Goal: Task Accomplishment & Management: Manage account settings

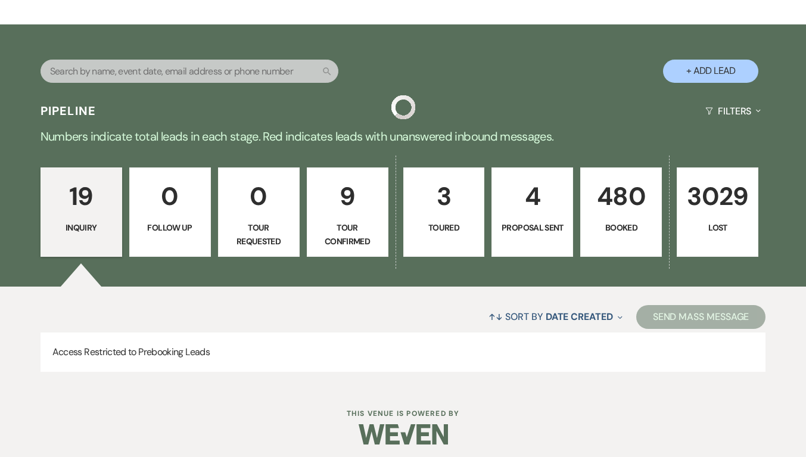
click at [616, 205] on p "480" at bounding box center [621, 196] width 66 height 40
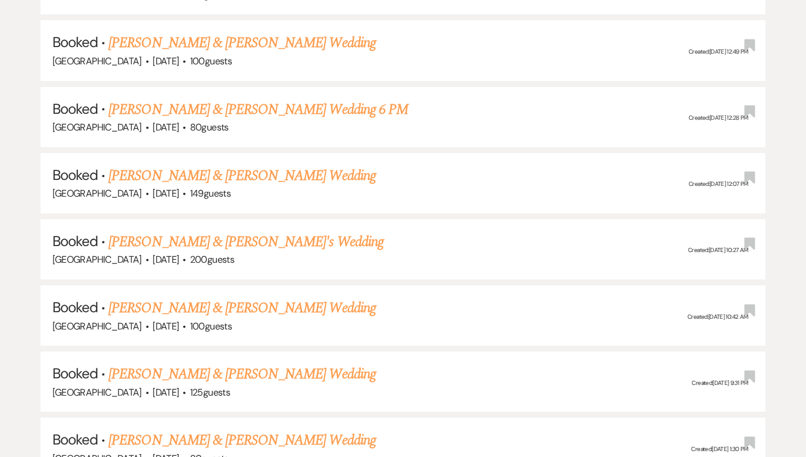
scroll to position [1905, 0]
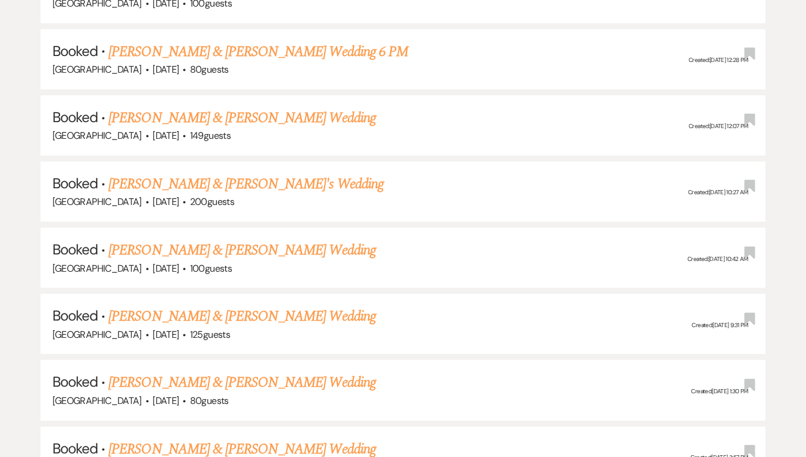
click at [246, 107] on link "[PERSON_NAME] & [PERSON_NAME] Wedding" at bounding box center [241, 117] width 267 height 21
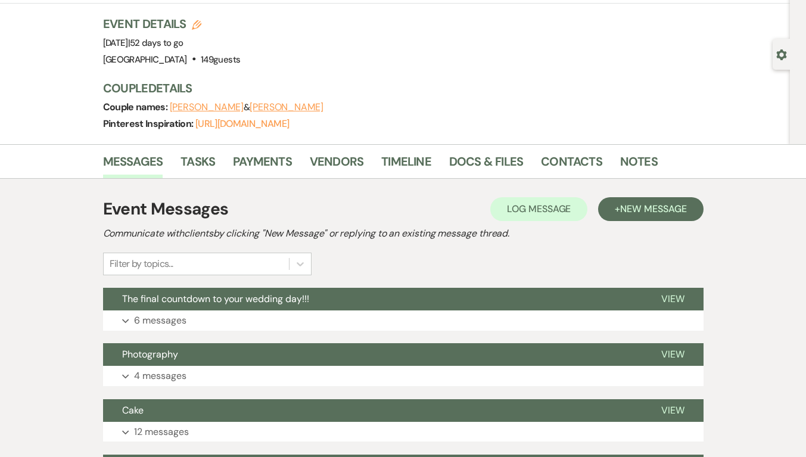
scroll to position [119, 0]
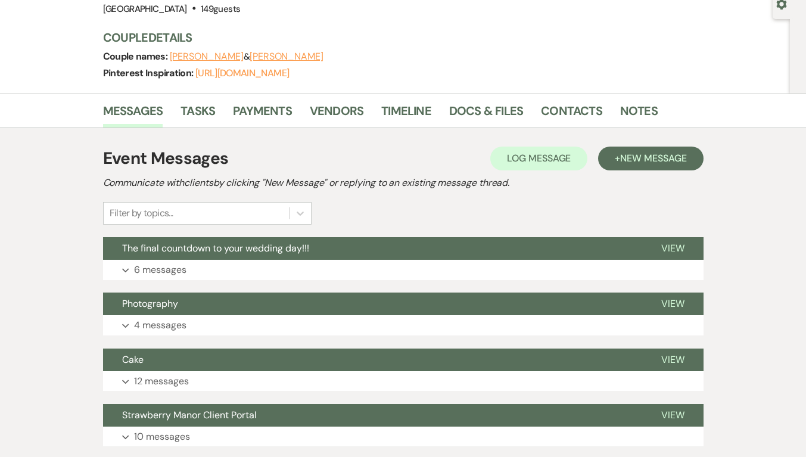
click at [168, 261] on button "Expand 6 messages" at bounding box center [403, 270] width 600 height 20
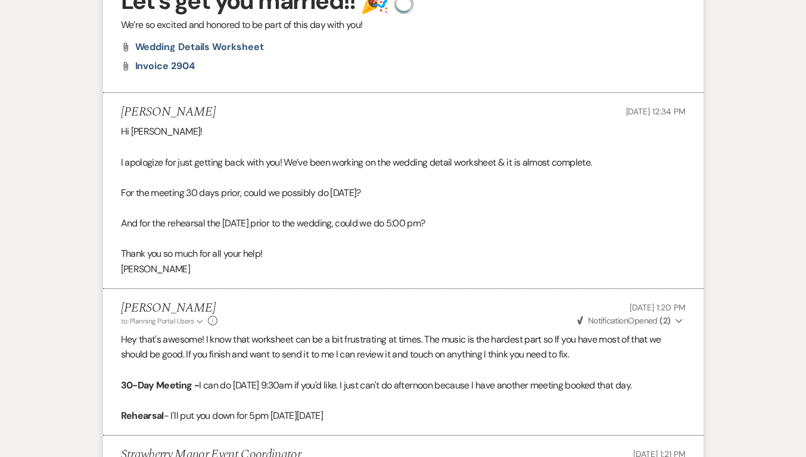
scroll to position [1012, 0]
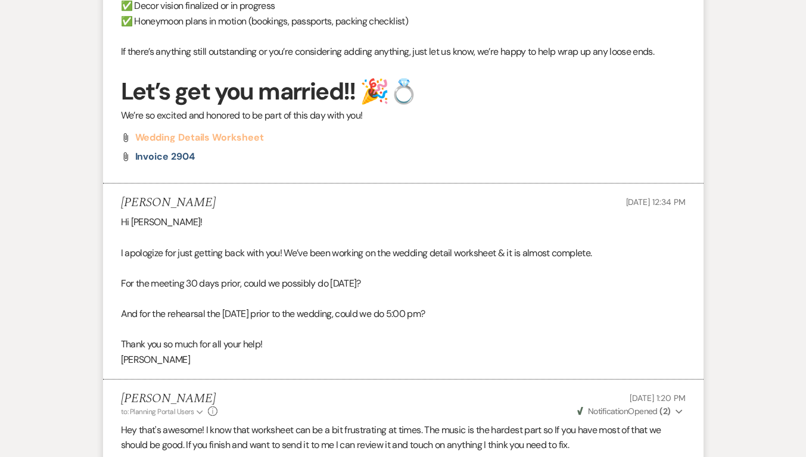
click at [210, 137] on span "Wedding Details Worksheet" at bounding box center [199, 137] width 129 height 13
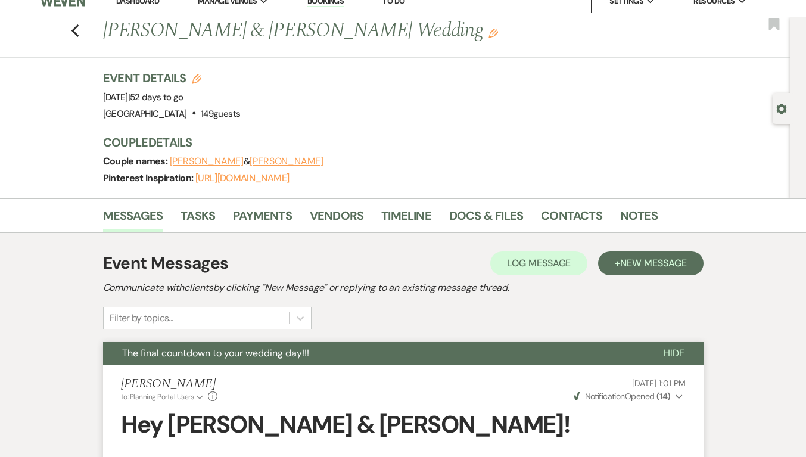
scroll to position [0, 0]
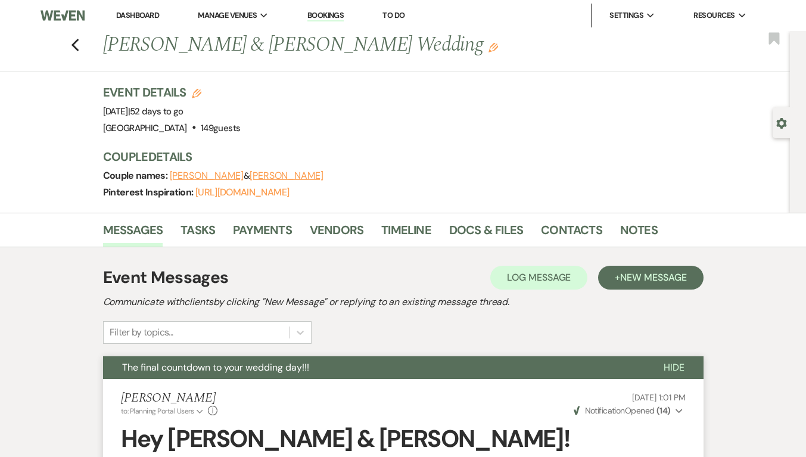
click at [77, 42] on icon "Previous" at bounding box center [75, 45] width 9 height 14
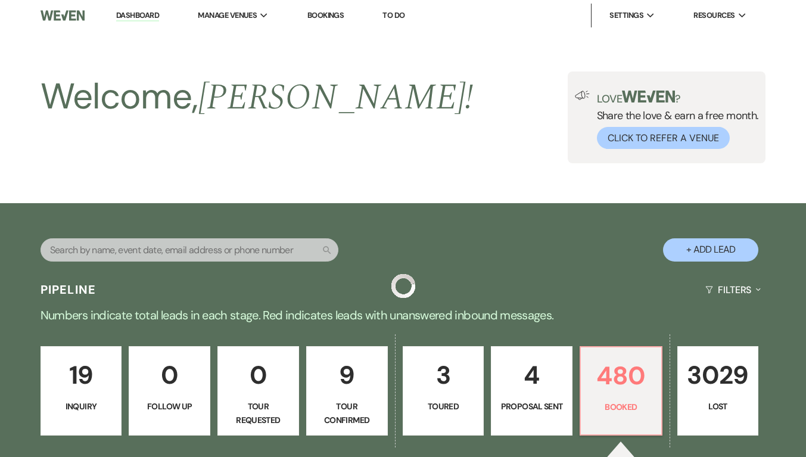
scroll to position [1905, 0]
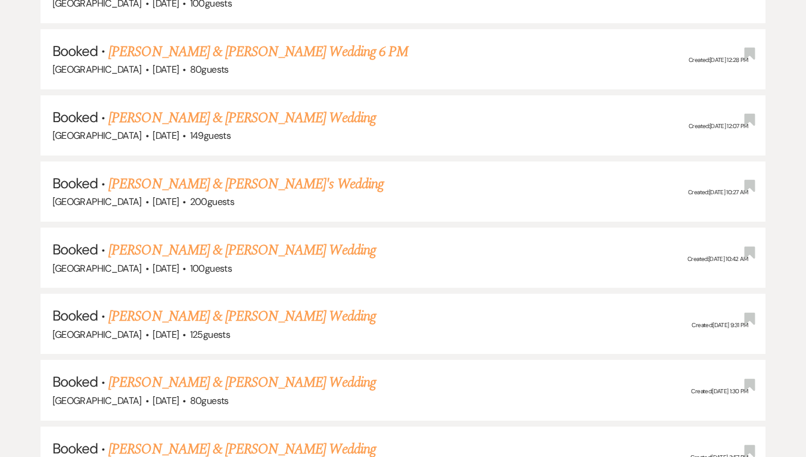
click at [223, 174] on link "Doris Dawson & Oliver Dawson jr's Wedding" at bounding box center [245, 183] width 275 height 21
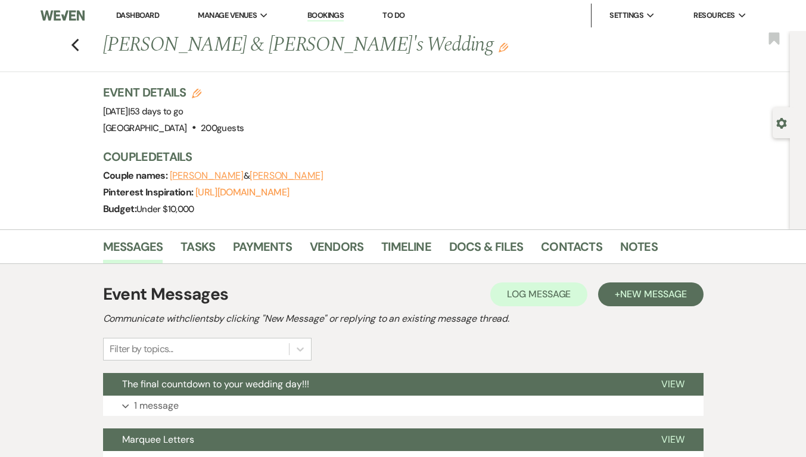
scroll to position [119, 0]
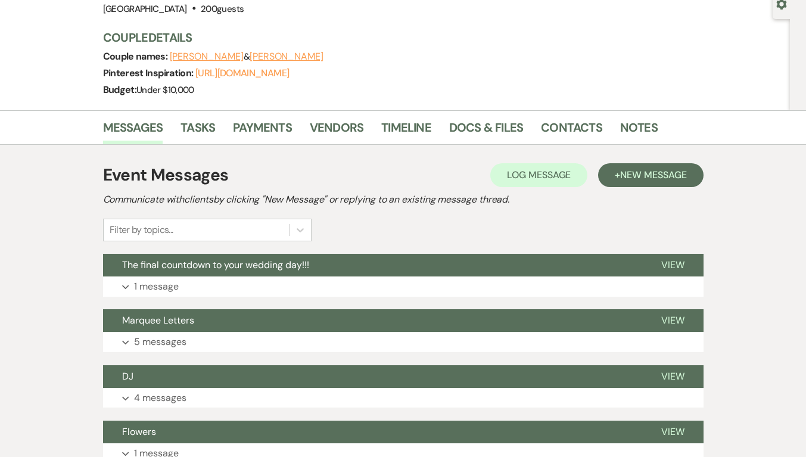
click at [149, 292] on p "1 message" at bounding box center [156, 286] width 45 height 15
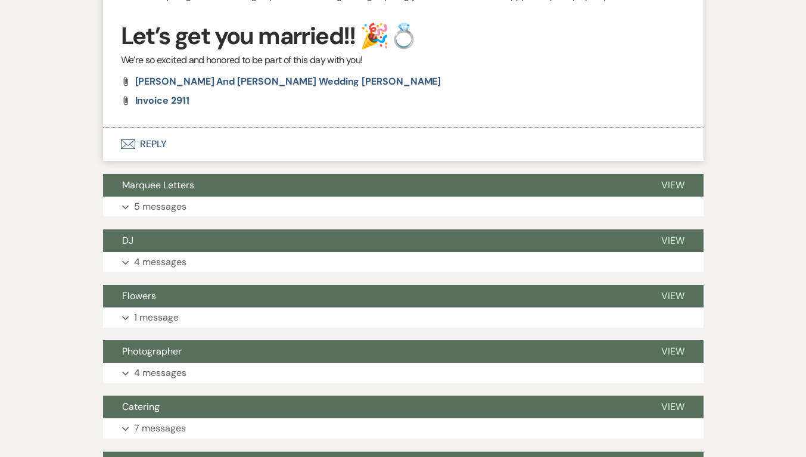
scroll to position [967, 0]
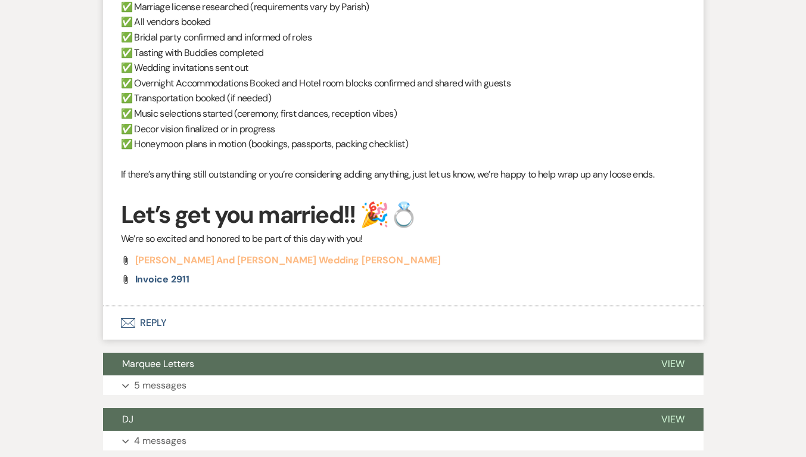
click at [225, 263] on span "Doris and Oliver wedding deets" at bounding box center [288, 260] width 306 height 13
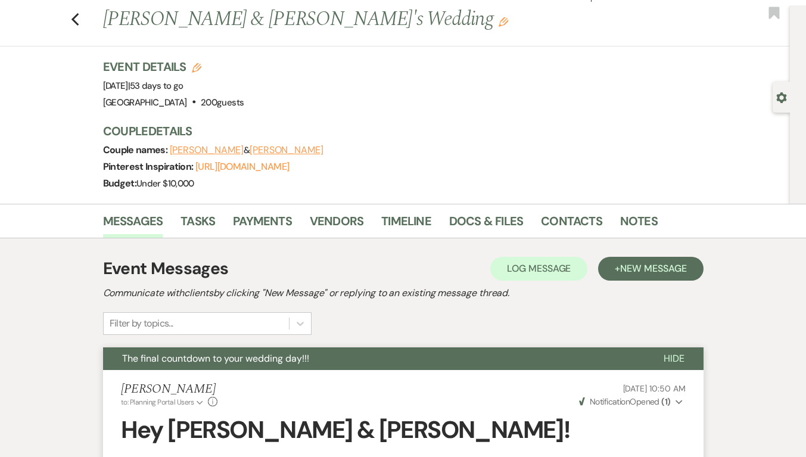
scroll to position [0, 0]
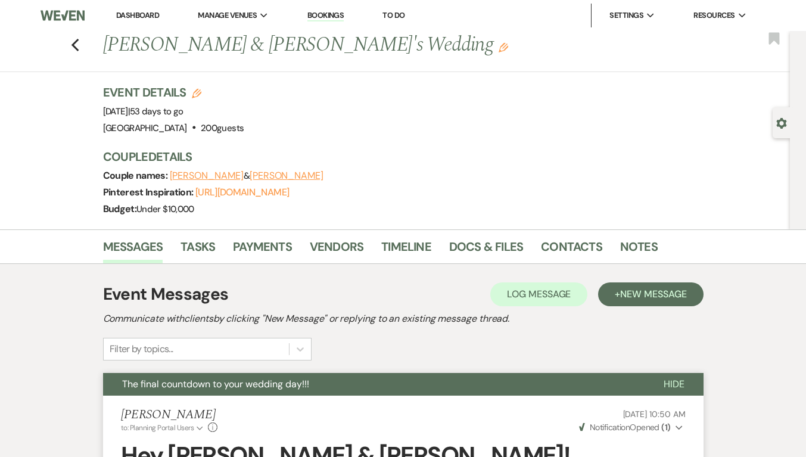
click at [77, 45] on use "button" at bounding box center [75, 45] width 8 height 13
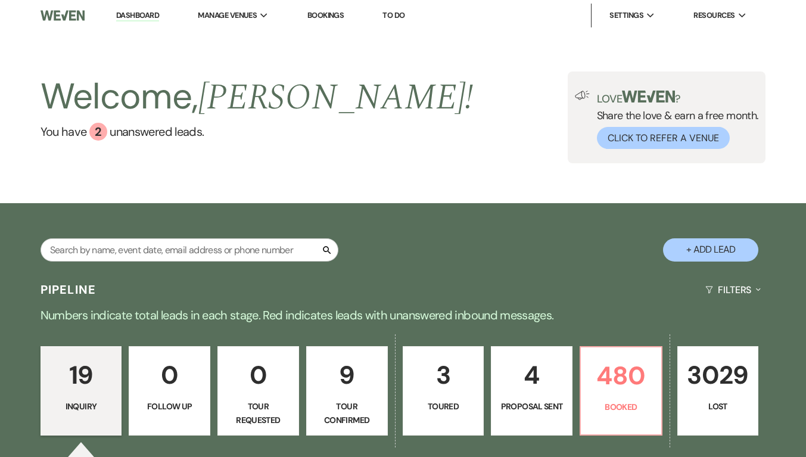
scroll to position [60, 0]
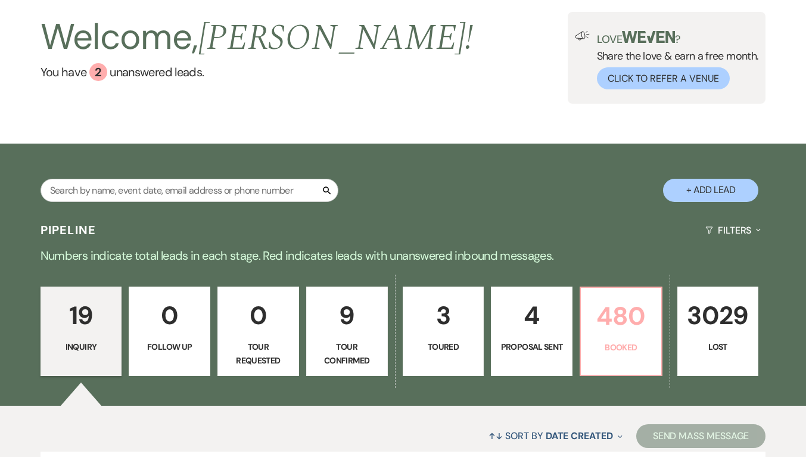
click at [634, 325] on p "480" at bounding box center [621, 316] width 66 height 40
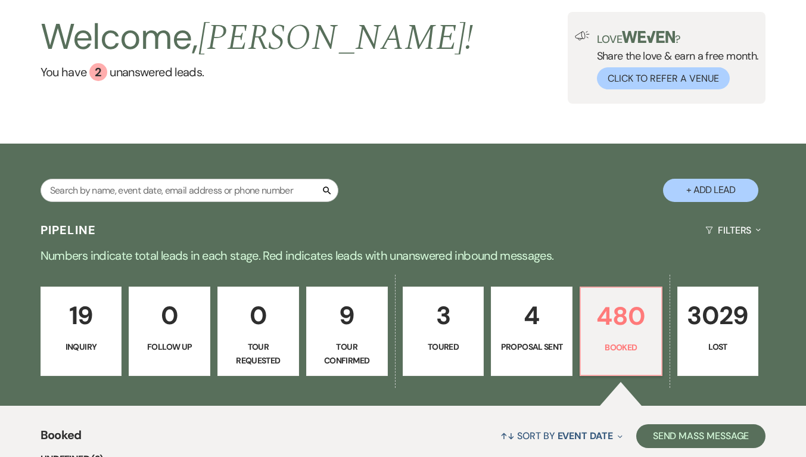
click at [87, 338] on link "19 Inquiry" at bounding box center [81, 330] width 82 height 89
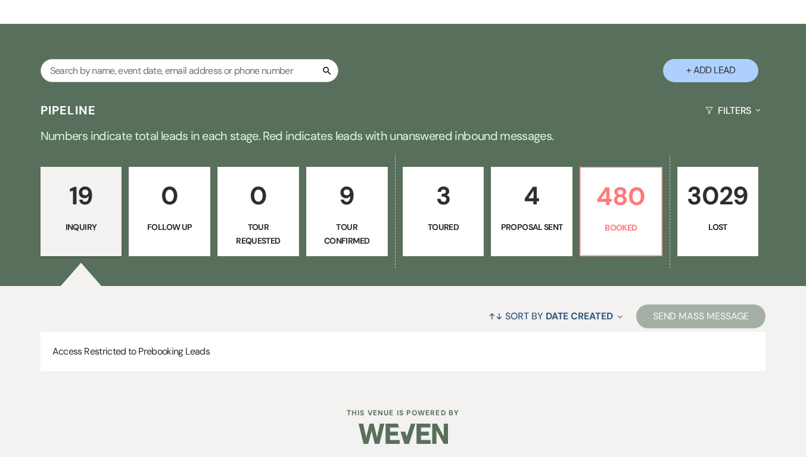
scroll to position [185, 0]
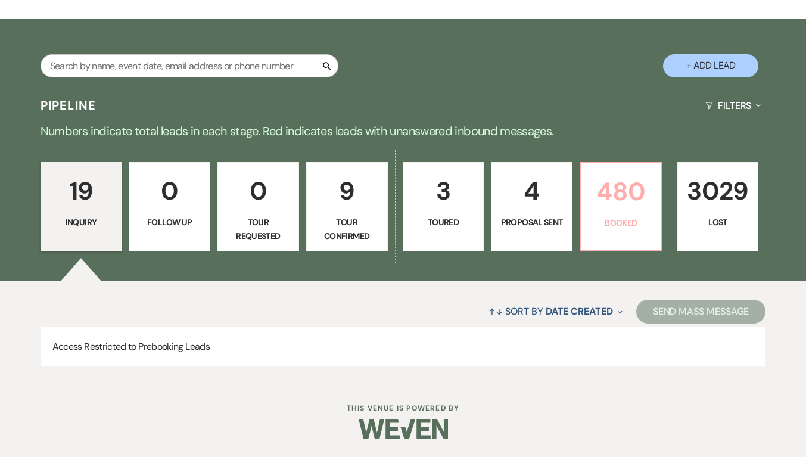
click at [632, 208] on p "480" at bounding box center [621, 191] width 66 height 40
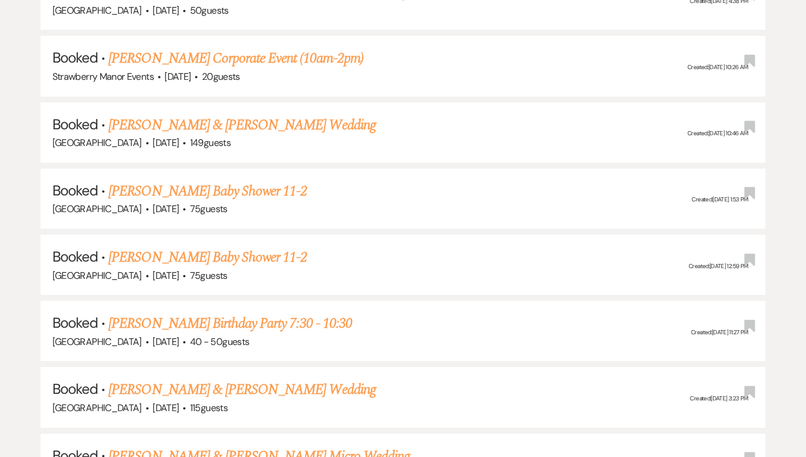
scroll to position [20592, 0]
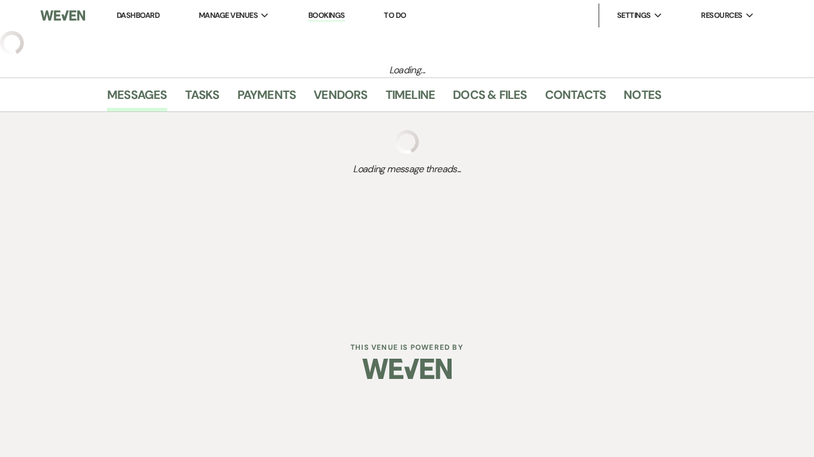
select select "12"
select select "5"
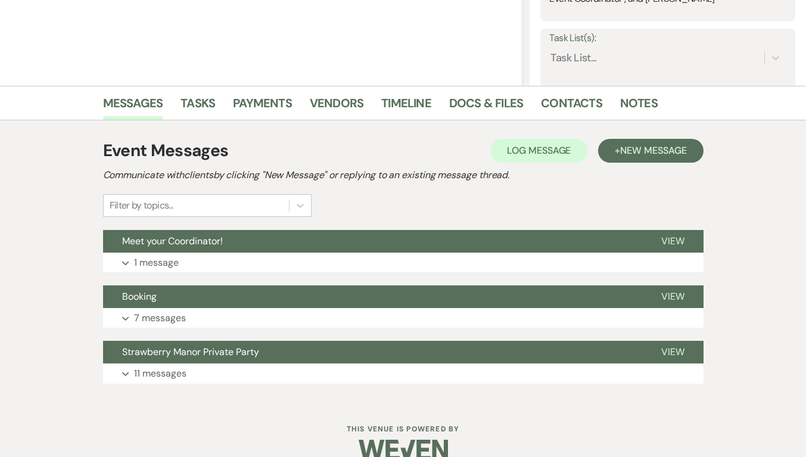
scroll to position [234, 0]
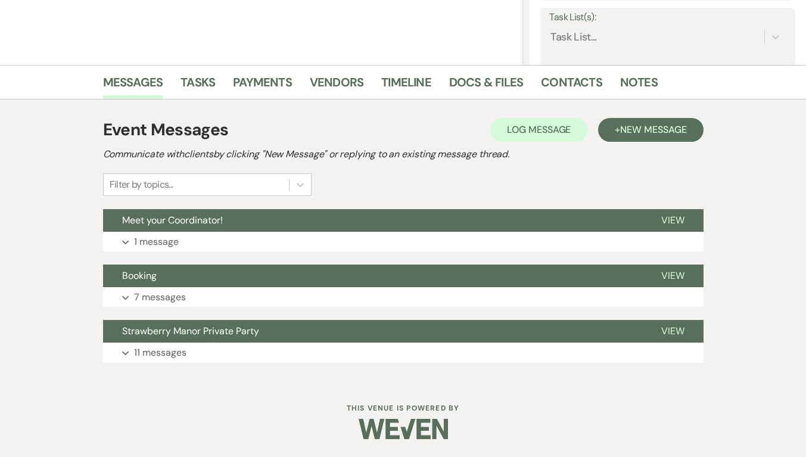
click at [177, 352] on p "11 messages" at bounding box center [160, 352] width 52 height 15
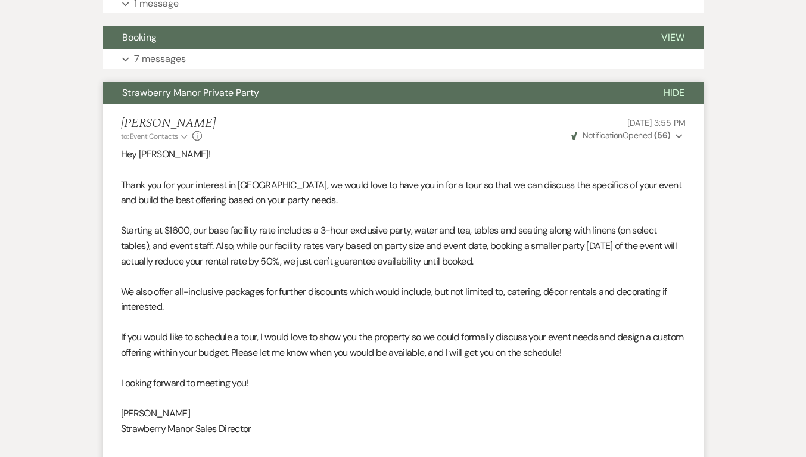
scroll to position [591, 0]
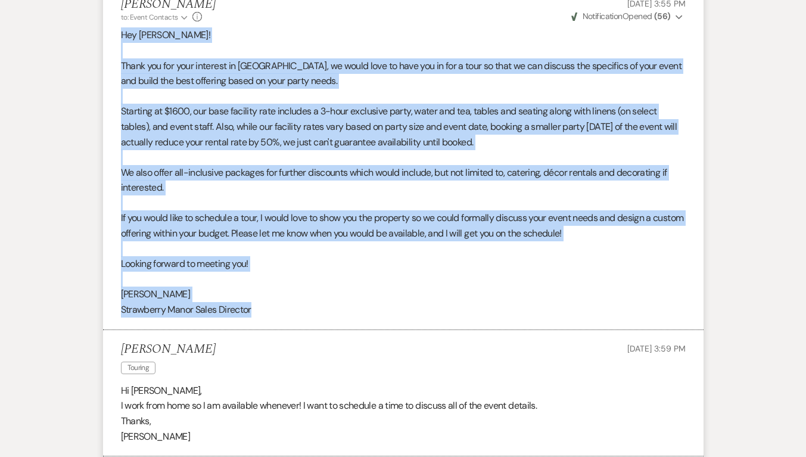
drag, startPoint x: 121, startPoint y: 33, endPoint x: 273, endPoint y: 312, distance: 317.0
click at [269, 326] on li "Robin Prevost to: Event Contacts Expand Info Mar 25, 2025, 3:55 PM Weven Check …" at bounding box center [403, 157] width 600 height 345
copy div "Hey Emma! Thank you for your interest in Strawberry Manor, we would love to hav…"
click at [277, 272] on p at bounding box center [403, 278] width 564 height 15
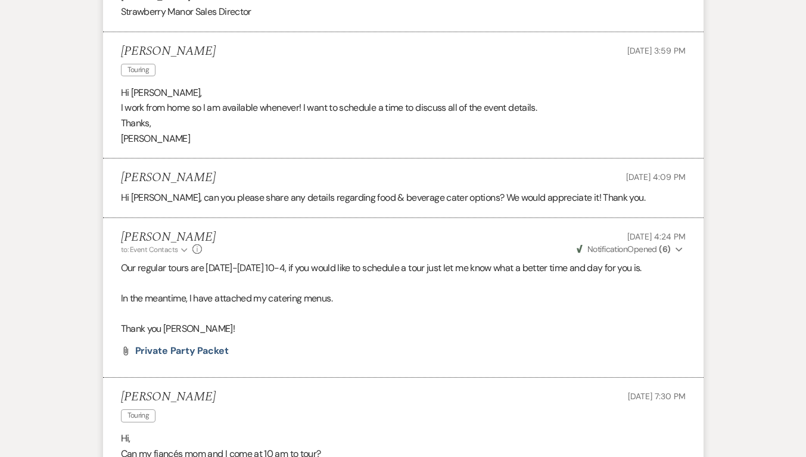
scroll to position [948, 0]
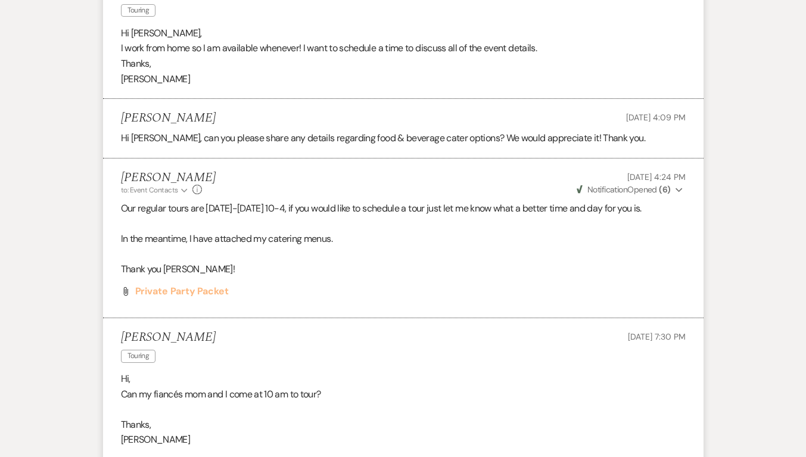
click at [195, 291] on span "Private Party Packet" at bounding box center [181, 291] width 93 height 13
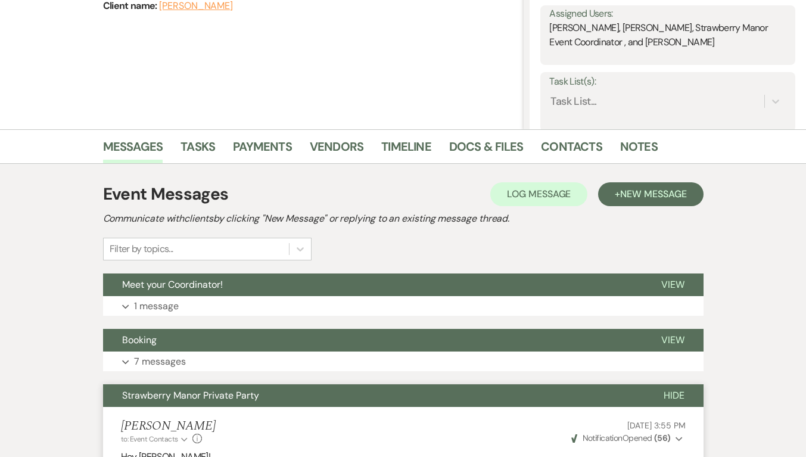
scroll to position [0, 0]
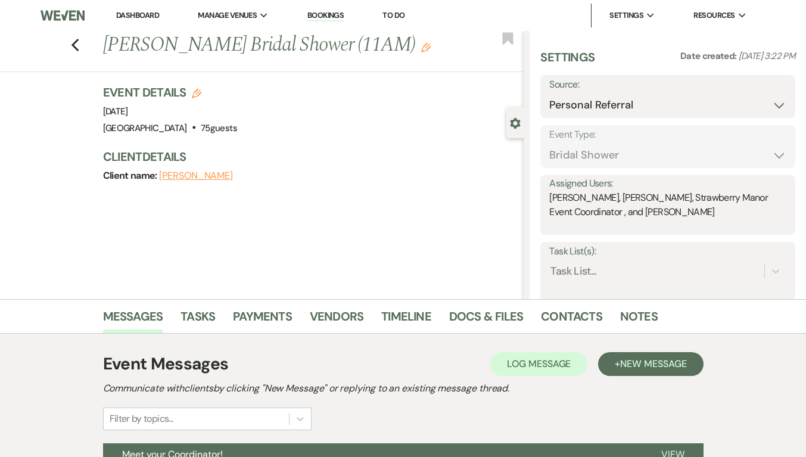
click at [80, 44] on icon "Previous" at bounding box center [75, 45] width 9 height 14
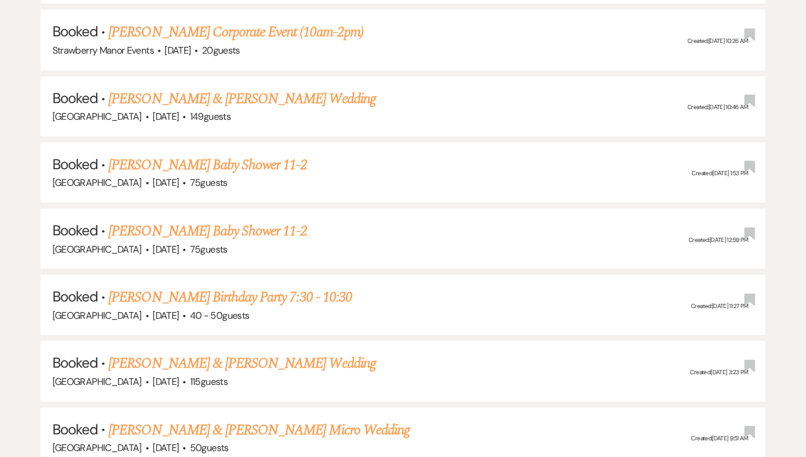
scroll to position [20592, 0]
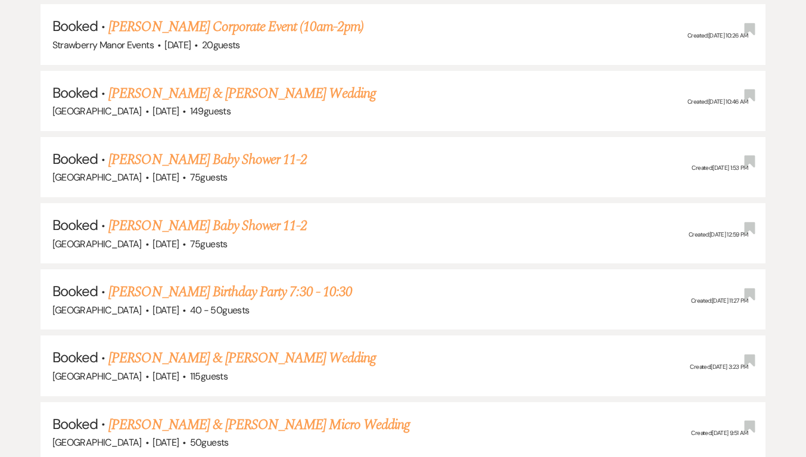
click at [251, 347] on link "Blake Pollard & Nicole Cornero's Wedding" at bounding box center [241, 357] width 267 height 21
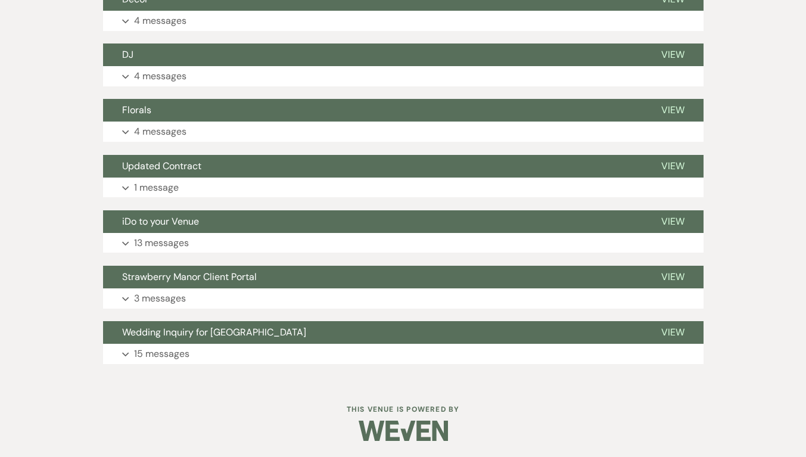
scroll to position [960, 0]
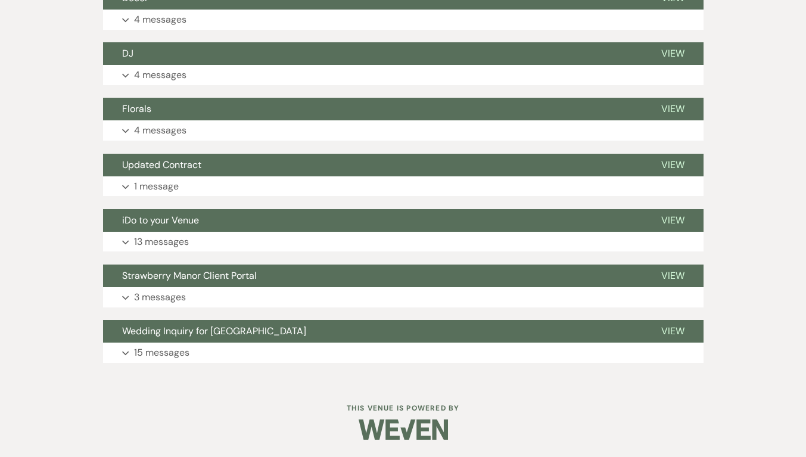
click at [170, 352] on p "15 messages" at bounding box center [161, 352] width 55 height 15
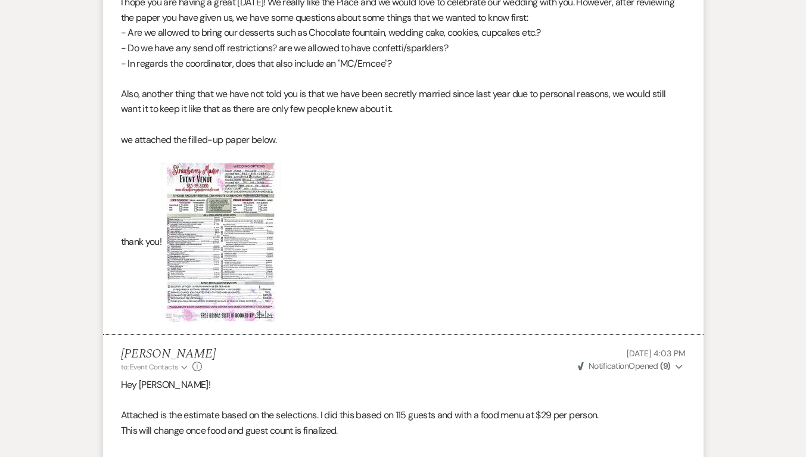
scroll to position [2389, 0]
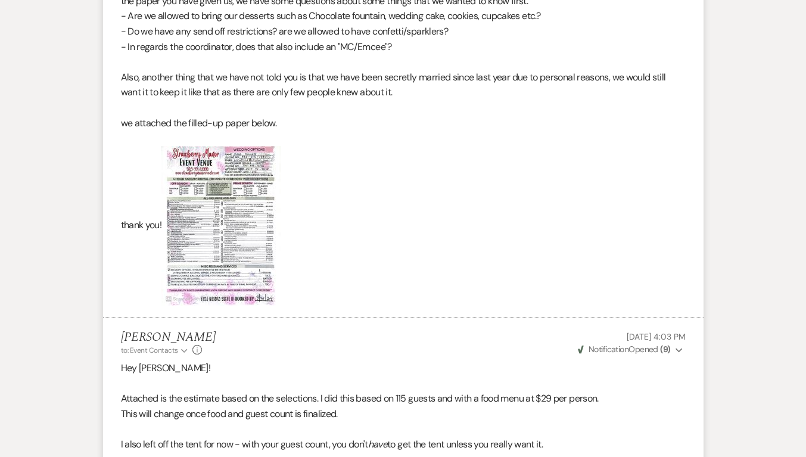
click at [227, 241] on img at bounding box center [220, 226] width 119 height 160
click at [227, 240] on img at bounding box center [220, 226] width 119 height 160
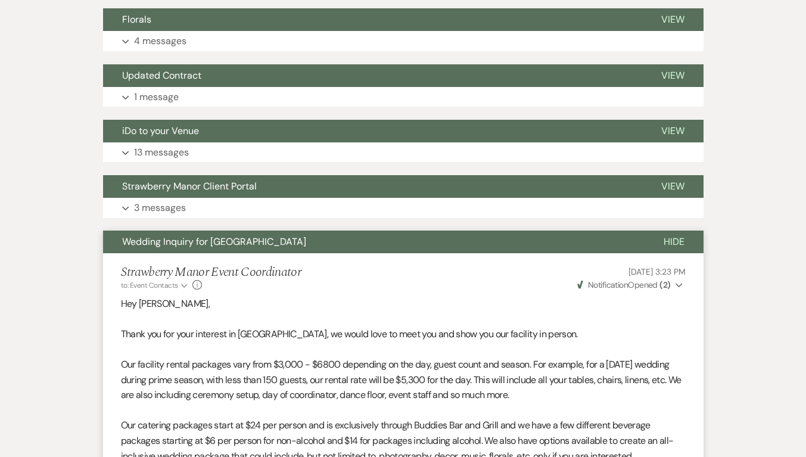
scroll to position [1053, 0]
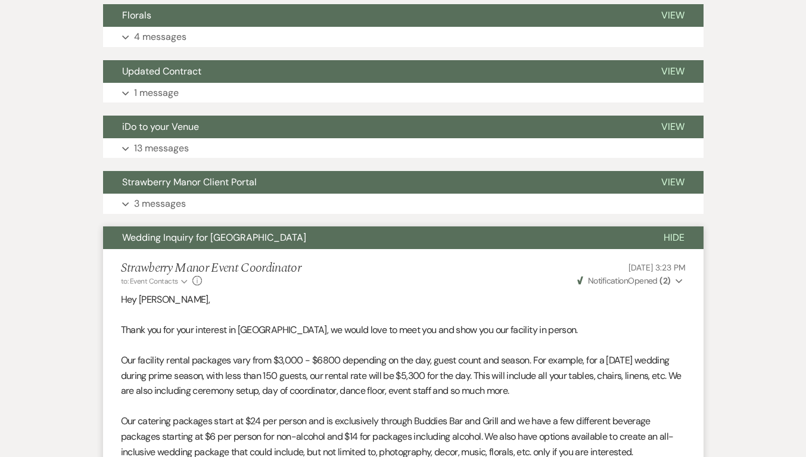
click at [246, 242] on span "Wedding Inquiry for Strawberry Manor" at bounding box center [214, 237] width 184 height 13
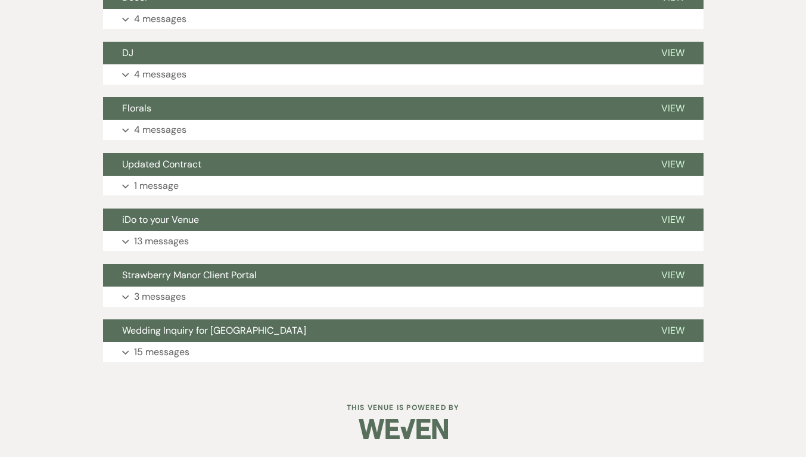
scroll to position [960, 0]
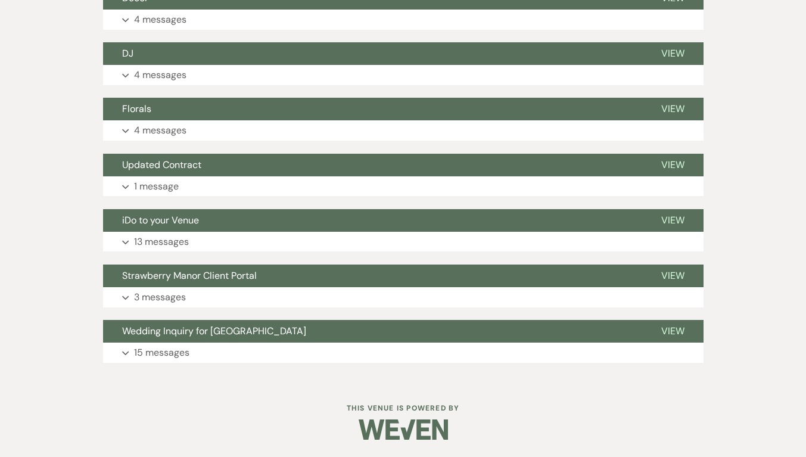
click at [224, 279] on span "Strawberry Manor Client Portal" at bounding box center [189, 275] width 135 height 13
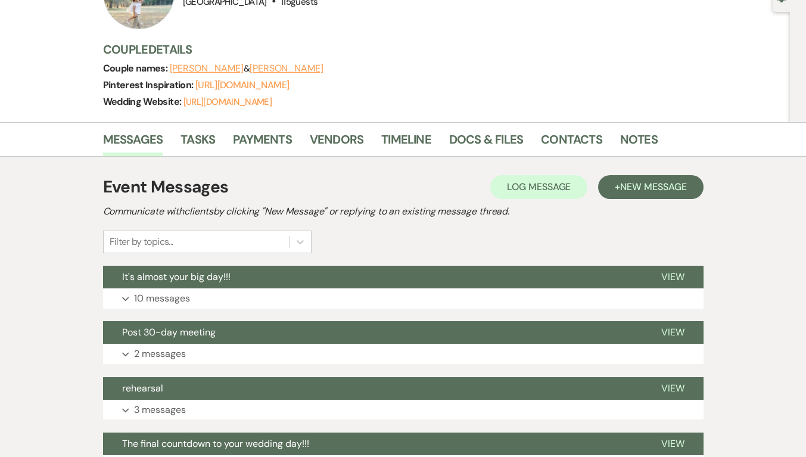
scroll to position [0, 0]
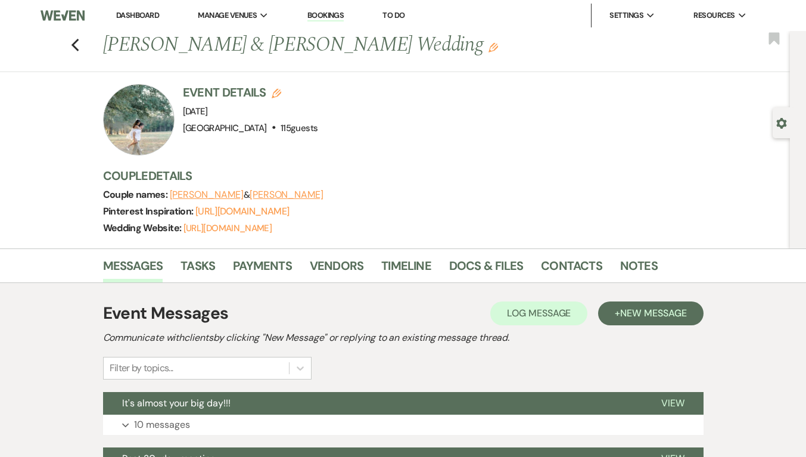
click at [80, 42] on icon "Previous" at bounding box center [75, 45] width 9 height 14
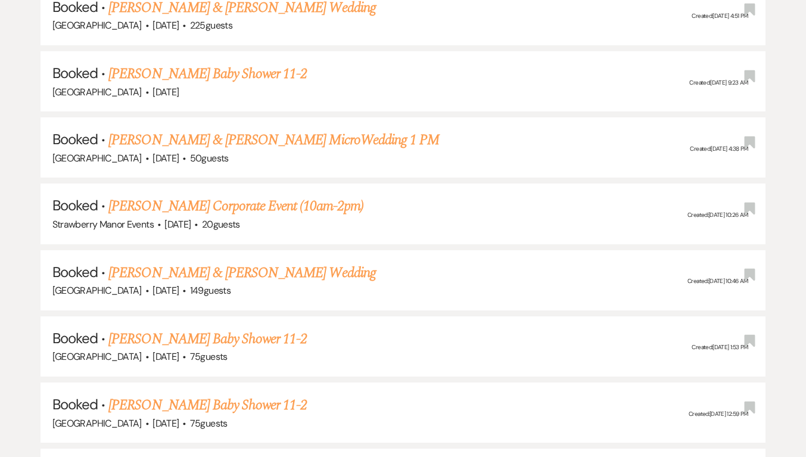
scroll to position [20398, 0]
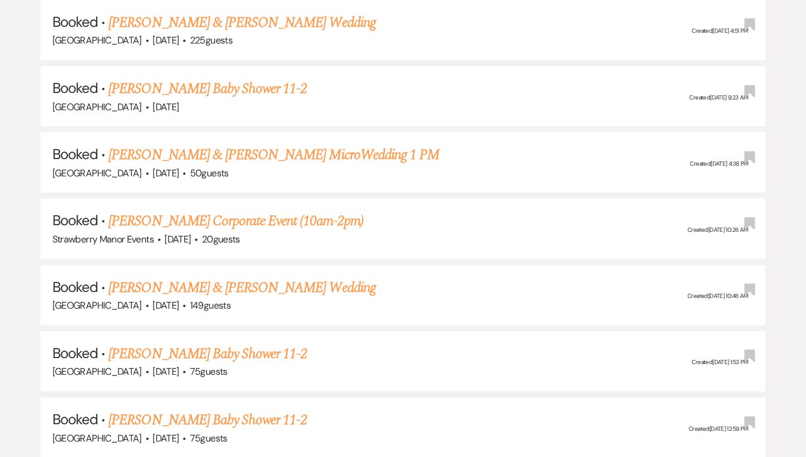
click at [188, 277] on link "Ana Quirk & Sam Parker's Wedding" at bounding box center [241, 287] width 267 height 21
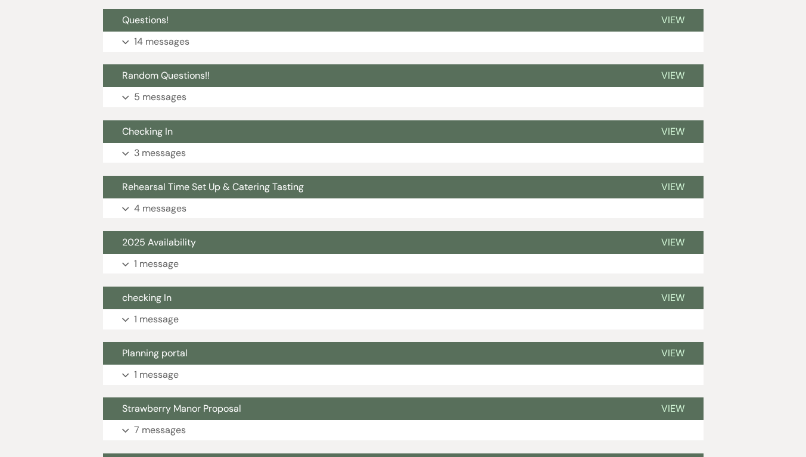
scroll to position [1681, 0]
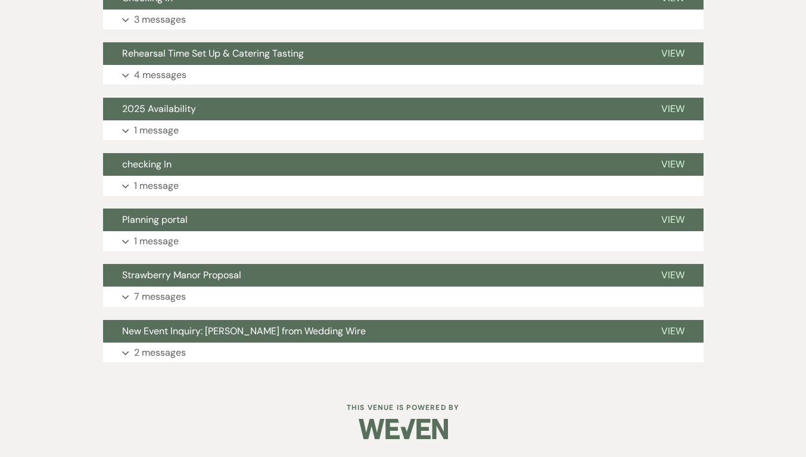
click at [148, 346] on p "2 messages" at bounding box center [160, 352] width 52 height 15
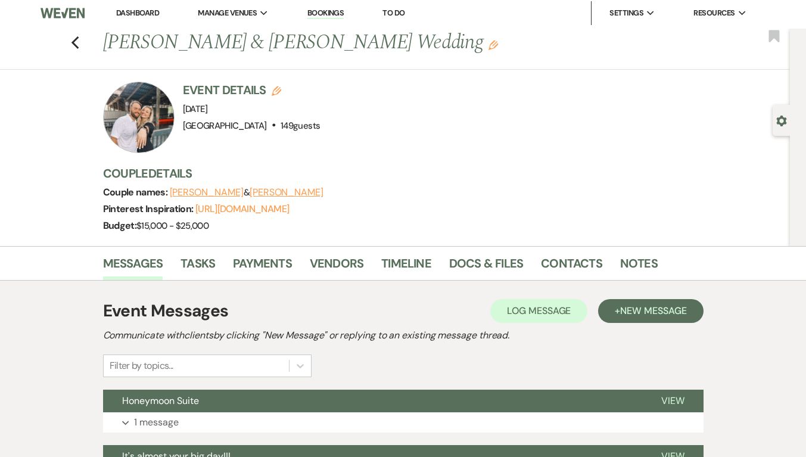
scroll to position [0, 0]
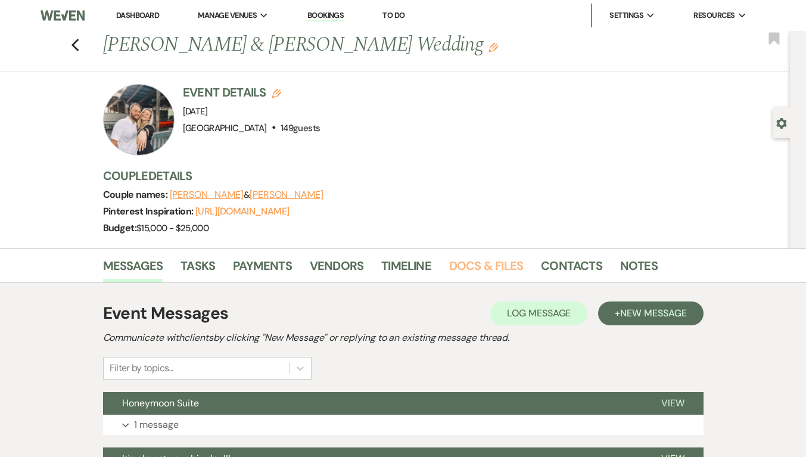
click at [504, 263] on link "Docs & Files" at bounding box center [486, 269] width 74 height 26
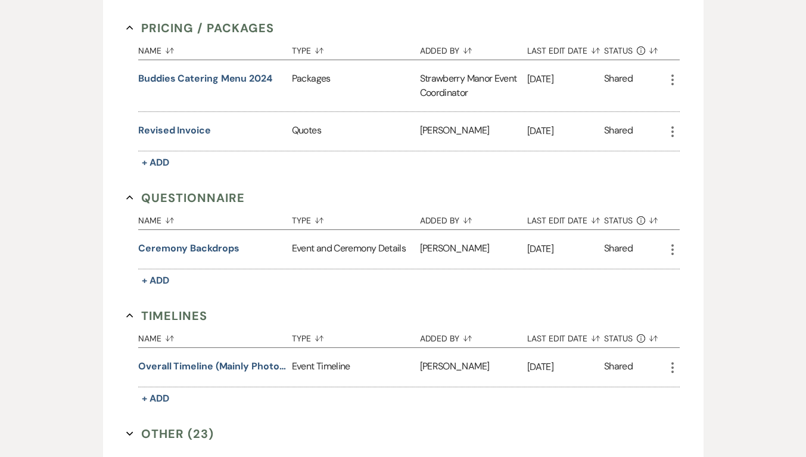
scroll to position [1178, 0]
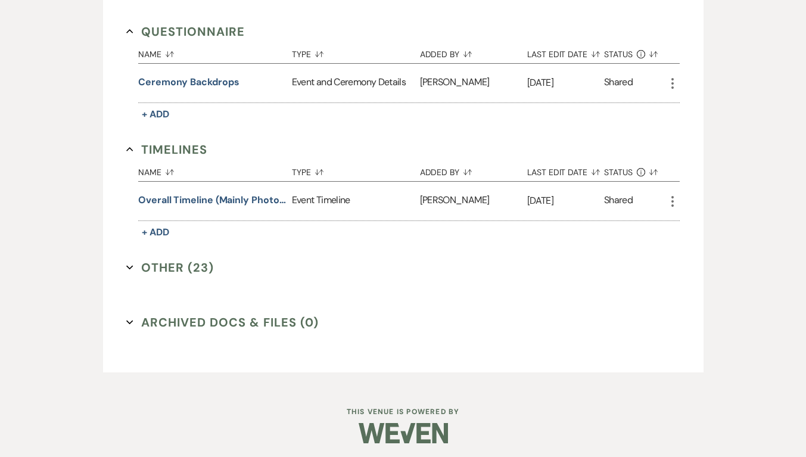
click at [186, 317] on button "Archived Docs & Files (0) Expand" at bounding box center [222, 322] width 192 height 18
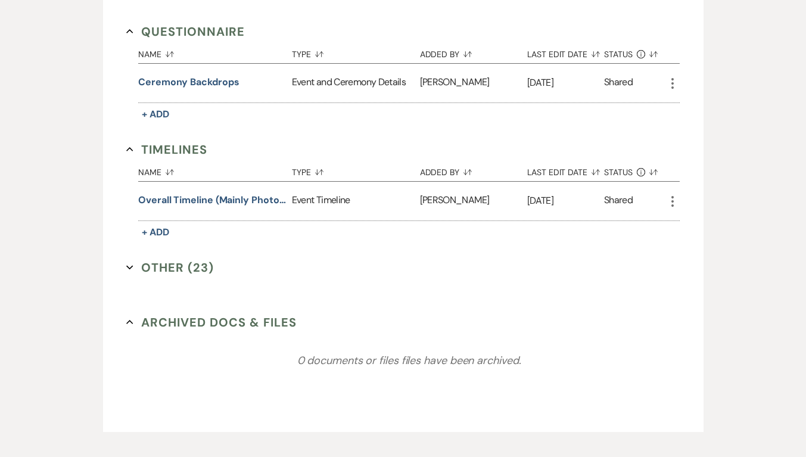
click at [180, 314] on div "0 documents or files files have been archived." at bounding box center [408, 360] width 541 height 179
click at [192, 261] on button "Other (23) Expand" at bounding box center [170, 267] width 88 height 18
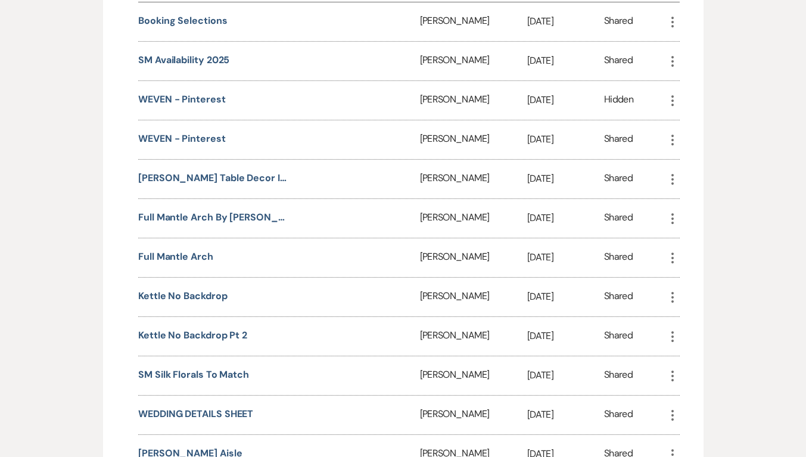
scroll to position [1357, 0]
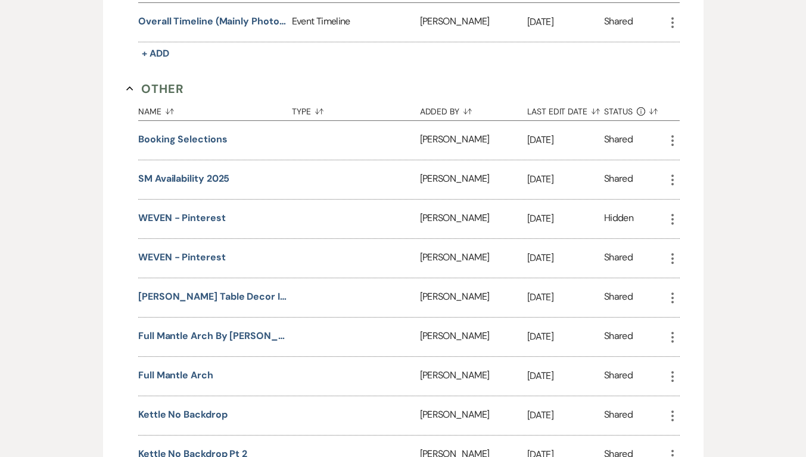
click at [205, 133] on button "Booking Selections" at bounding box center [182, 139] width 89 height 14
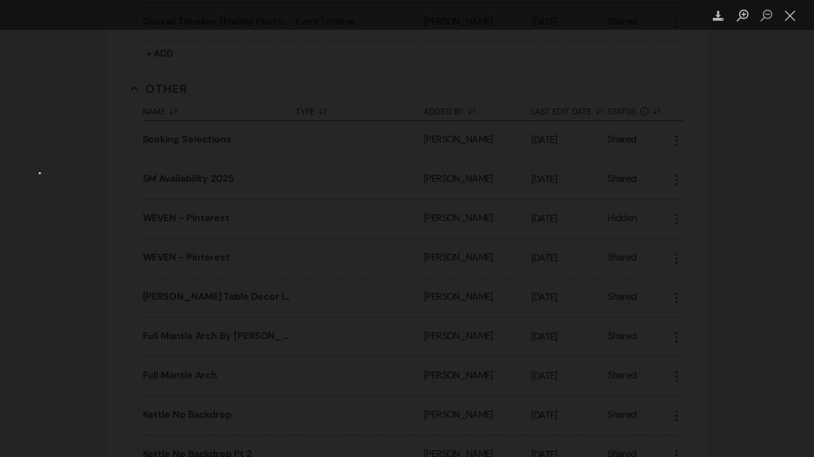
click at [794, 10] on button "Close lightbox" at bounding box center [791, 15] width 24 height 21
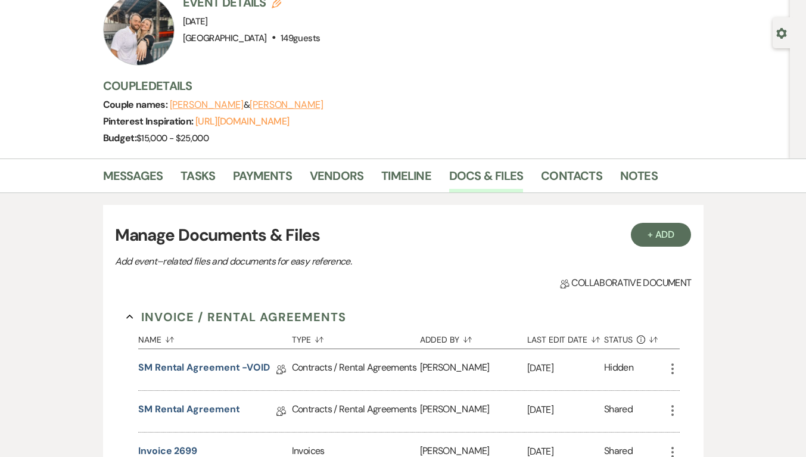
scroll to position [0, 0]
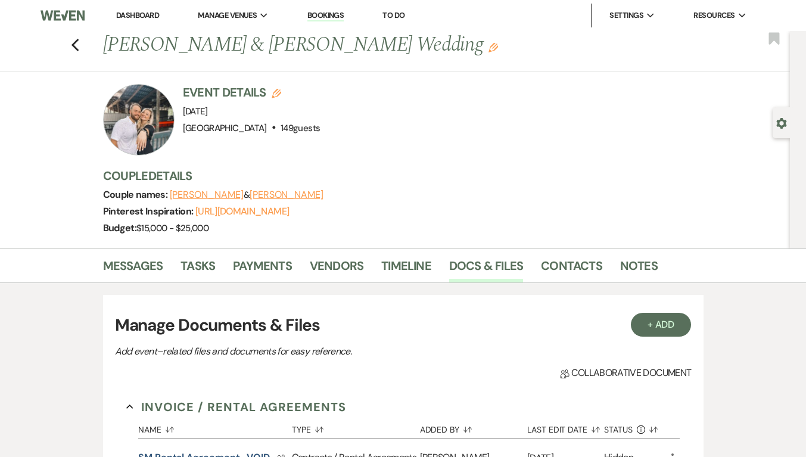
click at [78, 47] on use "button" at bounding box center [75, 45] width 8 height 13
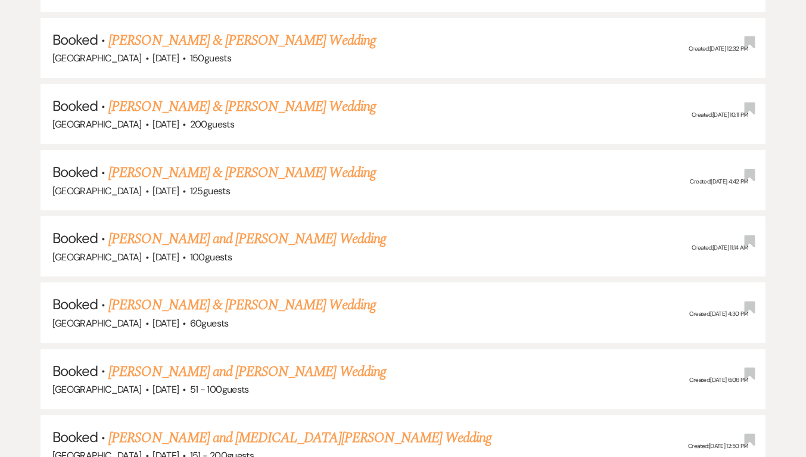
scroll to position [6631, 0]
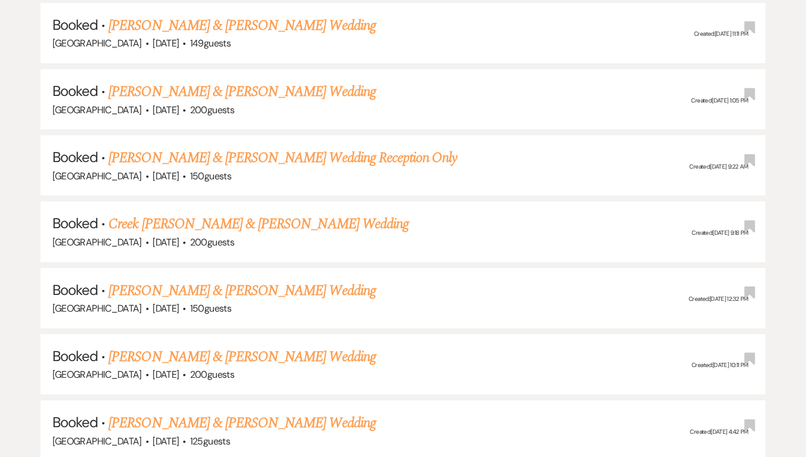
click at [184, 213] on link "Creek Baham & Meghan Cederholm's Wedding" at bounding box center [258, 223] width 300 height 21
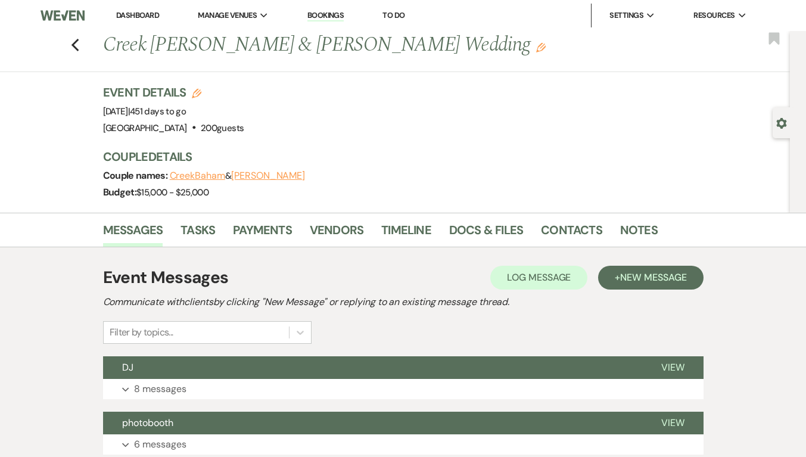
scroll to position [60, 0]
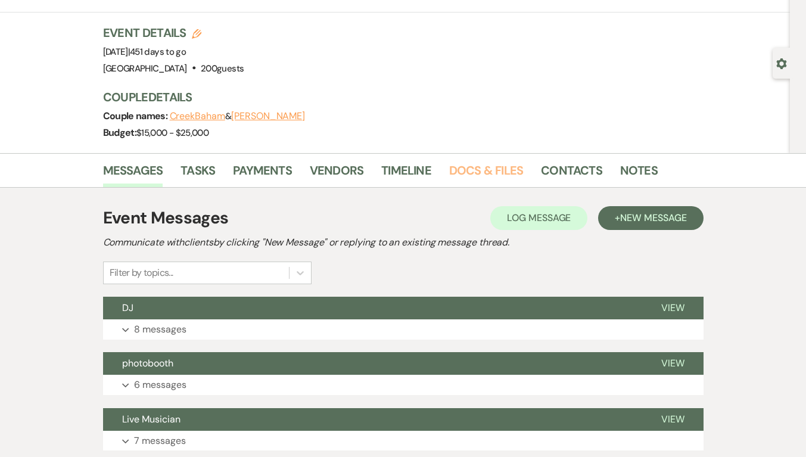
click at [465, 168] on link "Docs & Files" at bounding box center [486, 174] width 74 height 26
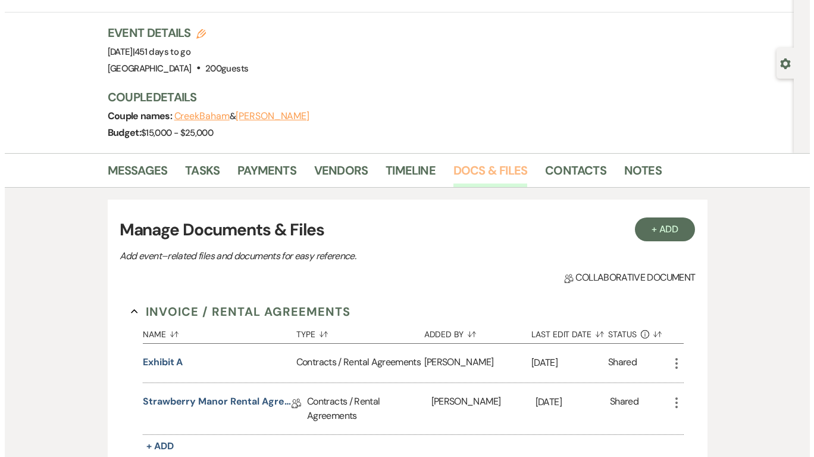
scroll to position [298, 0]
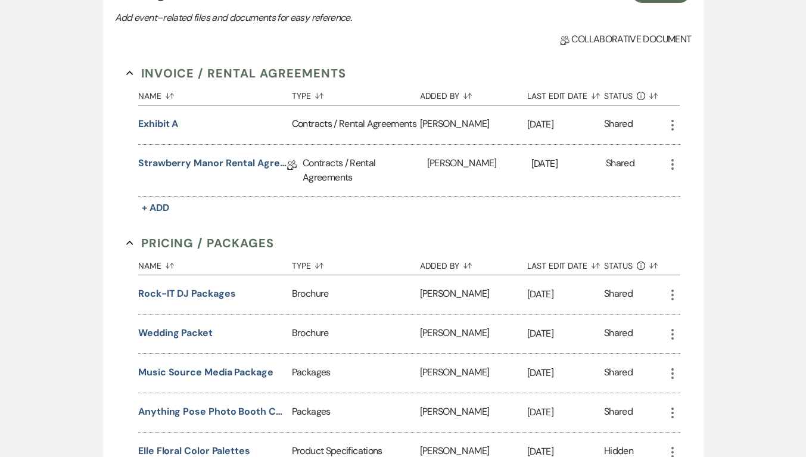
click at [148, 123] on button "Exhibit A" at bounding box center [158, 124] width 40 height 14
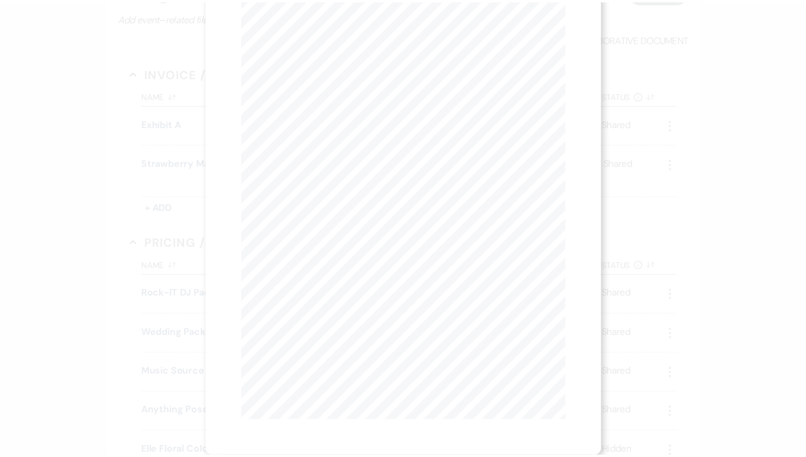
scroll to position [0, 0]
click at [520, 40] on link "Download" at bounding box center [516, 42] width 55 height 13
click at [564, 27] on icon "X" at bounding box center [566, 32] width 11 height 11
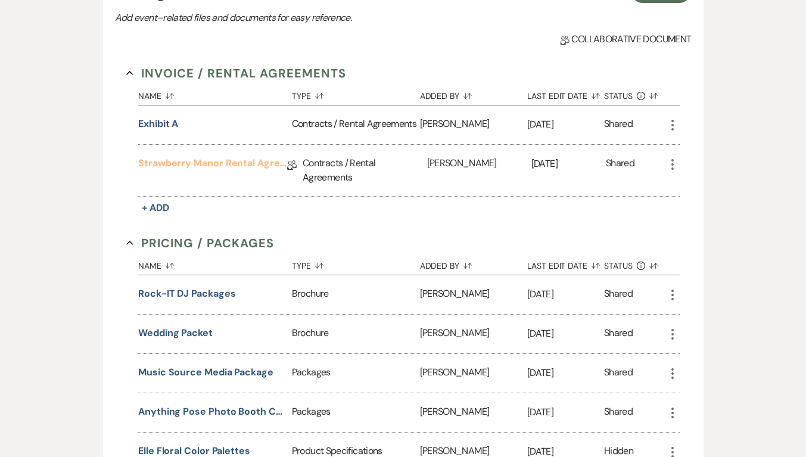
click at [244, 161] on link "Strawberry Manor Rental Agreement - Wedding" at bounding box center [212, 165] width 149 height 18
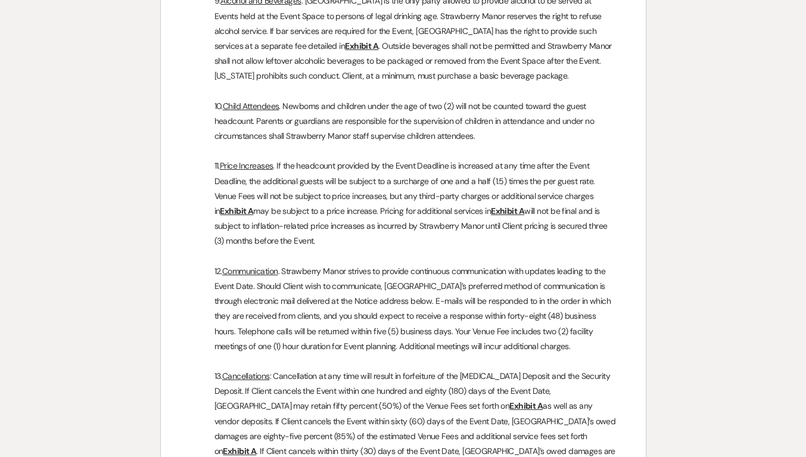
scroll to position [2977, 0]
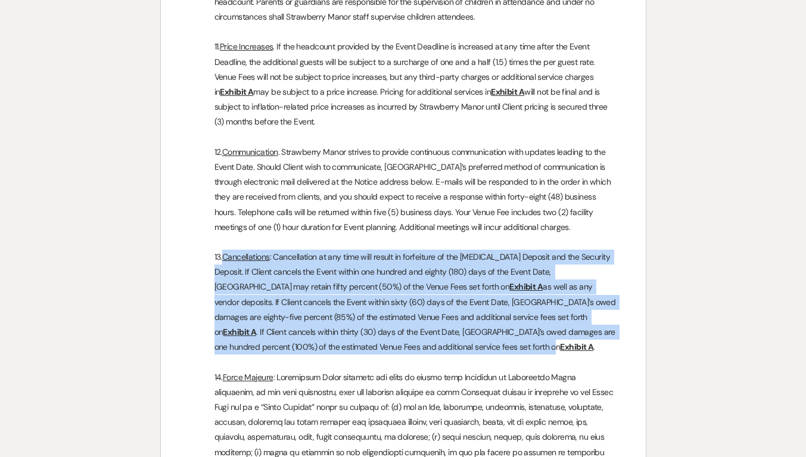
drag, startPoint x: 223, startPoint y: 213, endPoint x: 433, endPoint y: 299, distance: 227.2
click at [433, 299] on p "13. Cancellations : Cancellation at any time will result in forfeiture of the R…" at bounding box center [402, 301] width 427 height 105
copy p "Cancellations : Cancellation at any time will result in forfeiture of the Retai…"
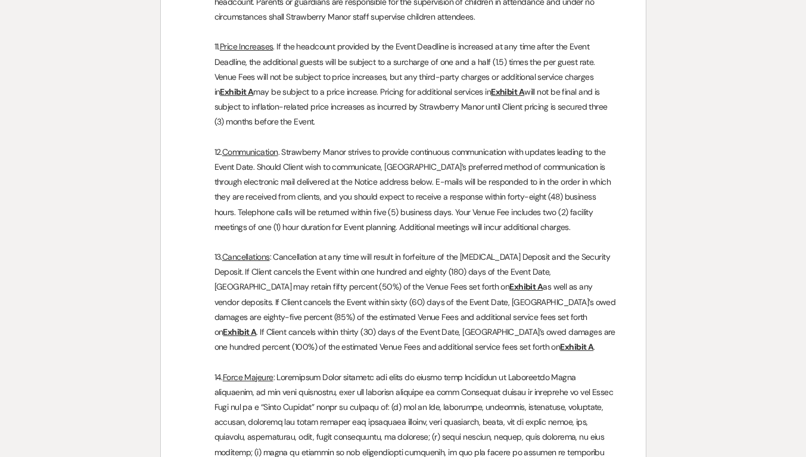
click at [354, 160] on p "12. Communication . Strawberry Manor strives to provide continuous communicatio…" at bounding box center [402, 190] width 427 height 90
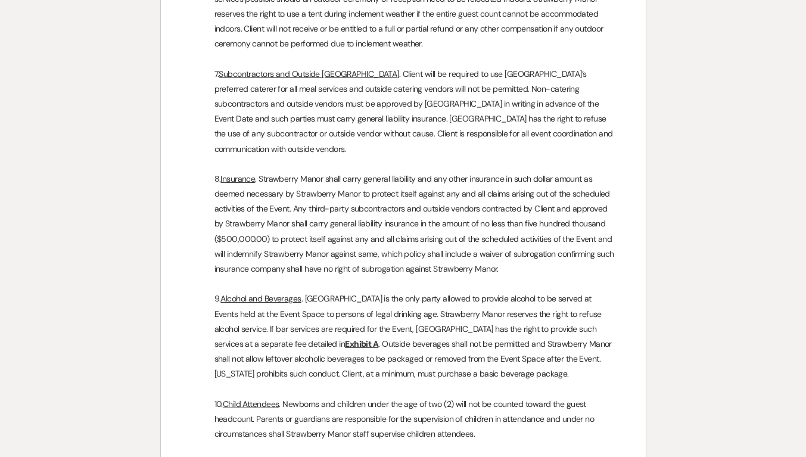
scroll to position [2739, 0]
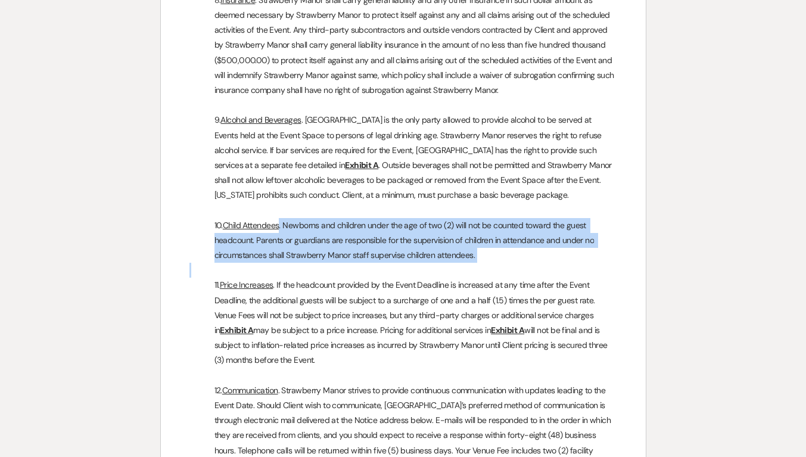
drag, startPoint x: 282, startPoint y: 179, endPoint x: 521, endPoint y: 232, distance: 244.6
click at [495, 263] on p at bounding box center [402, 270] width 427 height 15
drag, startPoint x: 495, startPoint y: 221, endPoint x: 222, endPoint y: 183, distance: 275.3
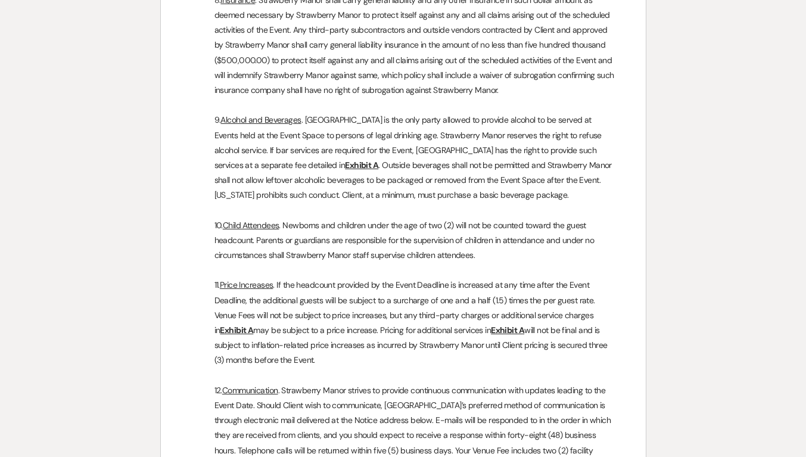
drag, startPoint x: 280, startPoint y: 187, endPoint x: 304, endPoint y: 120, distance: 71.2
click at [345, 160] on u "Exhibit A" at bounding box center [361, 165] width 33 height 11
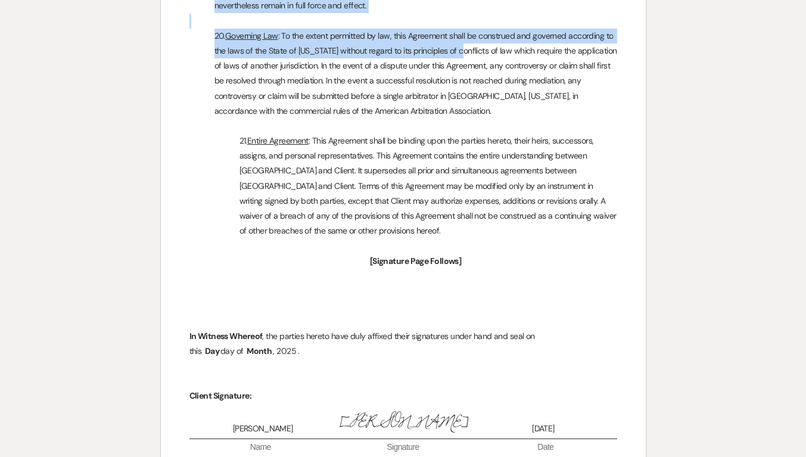
scroll to position [3996, 0]
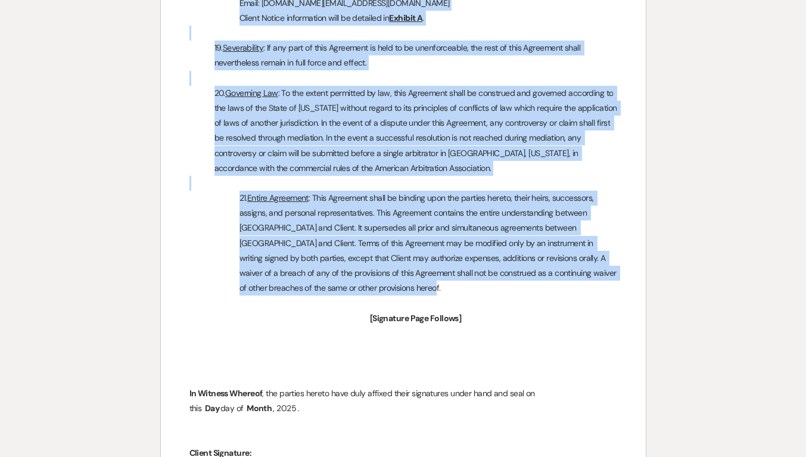
drag, startPoint x: 200, startPoint y: 189, endPoint x: 448, endPoint y: 250, distance: 255.6
copy div "his Event Agreement (“Agreement”) by and between Strawberry Manor, LLC (“Strawb…"
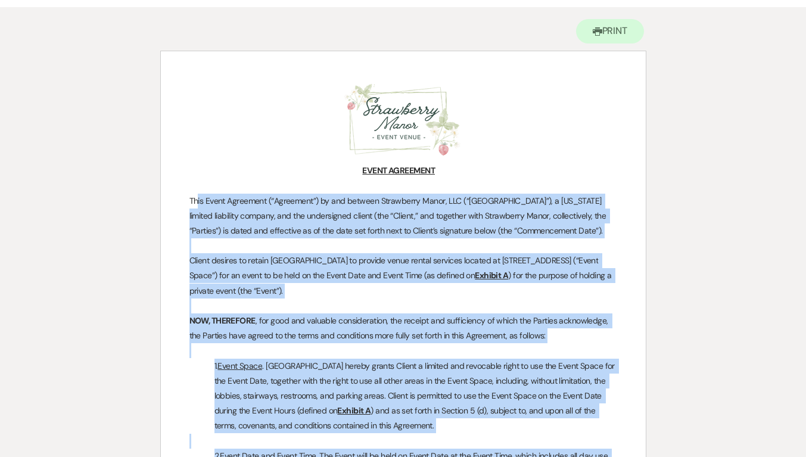
scroll to position [0, 0]
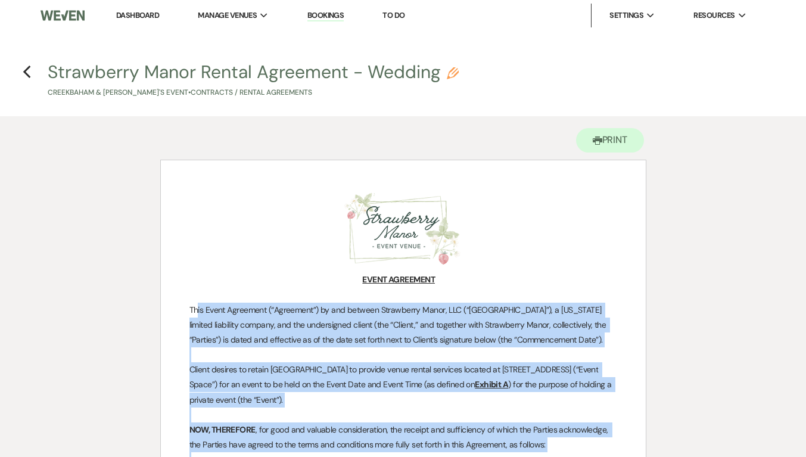
click at [27, 65] on icon "Previous" at bounding box center [27, 72] width 9 height 14
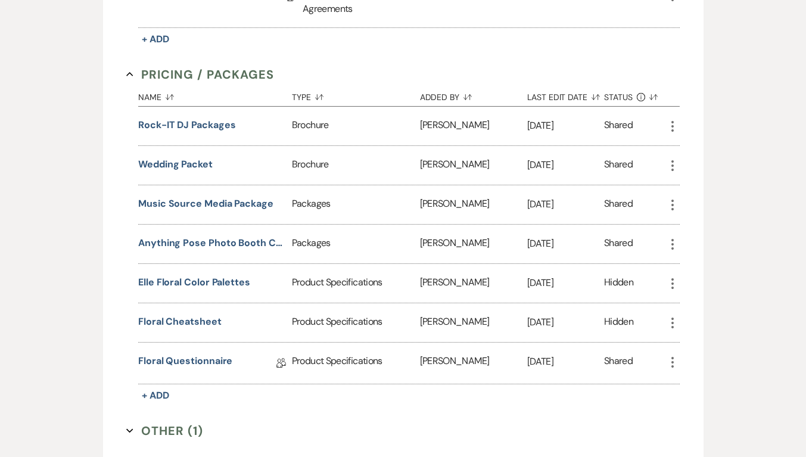
scroll to position [476, 0]
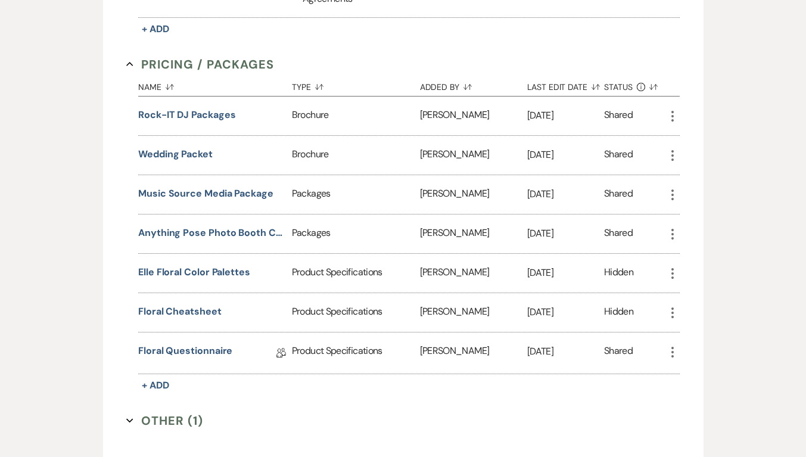
drag, startPoint x: 189, startPoint y: 1, endPoint x: 69, endPoint y: 42, distance: 127.3
click at [69, 42] on div "+ Add Manage Documents & Files Add event–related files and documents for easy r…" at bounding box center [403, 154] width 679 height 767
drag, startPoint x: 156, startPoint y: 1, endPoint x: 184, endPoint y: 113, distance: 116.0
click at [184, 113] on button "Rock-IT DJ Packages" at bounding box center [186, 115] width 97 height 14
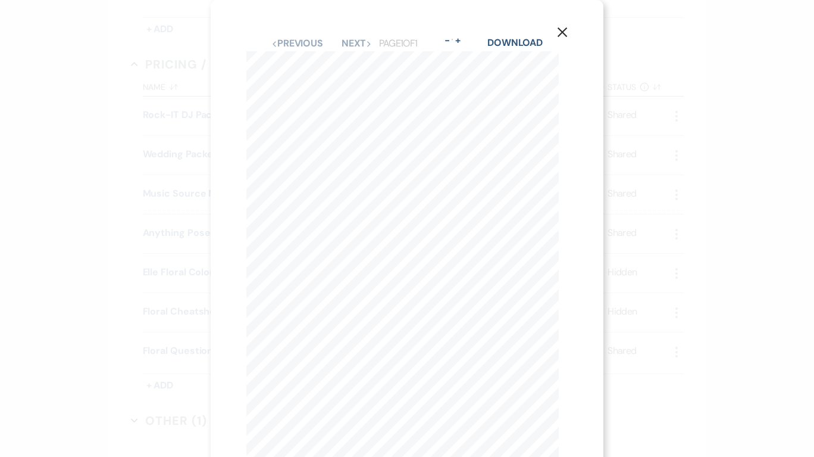
click at [523, 39] on button "X" at bounding box center [563, 32] width 82 height 64
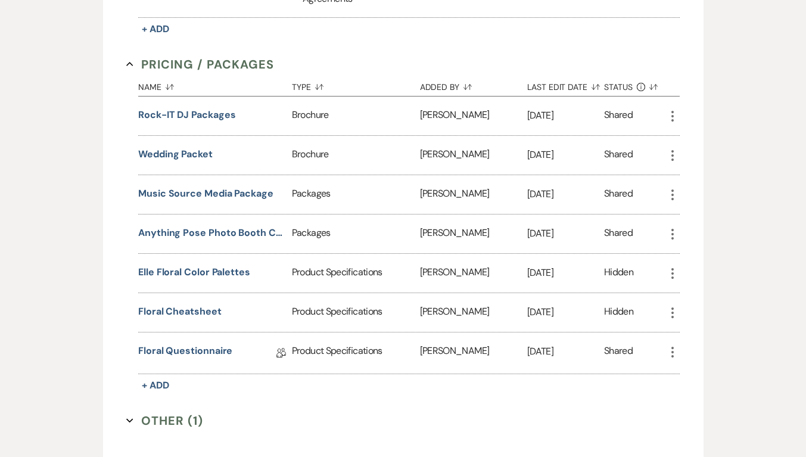
click at [723, 64] on div "+ Add Manage Documents & Files Add event–related files and documents for easy r…" at bounding box center [403, 154] width 679 height 767
click at [180, 156] on button "Wedding packet" at bounding box center [175, 154] width 74 height 14
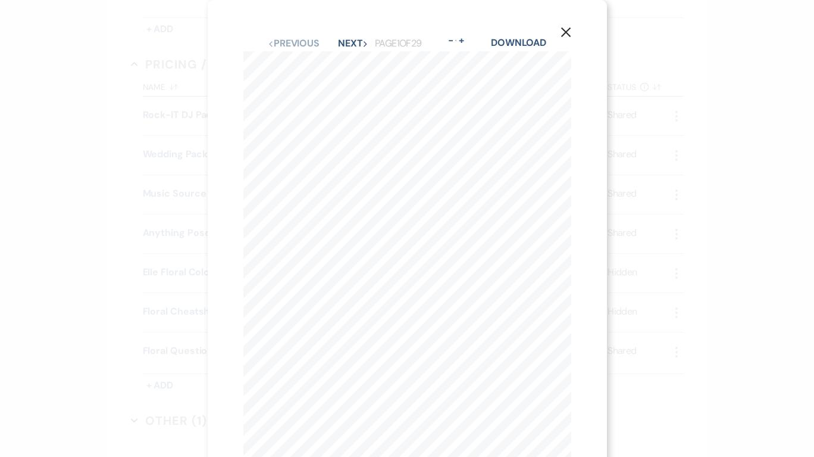
click at [534, 45] on button "X" at bounding box center [566, 32] width 82 height 64
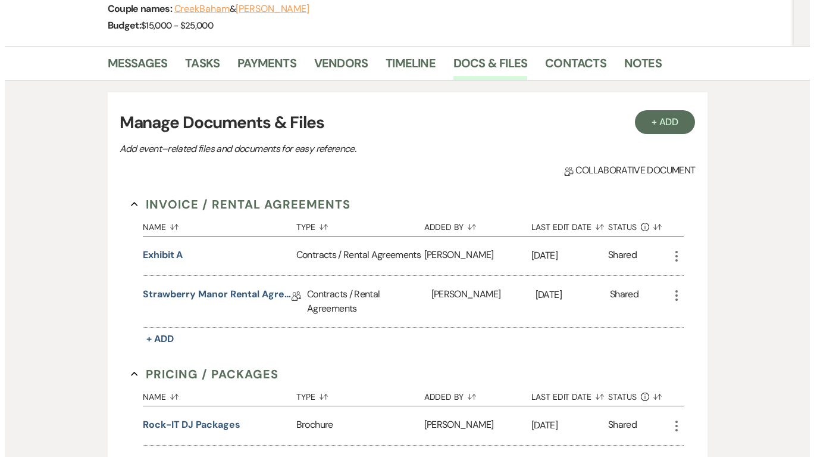
scroll to position [298, 0]
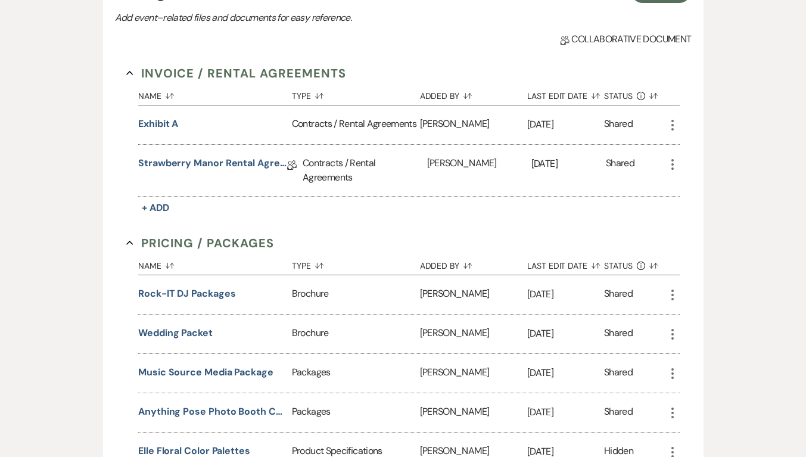
click at [160, 294] on button "Rock-IT DJ Packages" at bounding box center [186, 293] width 97 height 14
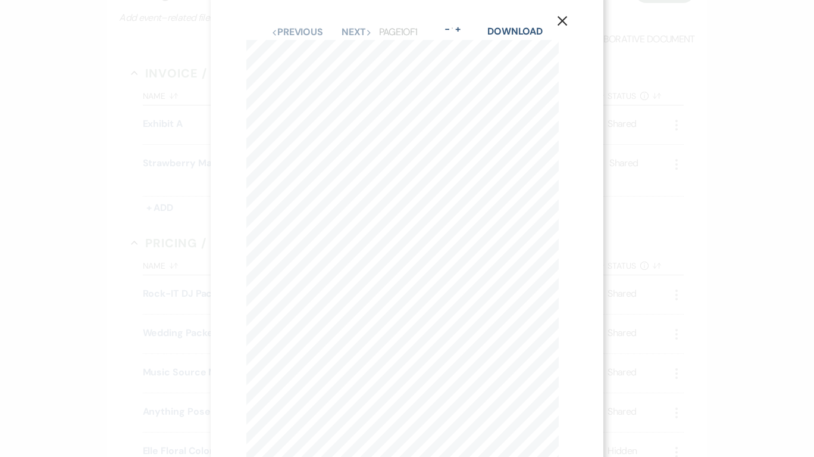
scroll to position [0, 0]
click at [557, 33] on icon "X" at bounding box center [562, 32] width 11 height 11
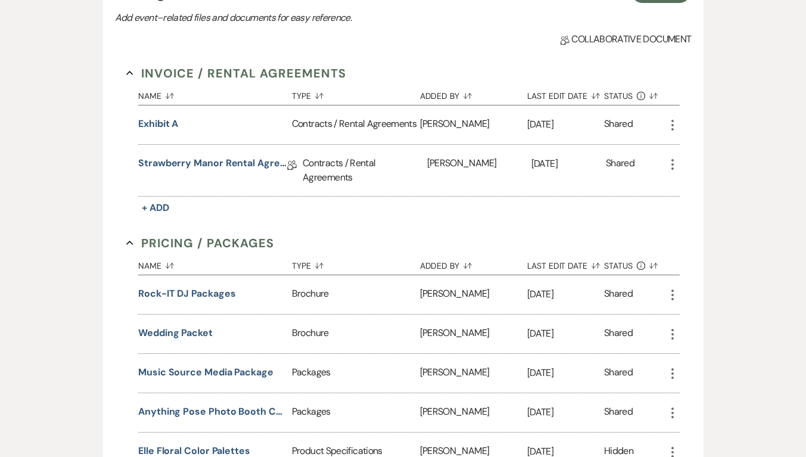
click at [183, 335] on button "Wedding packet" at bounding box center [175, 333] width 74 height 14
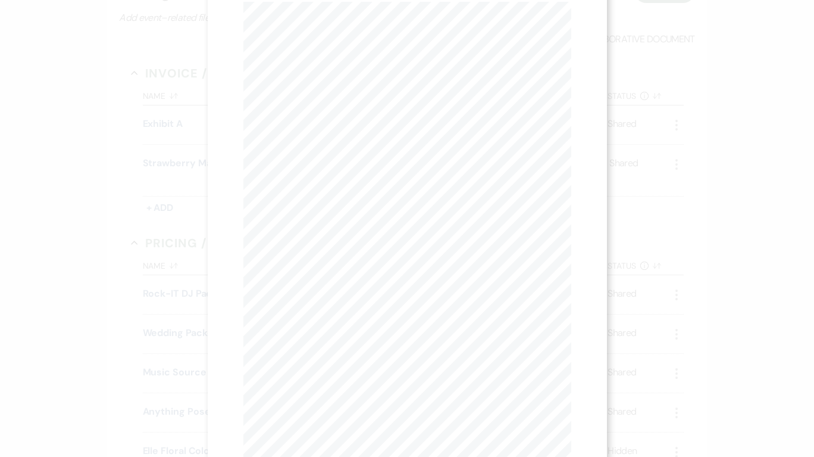
scroll to position [60, 0]
click at [143, 326] on button "Wedding packet" at bounding box center [180, 333] width 74 height 14
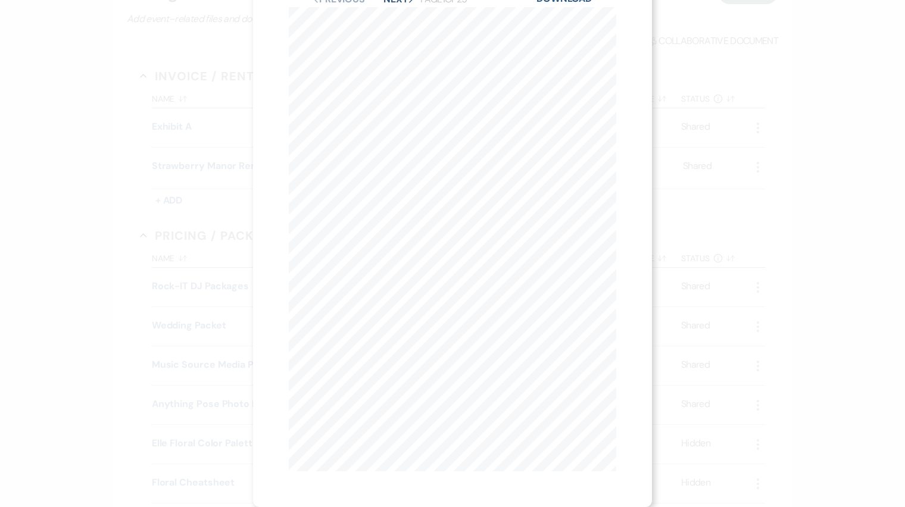
scroll to position [54, 0]
drag, startPoint x: 746, startPoint y: 0, endPoint x: 186, endPoint y: 130, distance: 575.2
click at [186, 130] on div "X Previous Previous Next Next Page 1 of 29 - Zoom + Download Phone Email Bridal…" at bounding box center [452, 253] width 905 height 507
click at [608, 26] on button "X" at bounding box center [611, 32] width 82 height 64
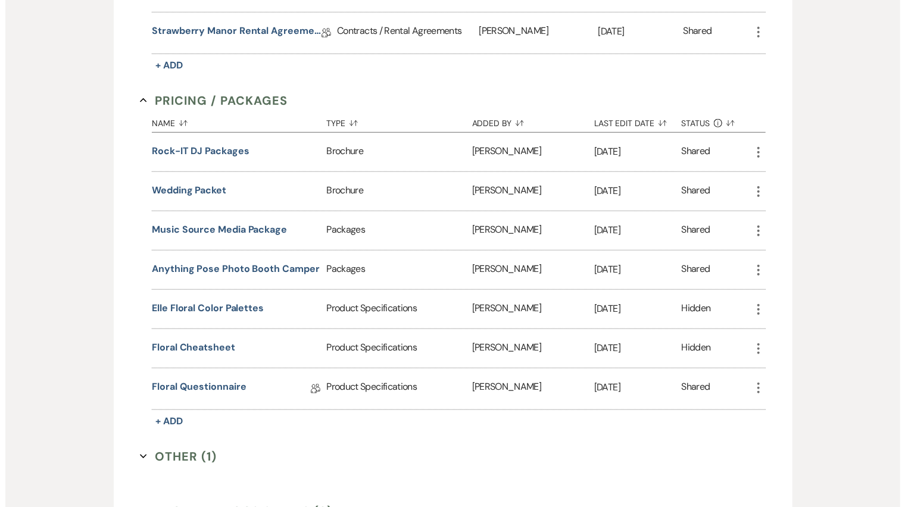
scroll to position [375, 0]
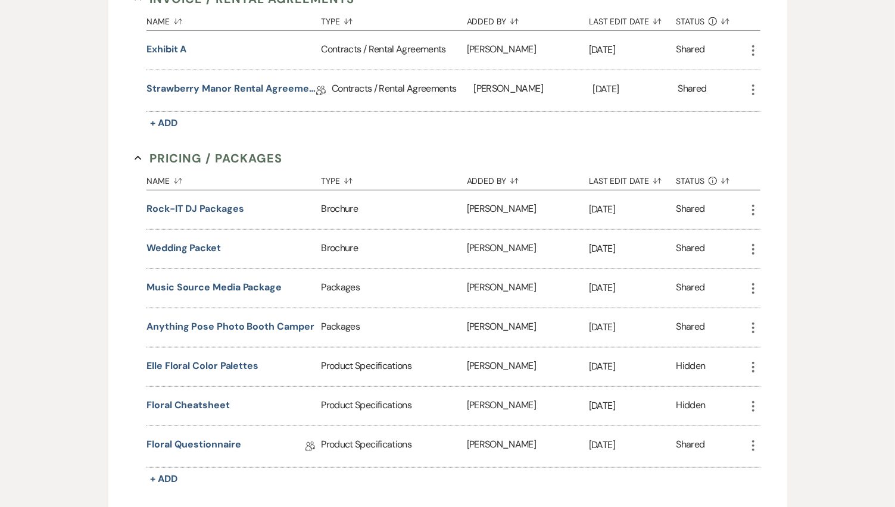
click at [186, 242] on button "Wedding packet" at bounding box center [183, 248] width 74 height 14
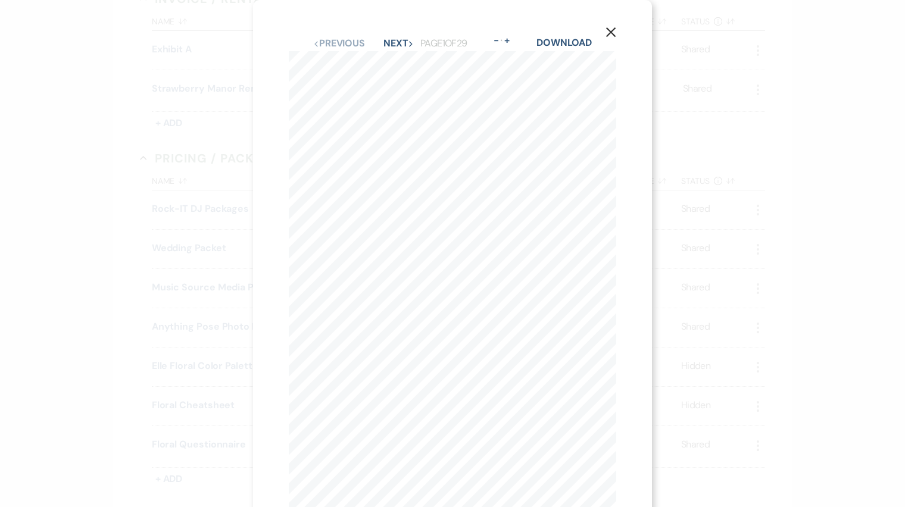
click at [619, 33] on button "X" at bounding box center [611, 32] width 82 height 64
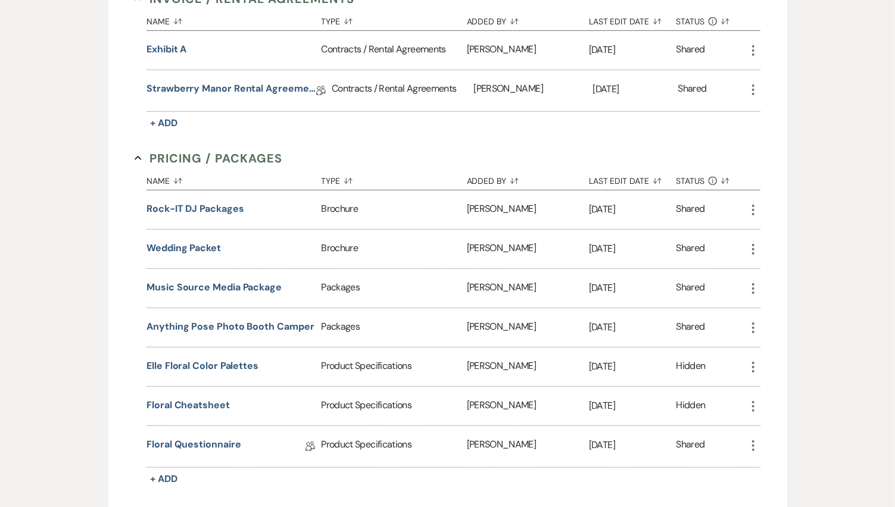
click at [182, 286] on button "Music Source Media Package" at bounding box center [213, 287] width 135 height 14
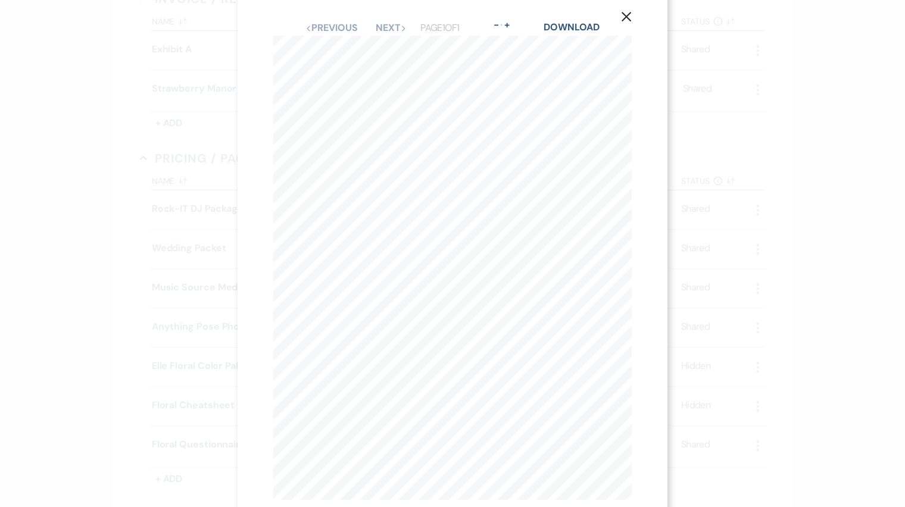
scroll to position [0, 0]
click at [634, 33] on button "X" at bounding box center [626, 32] width 82 height 64
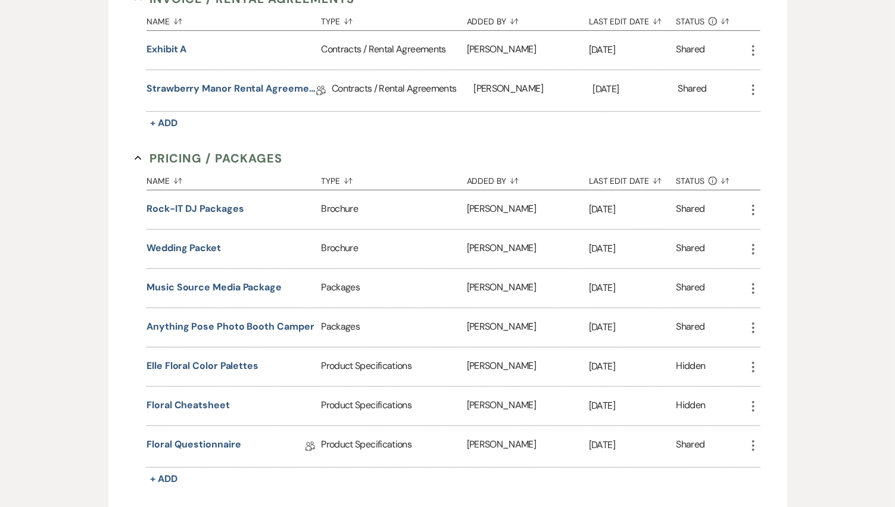
click at [192, 326] on button "Anything Pose Photo Booth Camper" at bounding box center [229, 327] width 167 height 14
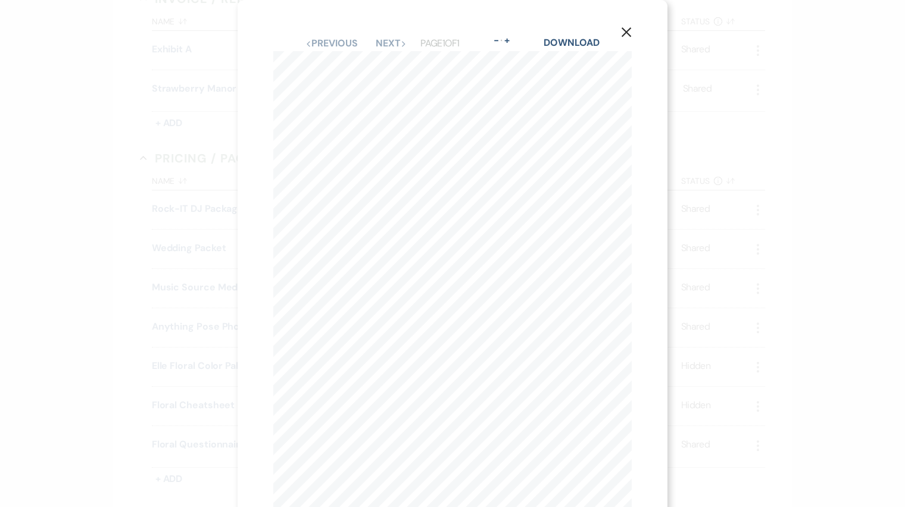
click at [627, 28] on icon "X" at bounding box center [626, 32] width 11 height 11
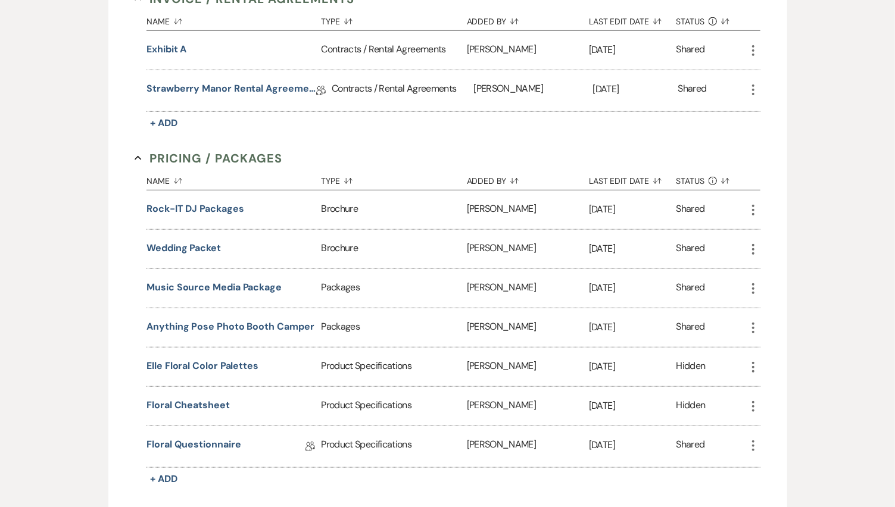
click at [222, 364] on button "Elle Floral Color Palettes" at bounding box center [202, 366] width 112 height 14
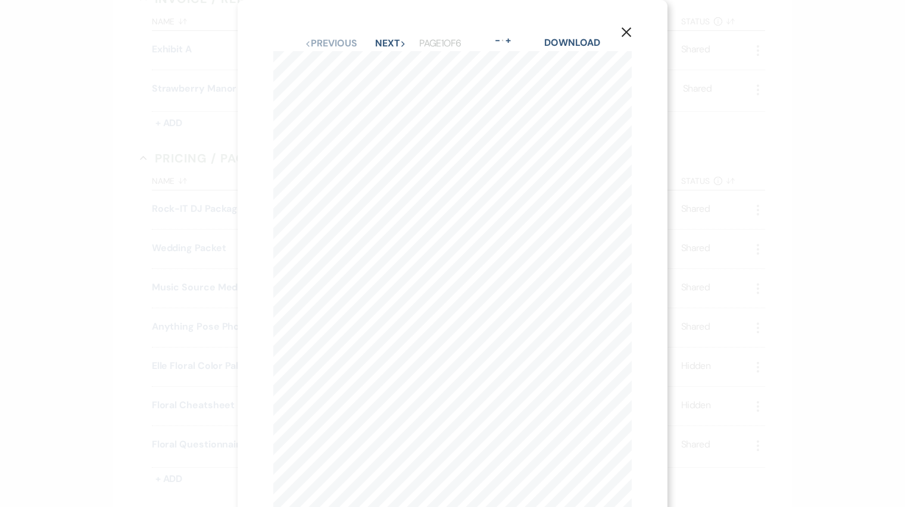
click at [620, 38] on button "X" at bounding box center [626, 32] width 82 height 64
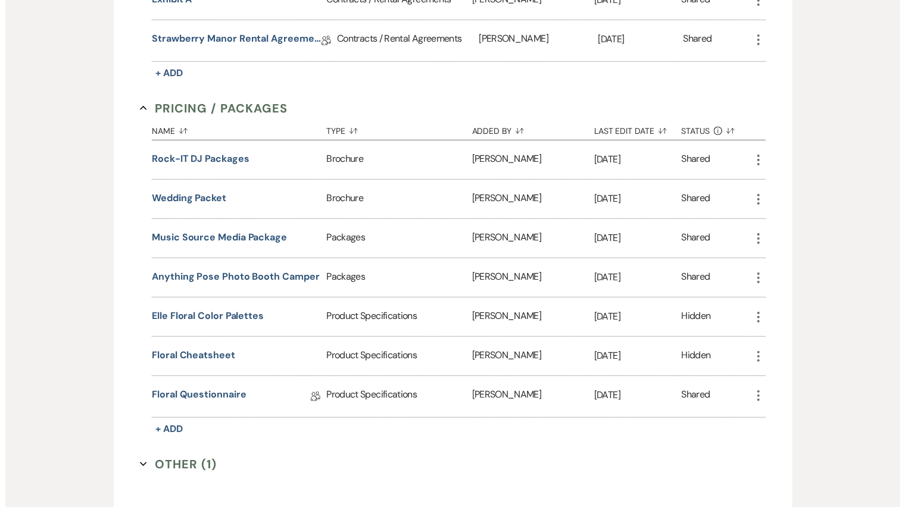
scroll to position [441, 0]
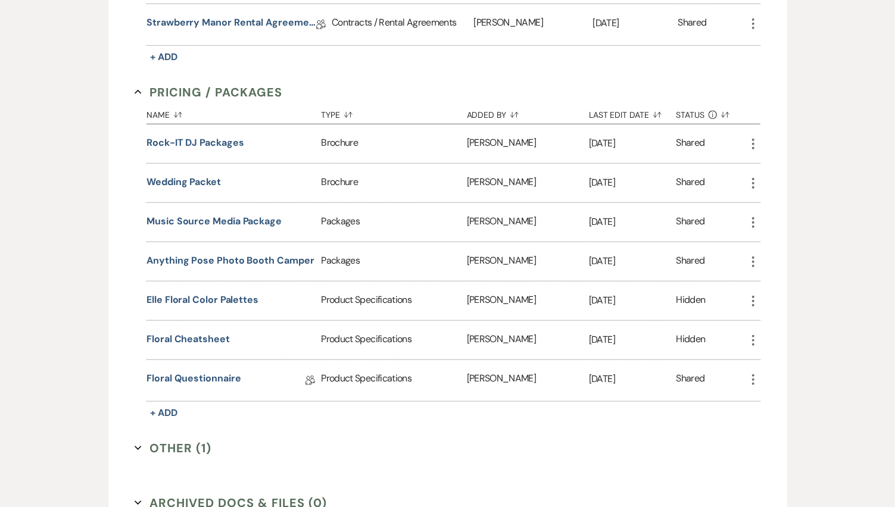
click at [199, 297] on button "Elle Floral Color Palettes" at bounding box center [202, 300] width 112 height 14
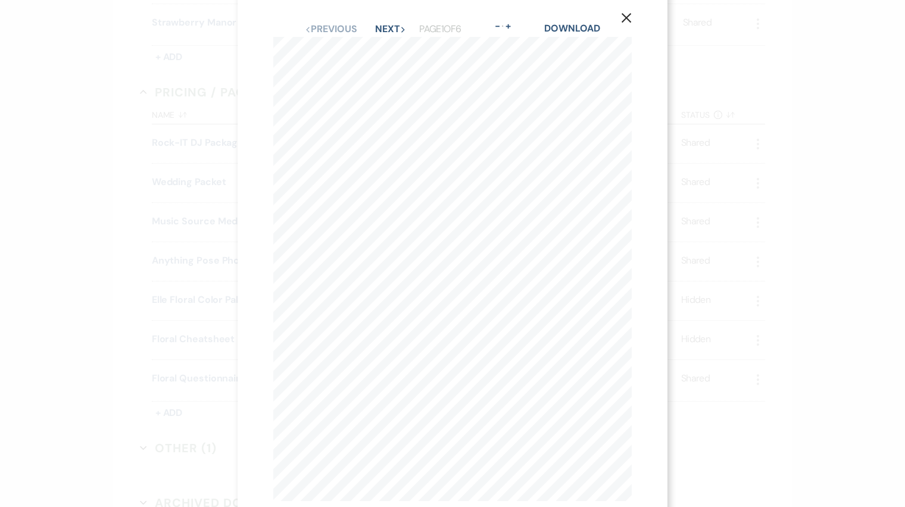
scroll to position [0, 0]
click at [627, 31] on use "button" at bounding box center [627, 32] width 10 height 10
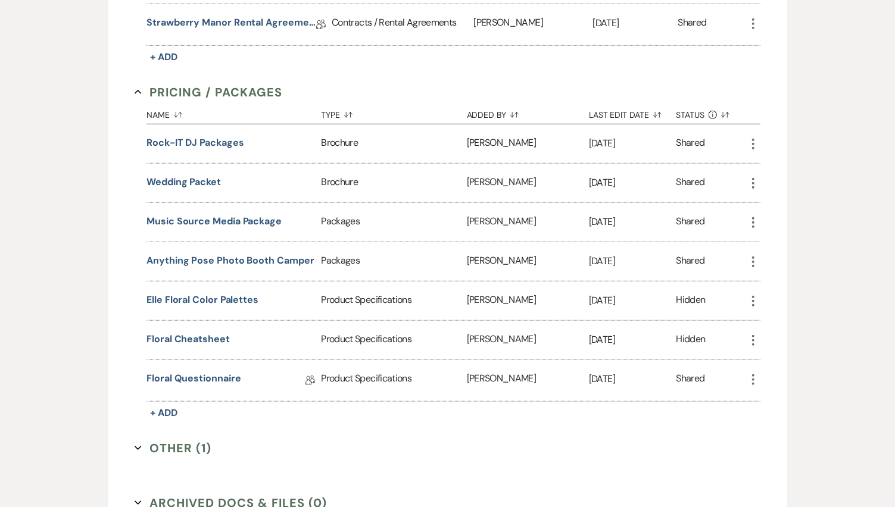
click at [185, 333] on button "Floral Cheatsheet" at bounding box center [187, 339] width 83 height 14
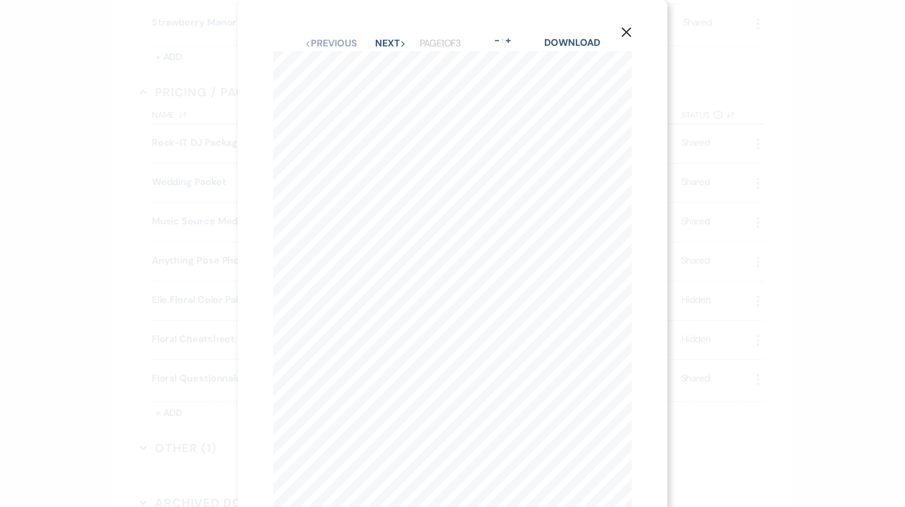
click at [386, 43] on button "Next Next" at bounding box center [390, 44] width 31 height 10
click at [382, 43] on button "Next Next" at bounding box center [390, 44] width 31 height 10
click at [623, 30] on icon "X" at bounding box center [626, 32] width 11 height 11
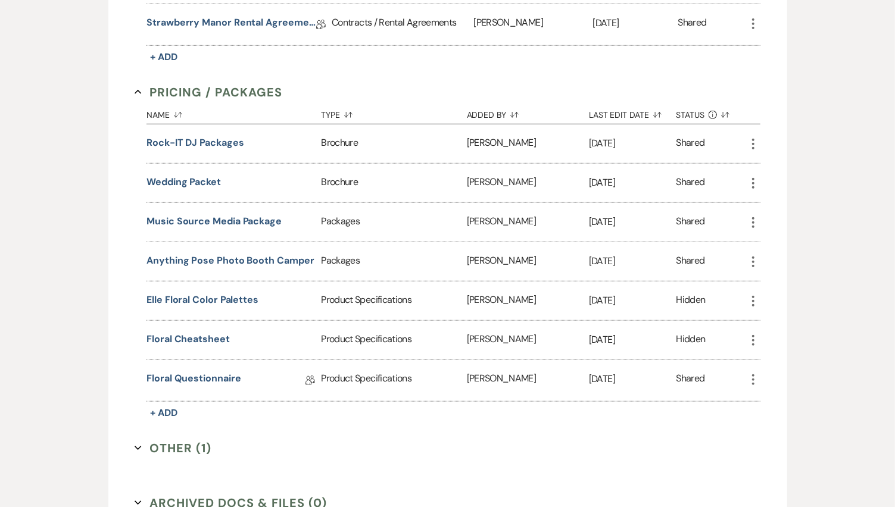
click at [184, 175] on button "Wedding packet" at bounding box center [183, 182] width 74 height 14
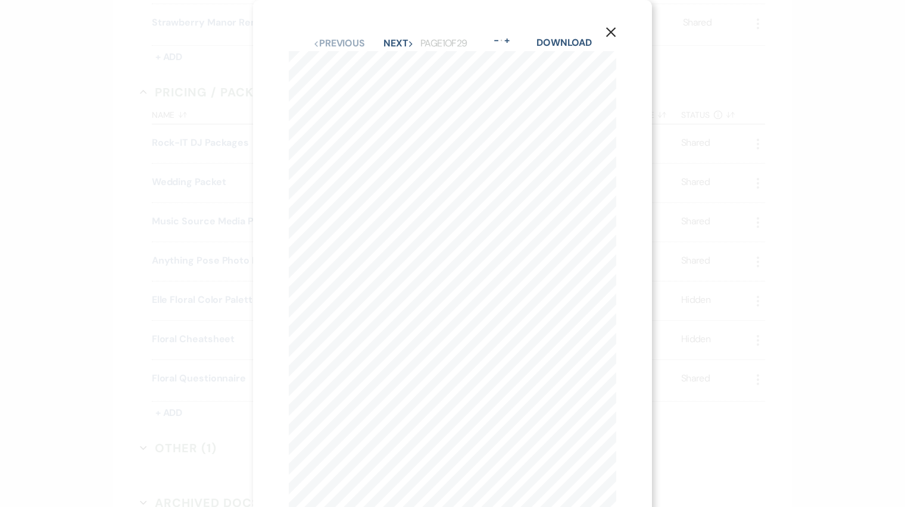
click at [399, 45] on button "Next Next" at bounding box center [398, 44] width 31 height 10
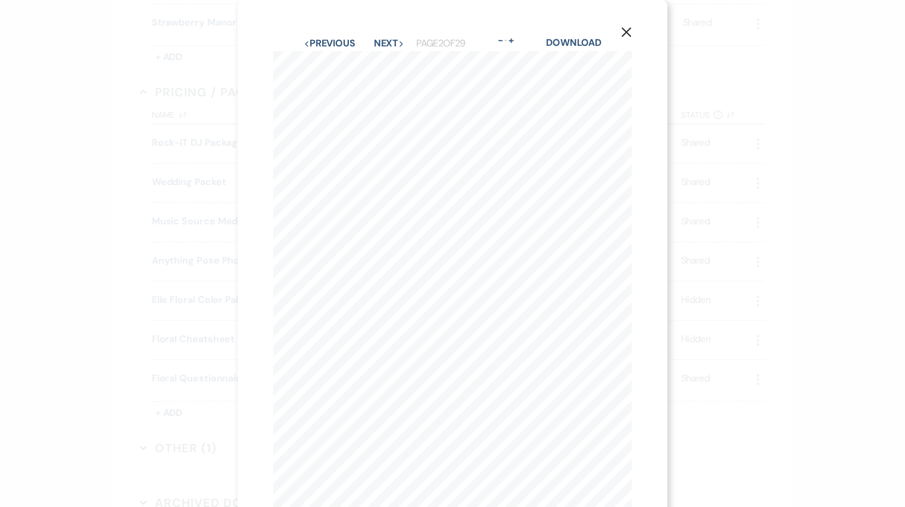
click at [388, 42] on button "Next Next" at bounding box center [389, 44] width 31 height 10
click at [330, 41] on button "Previous Previous" at bounding box center [330, 44] width 52 height 10
click at [625, 27] on icon "X" at bounding box center [626, 32] width 11 height 11
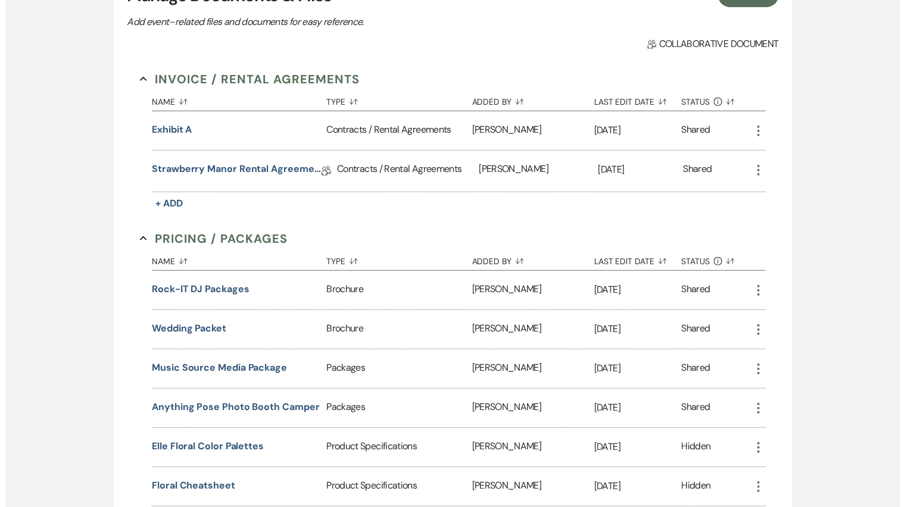
scroll to position [242, 0]
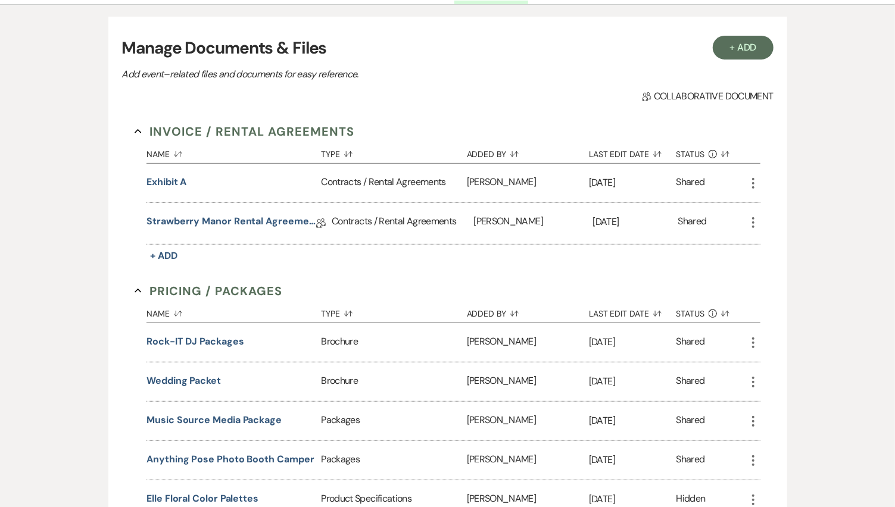
click at [191, 376] on button "Wedding packet" at bounding box center [183, 381] width 74 height 14
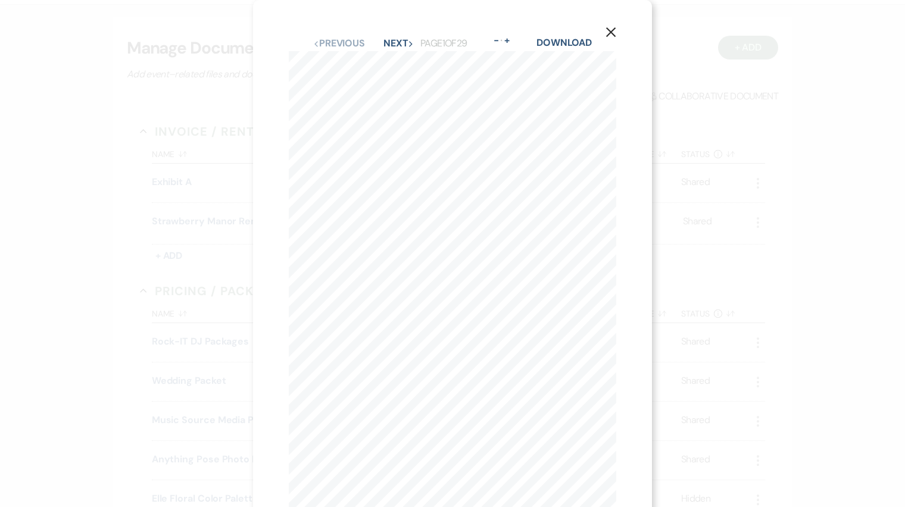
click at [395, 43] on button "Next Next" at bounding box center [398, 44] width 31 height 10
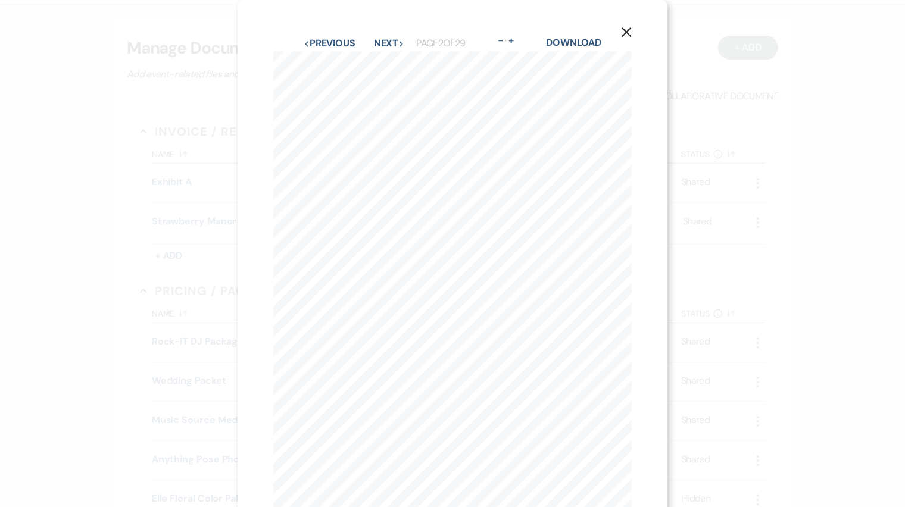
click at [398, 43] on icon "Next" at bounding box center [401, 44] width 6 height 6
click at [327, 40] on button "Previous Previous" at bounding box center [330, 44] width 52 height 10
click at [387, 42] on button "Next Next" at bounding box center [389, 44] width 31 height 10
click at [376, 46] on button "Next Next" at bounding box center [389, 44] width 31 height 10
click at [382, 43] on button "Next Next" at bounding box center [388, 44] width 31 height 10
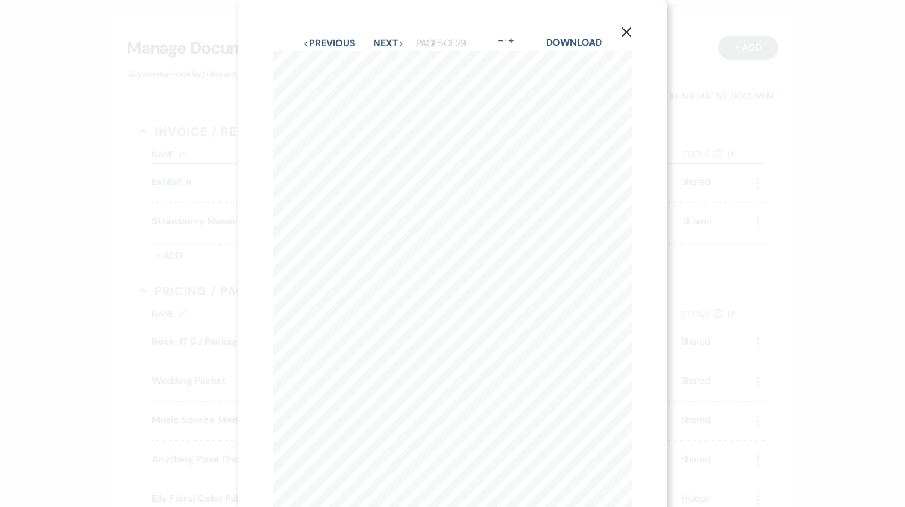
click at [382, 42] on button "Next Next" at bounding box center [388, 44] width 31 height 10
click at [376, 46] on button "Next Next" at bounding box center [388, 44] width 31 height 10
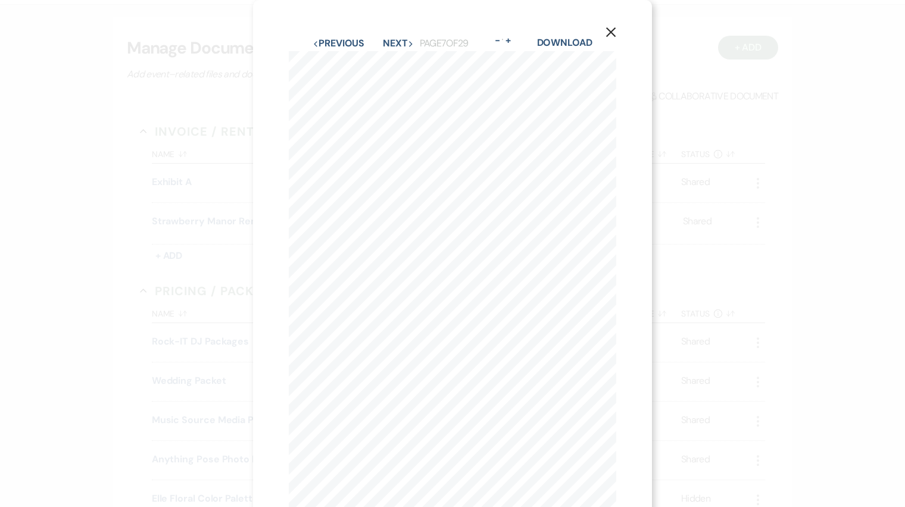
click at [396, 48] on button "Next Next" at bounding box center [398, 44] width 31 height 10
click at [386, 41] on button "Next Next" at bounding box center [398, 44] width 31 height 10
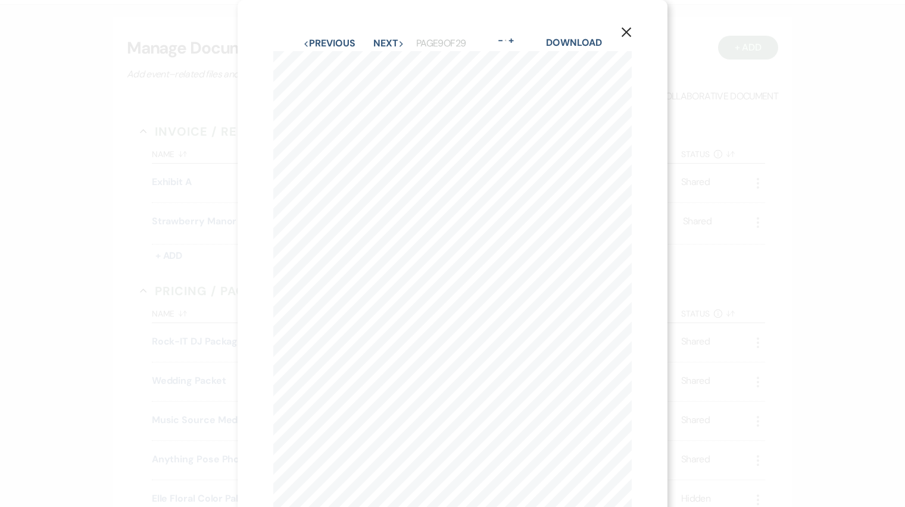
click at [386, 41] on button "Next Next" at bounding box center [388, 44] width 31 height 10
click at [391, 43] on button "Next Next" at bounding box center [388, 44] width 31 height 10
click at [391, 43] on button "Next Next" at bounding box center [389, 44] width 31 height 10
click at [391, 43] on button "Next Next" at bounding box center [388, 44] width 31 height 10
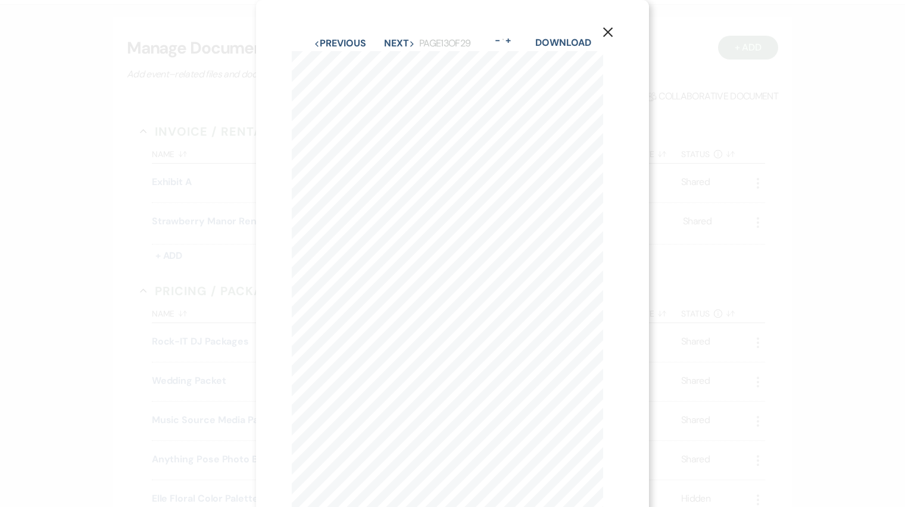
click at [391, 43] on button "Next Next" at bounding box center [399, 44] width 31 height 10
click at [391, 43] on button "Next Next" at bounding box center [388, 44] width 31 height 10
click at [390, 42] on button "Next Next" at bounding box center [388, 44] width 31 height 10
click at [337, 42] on button "Previous Previous" at bounding box center [329, 44] width 52 height 10
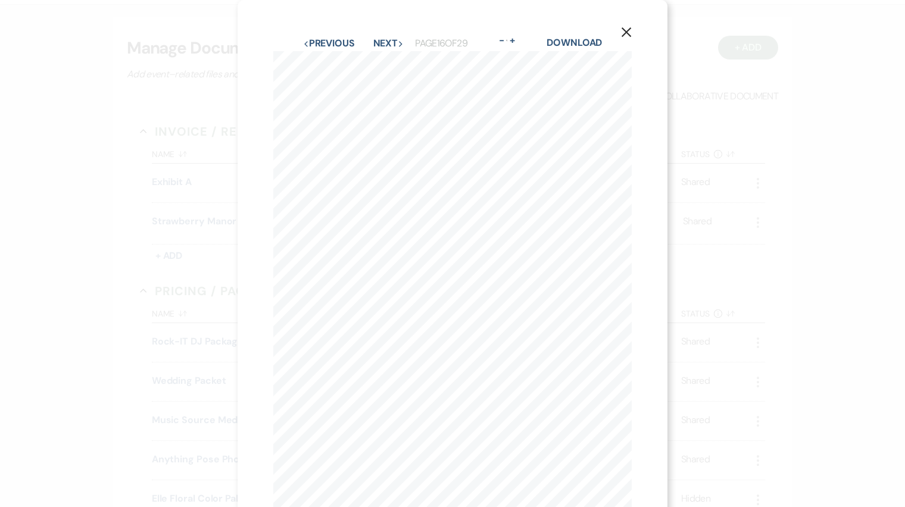
click at [373, 39] on button "Next Next" at bounding box center [388, 44] width 31 height 10
click at [626, 26] on button "X" at bounding box center [626, 32] width 82 height 64
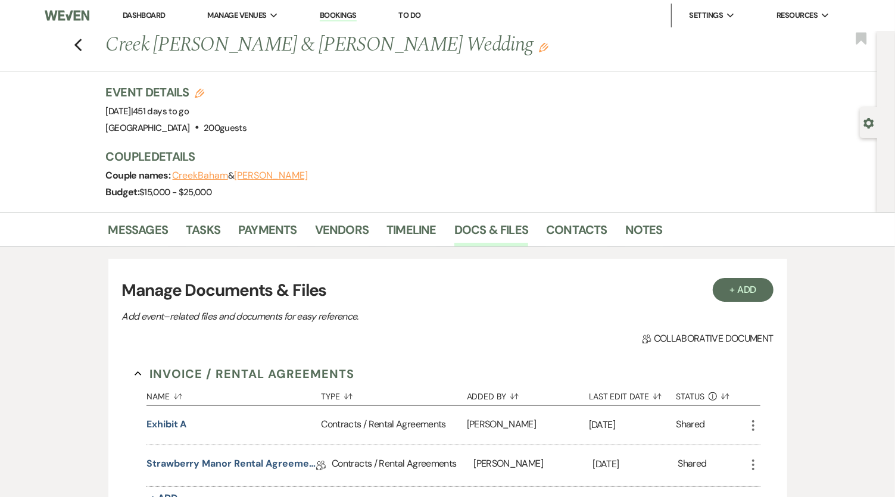
click at [805, 12] on span "Resources" at bounding box center [796, 16] width 41 height 12
click at [0, 0] on li "Resource Library" at bounding box center [0, 0] width 0 height 0
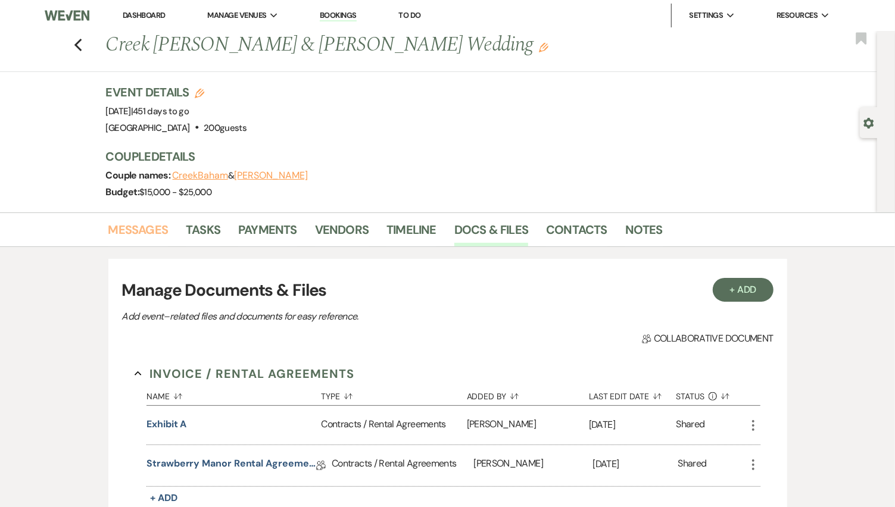
click at [134, 221] on link "Messages" at bounding box center [138, 233] width 60 height 26
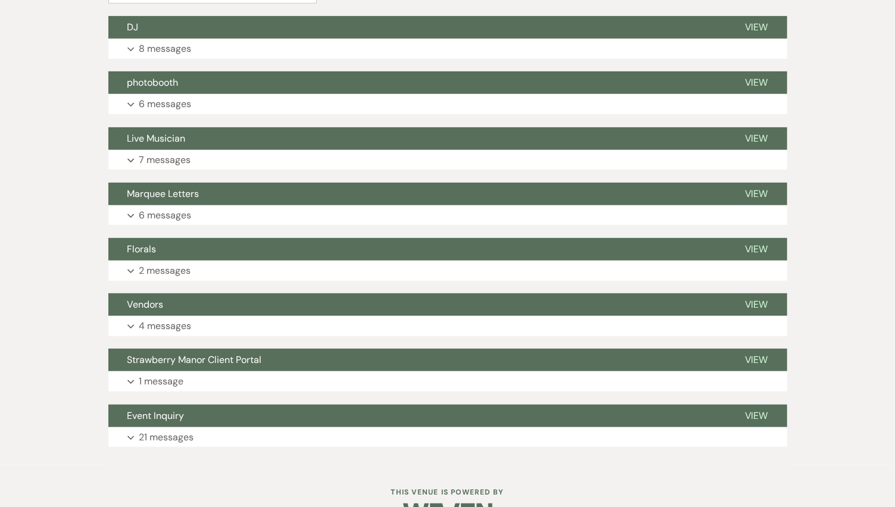
scroll to position [373, 0]
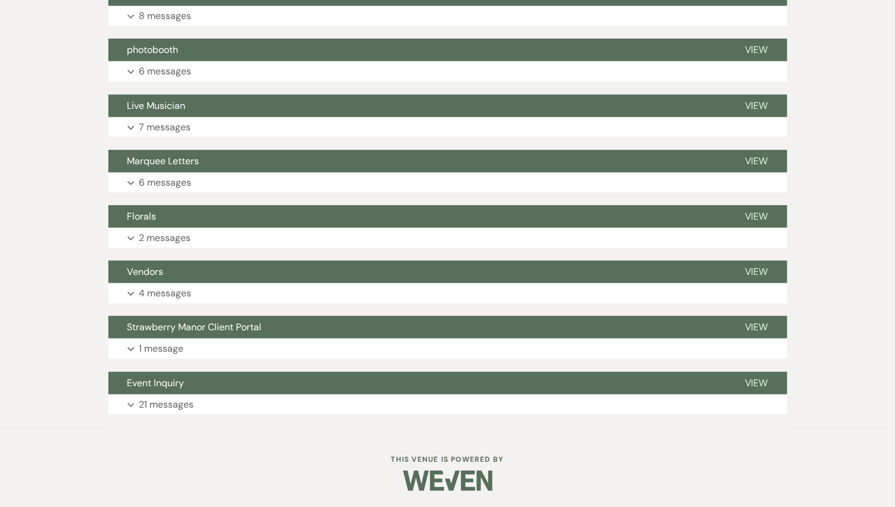
click at [177, 399] on p "21 messages" at bounding box center [166, 404] width 55 height 15
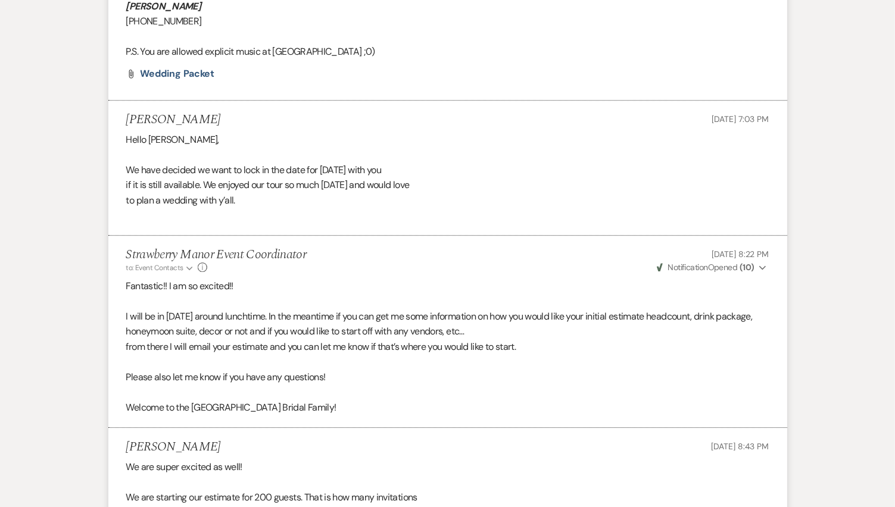
scroll to position [1895, 0]
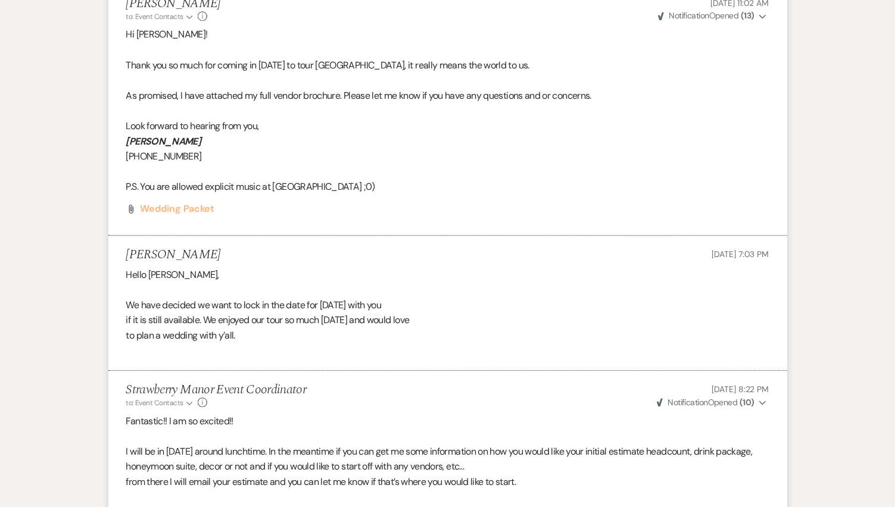
click at [178, 202] on span "Wedding packet" at bounding box center [178, 208] width 74 height 13
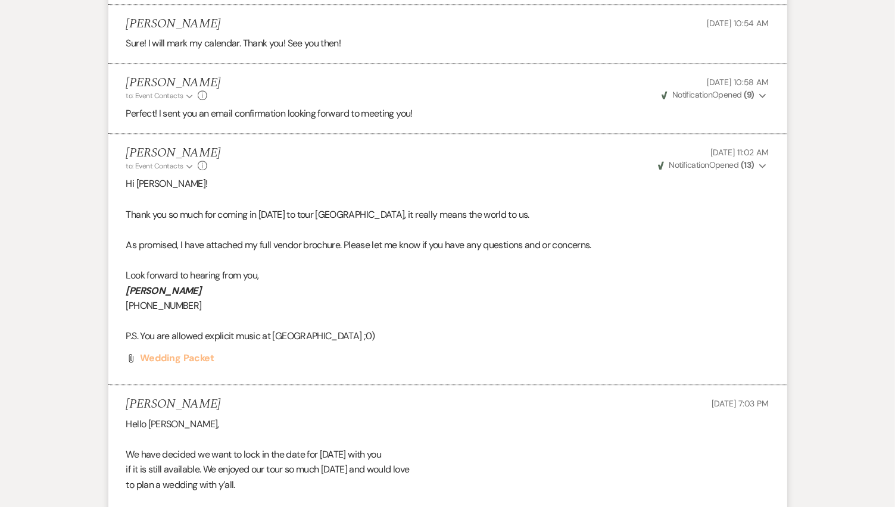
scroll to position [1630, 0]
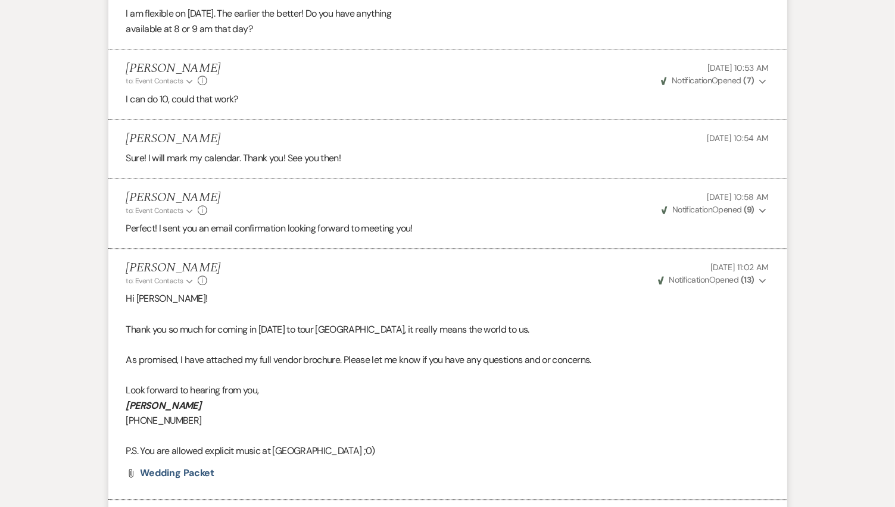
click at [73, 322] on div "Messages Tasks Payments Vendors Timeline Docs & Files Contacts Notes Event Mess…" at bounding box center [447, 494] width 895 height 3824
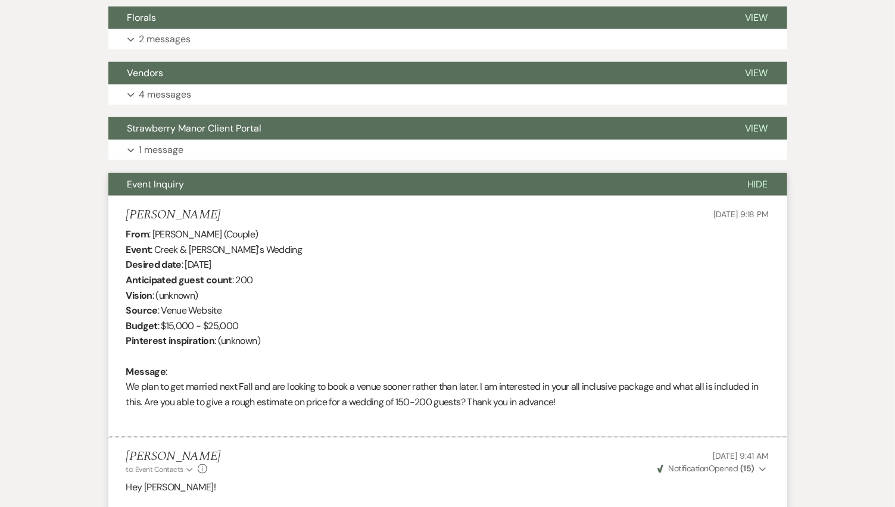
scroll to position [307, 0]
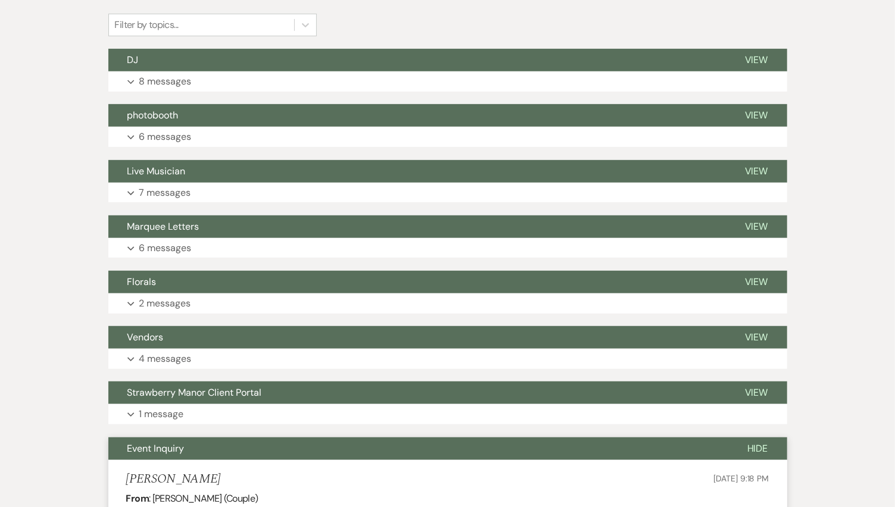
click at [764, 451] on span "Hide" at bounding box center [757, 448] width 21 height 13
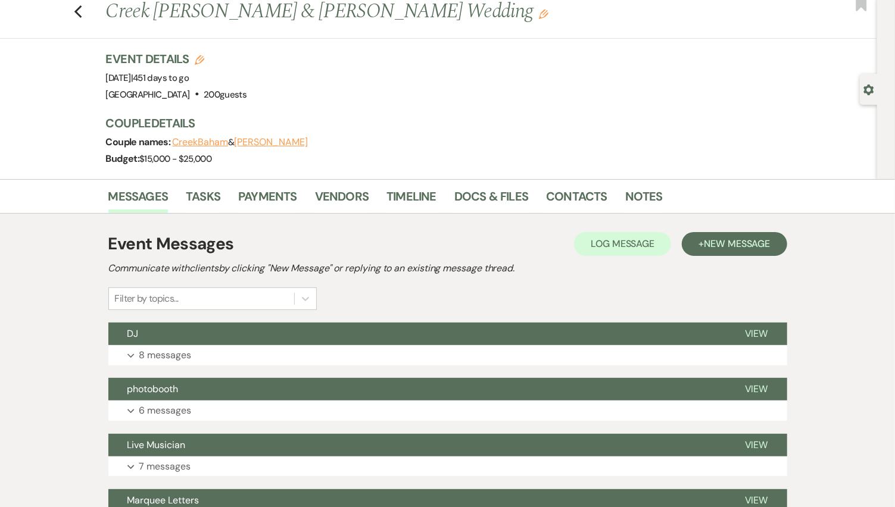
scroll to position [0, 0]
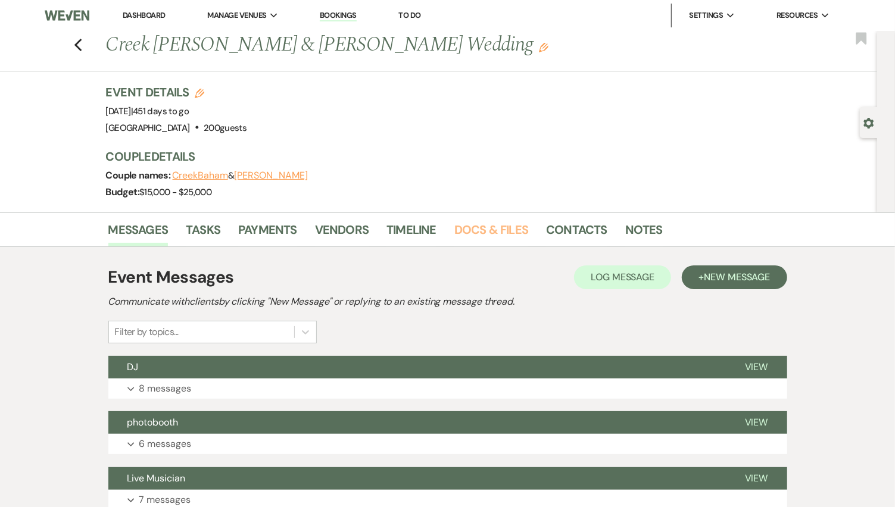
click at [477, 229] on link "Docs & Files" at bounding box center [491, 233] width 74 height 26
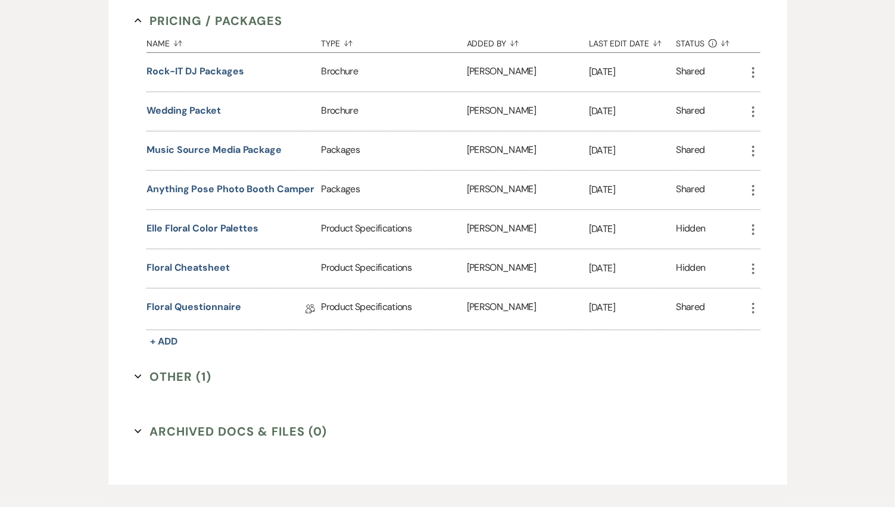
scroll to position [573, 0]
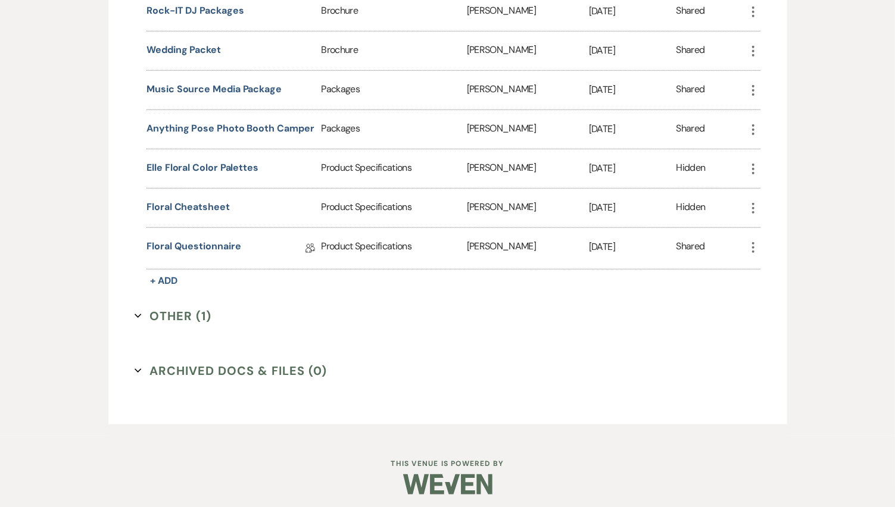
click at [171, 316] on button "Other (1) Expand" at bounding box center [173, 316] width 77 height 18
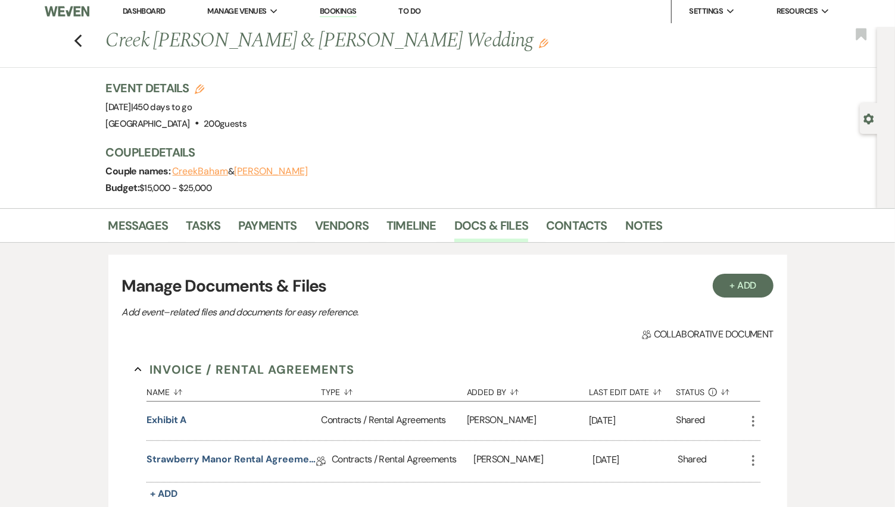
scroll to position [0, 0]
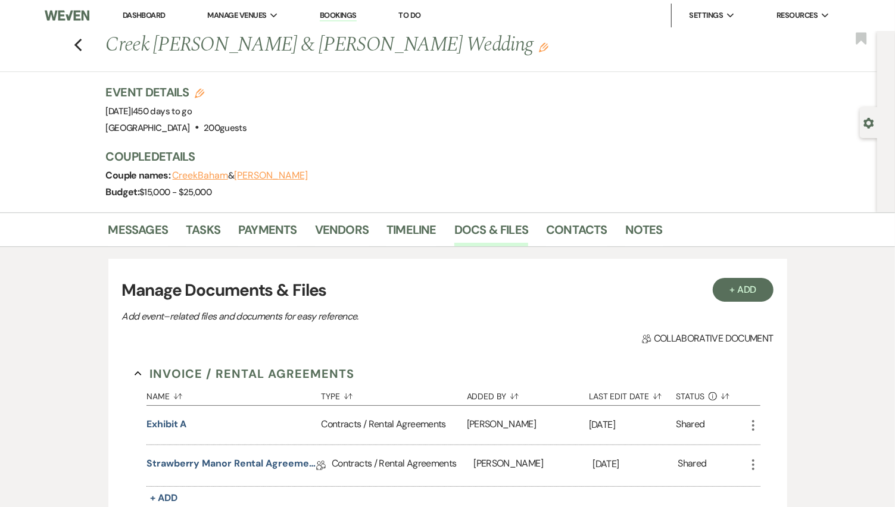
click at [82, 46] on use "button" at bounding box center [78, 45] width 8 height 13
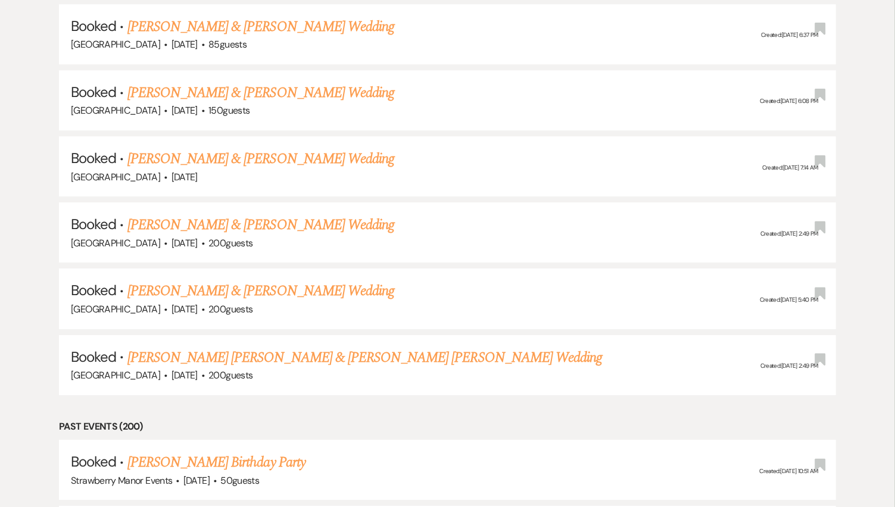
scroll to position [7566, 0]
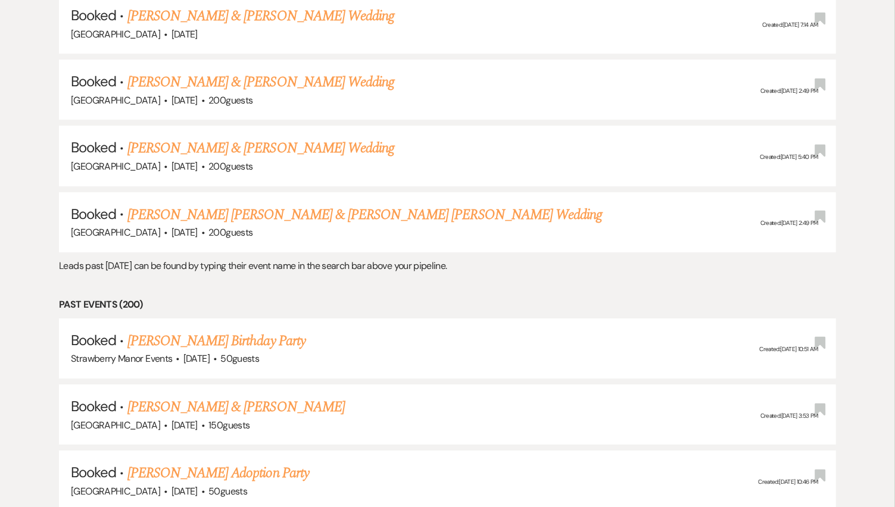
click at [274, 204] on link "Casey Gene Crane & Kaydence Elizabeth Bagot's Wedding" at bounding box center [364, 214] width 475 height 21
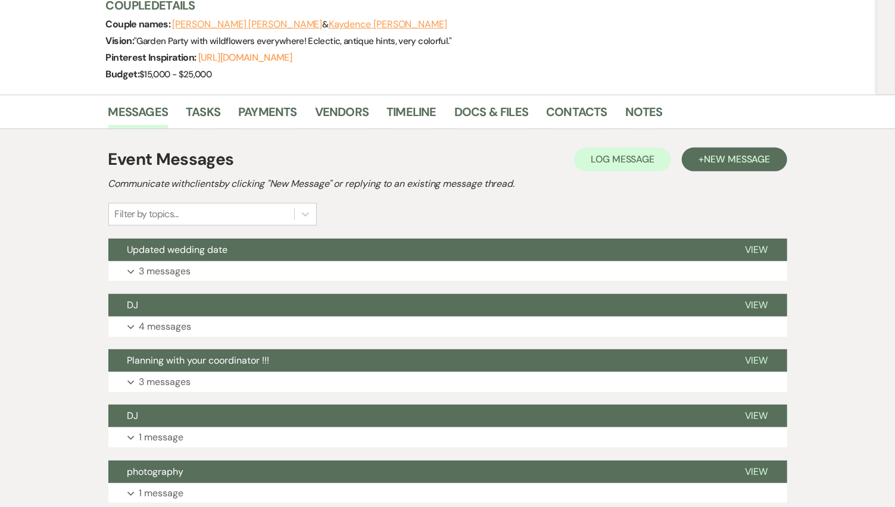
scroll to position [370, 0]
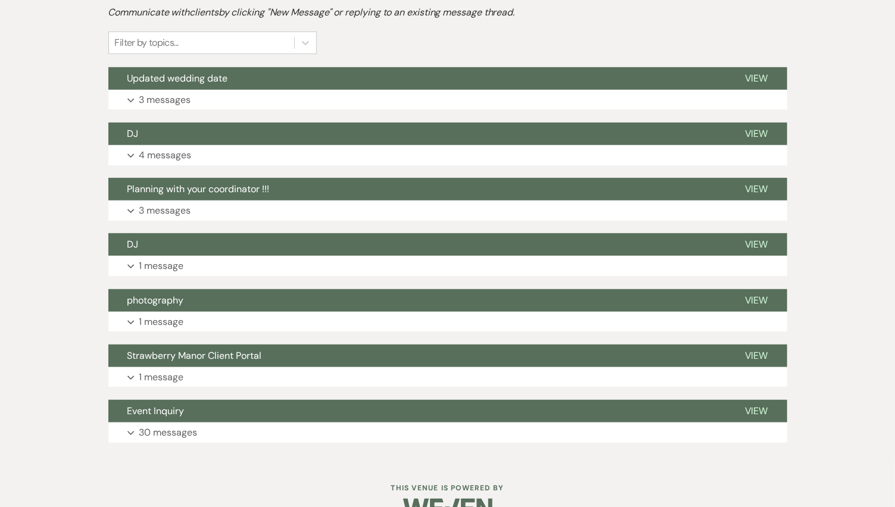
click at [181, 425] on p "30 messages" at bounding box center [168, 432] width 58 height 15
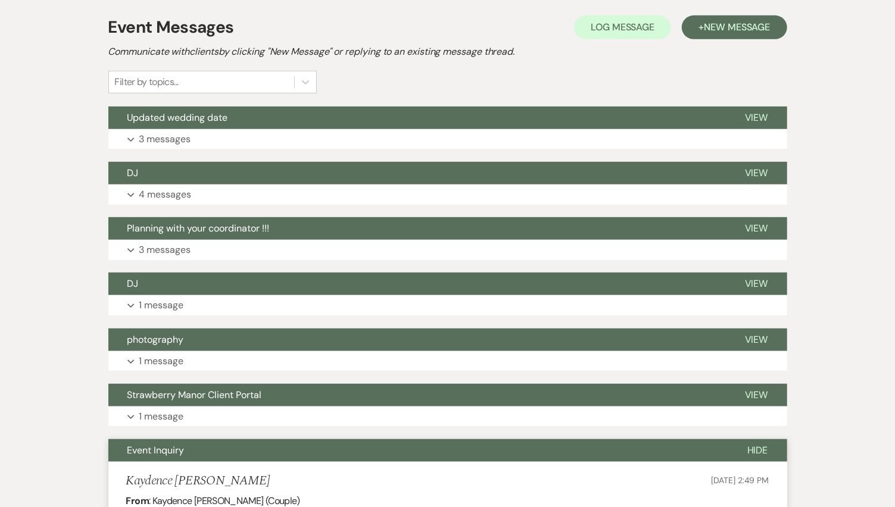
scroll to position [0, 0]
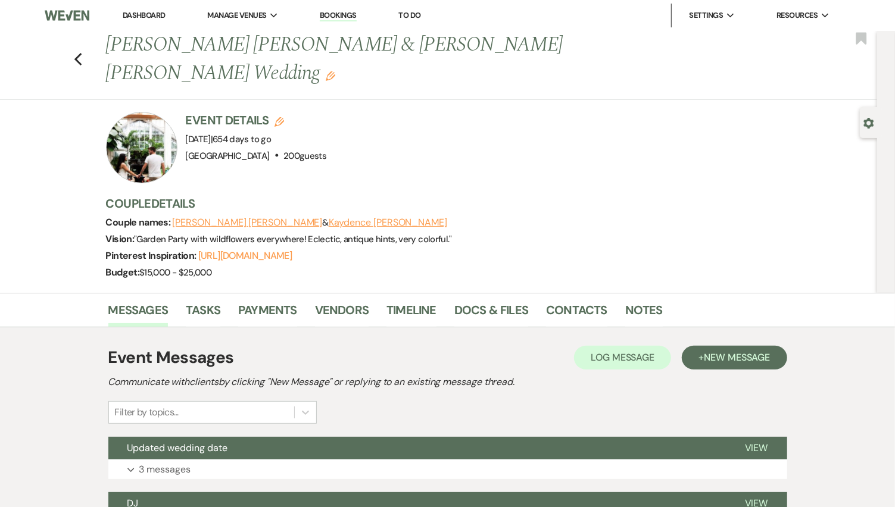
click at [82, 53] on use "button" at bounding box center [78, 59] width 8 height 13
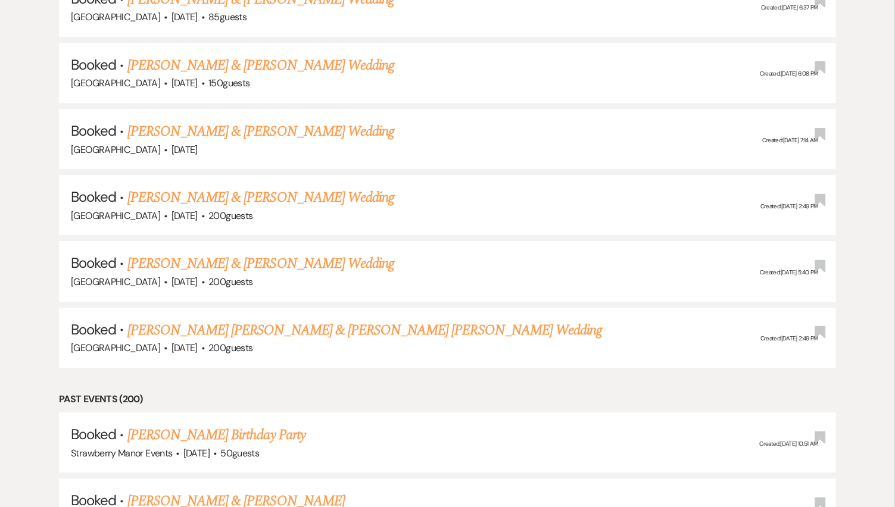
scroll to position [7434, 0]
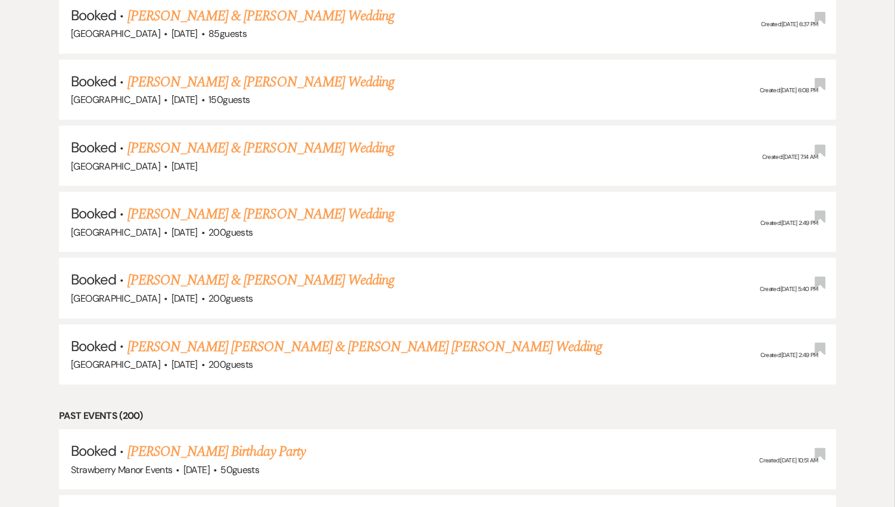
click at [245, 204] on link "Kyle LeRouge & Zoe Chauvin's Wedding" at bounding box center [260, 214] width 267 height 21
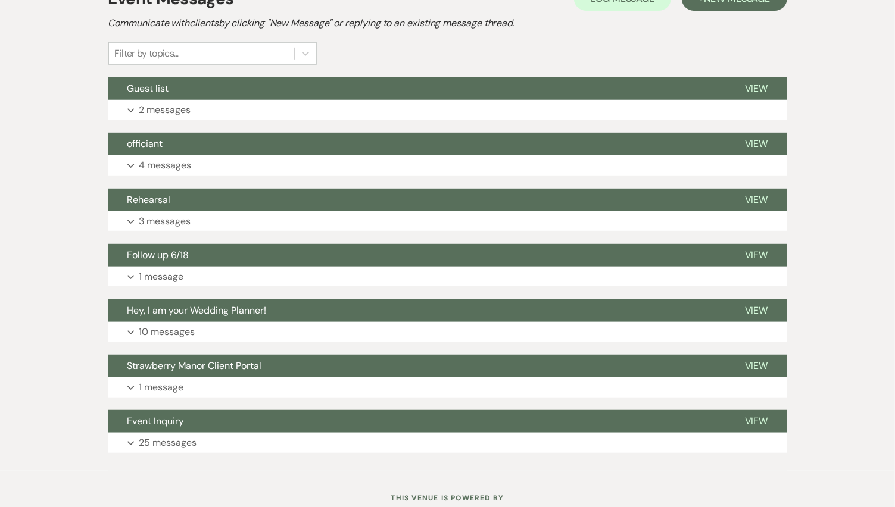
scroll to position [351, 0]
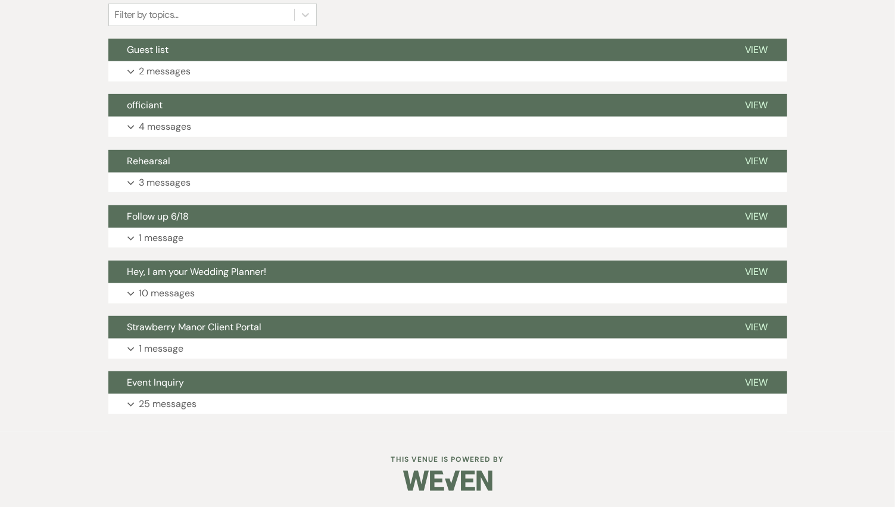
click at [248, 414] on div "Event Messages Log Log Message + New Message Communicate with clients by clicki…" at bounding box center [447, 181] width 679 height 479
click at [251, 405] on button "Expand 25 messages" at bounding box center [447, 404] width 679 height 20
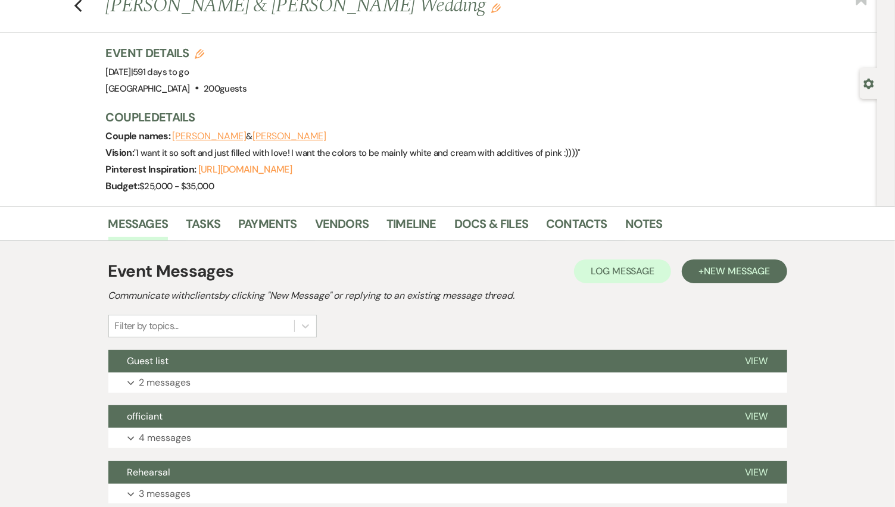
scroll to position [0, 0]
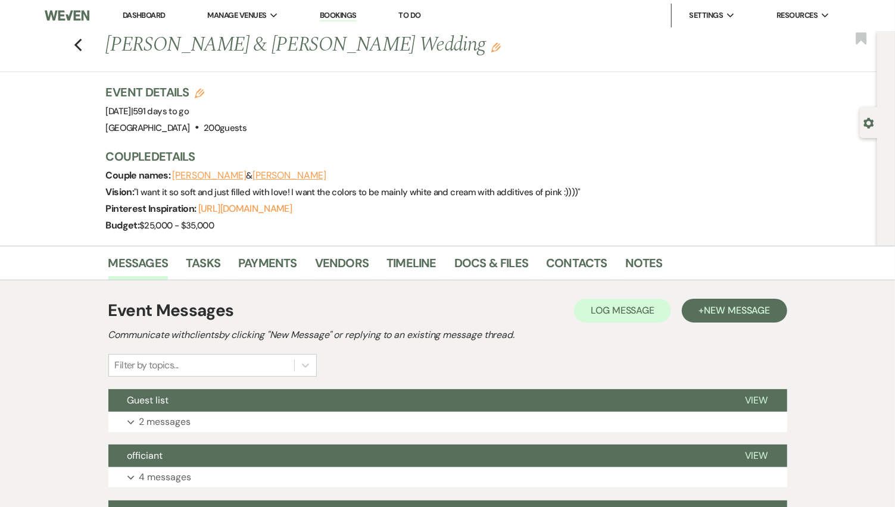
click at [83, 50] on icon "Previous" at bounding box center [78, 45] width 9 height 14
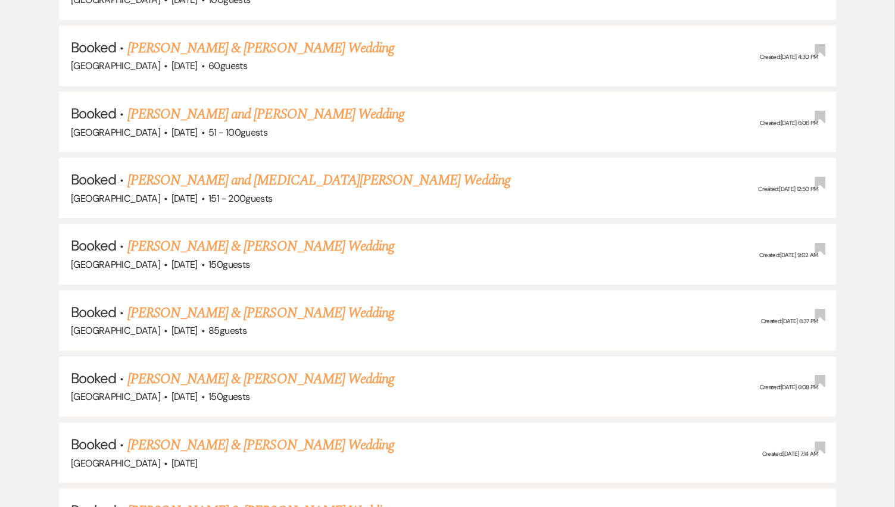
scroll to position [7038, 0]
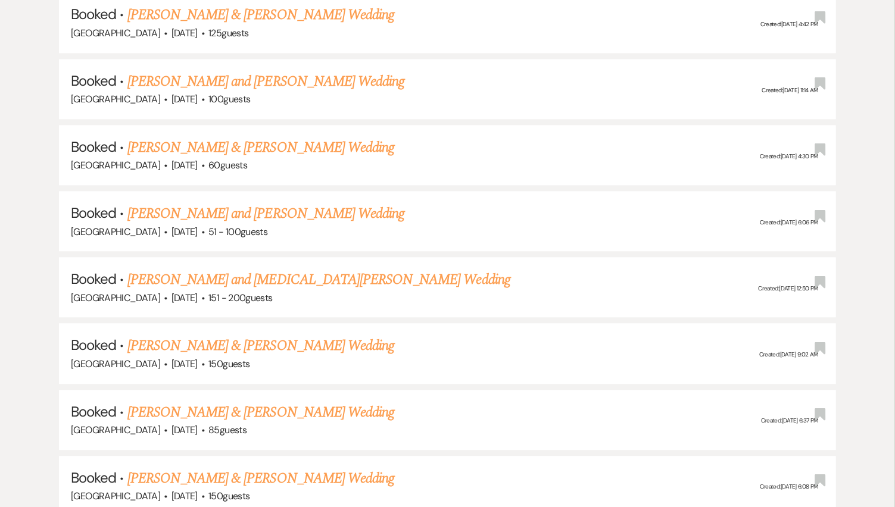
click at [280, 269] on link "Roman and Alexia Leonard's Wedding" at bounding box center [318, 279] width 383 height 21
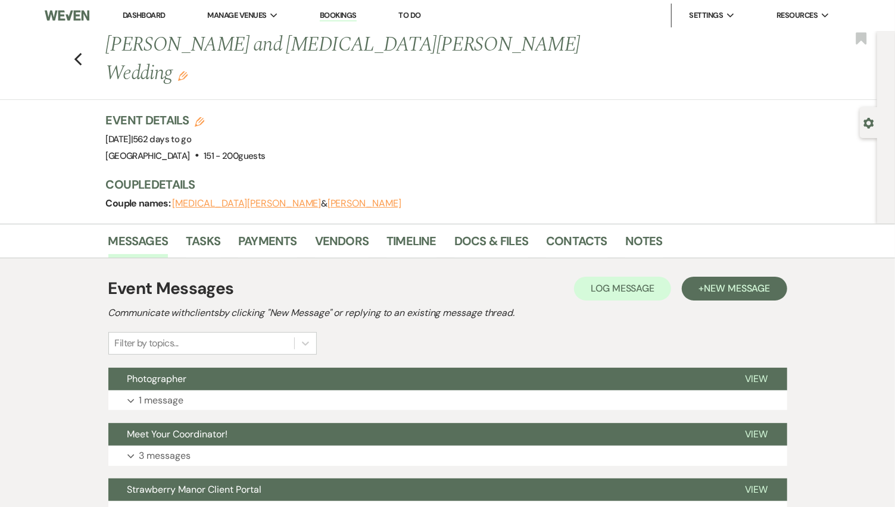
click at [91, 43] on div "Previous Roman and Alexia Leonard's Wedding Edit Bookmark" at bounding box center [435, 65] width 883 height 69
click at [83, 52] on icon "Previous" at bounding box center [78, 59] width 9 height 14
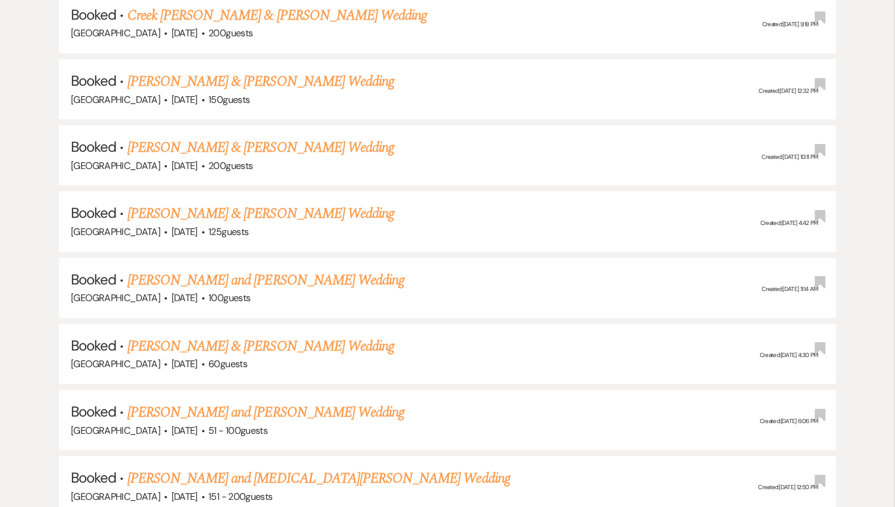
scroll to position [6971, 0]
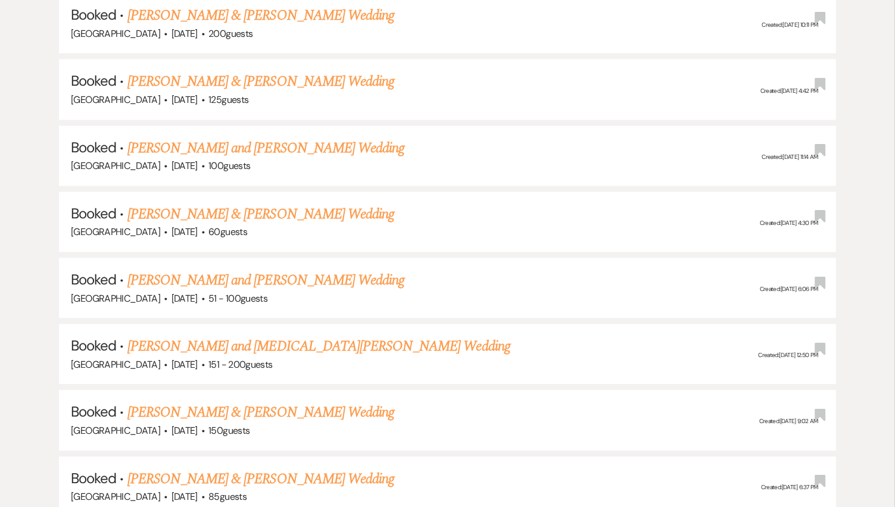
click at [260, 336] on link "Roman and Alexia Leonard's Wedding" at bounding box center [318, 346] width 383 height 21
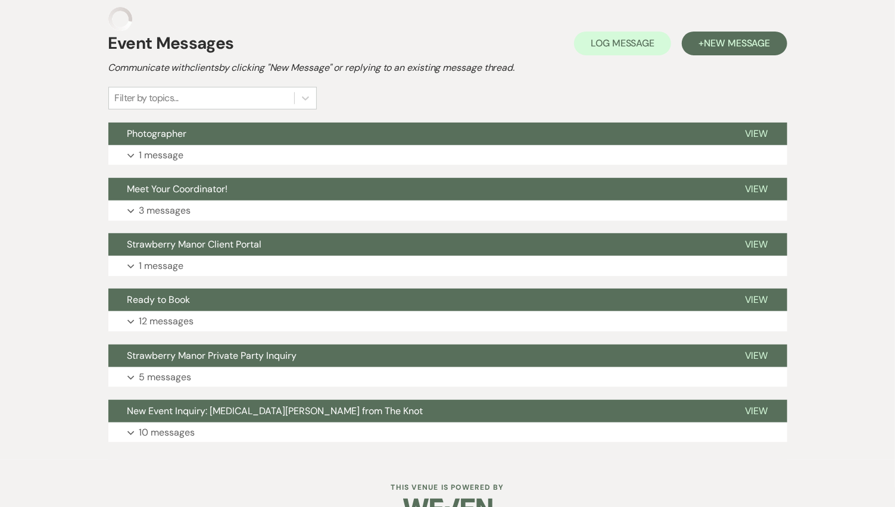
scroll to position [245, 0]
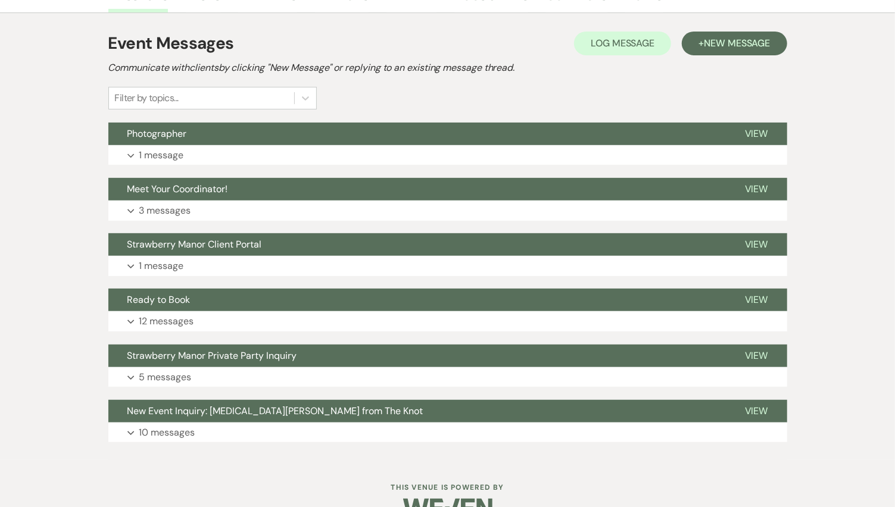
click at [258, 423] on button "Expand 10 messages" at bounding box center [447, 433] width 679 height 20
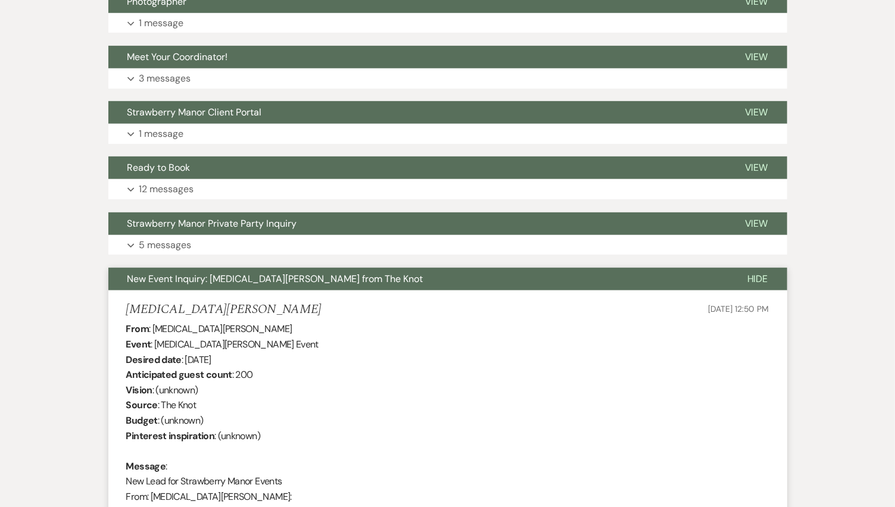
scroll to position [0, 0]
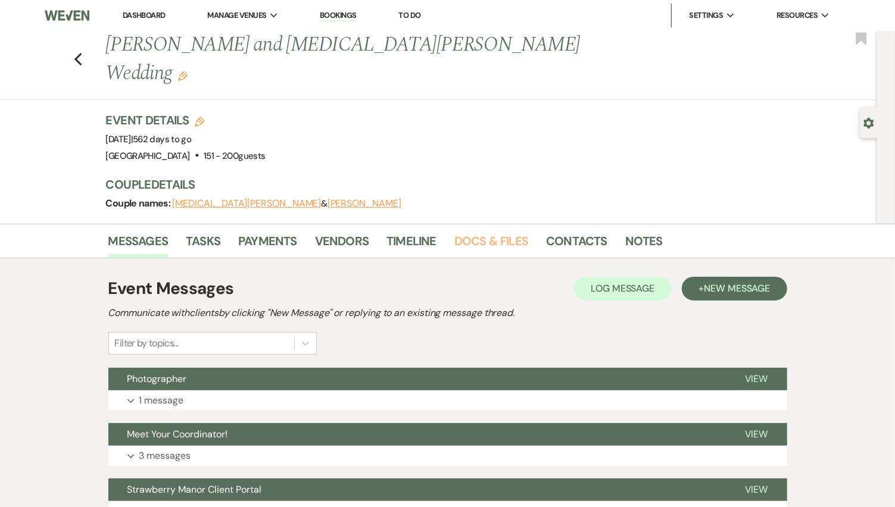
click at [505, 232] on link "Docs & Files" at bounding box center [491, 245] width 74 height 26
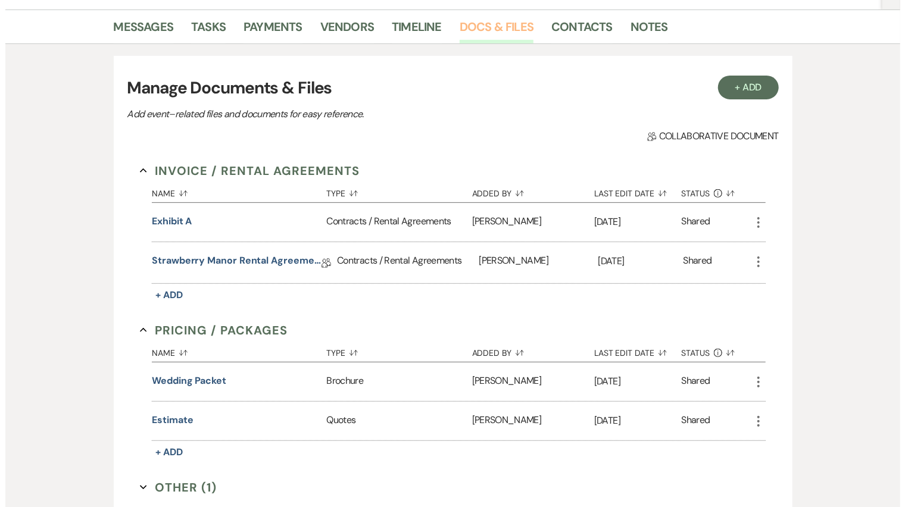
scroll to position [330, 0]
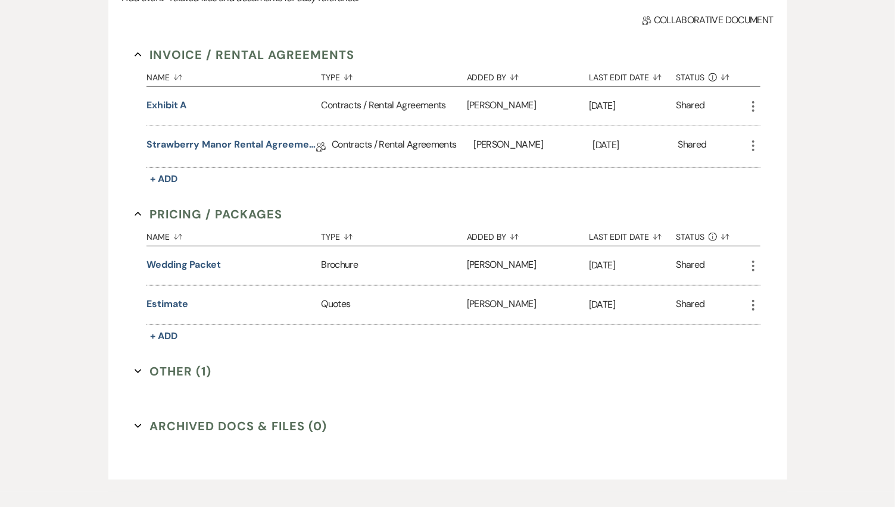
click at [199, 258] on button "Wedding packet" at bounding box center [183, 265] width 74 height 14
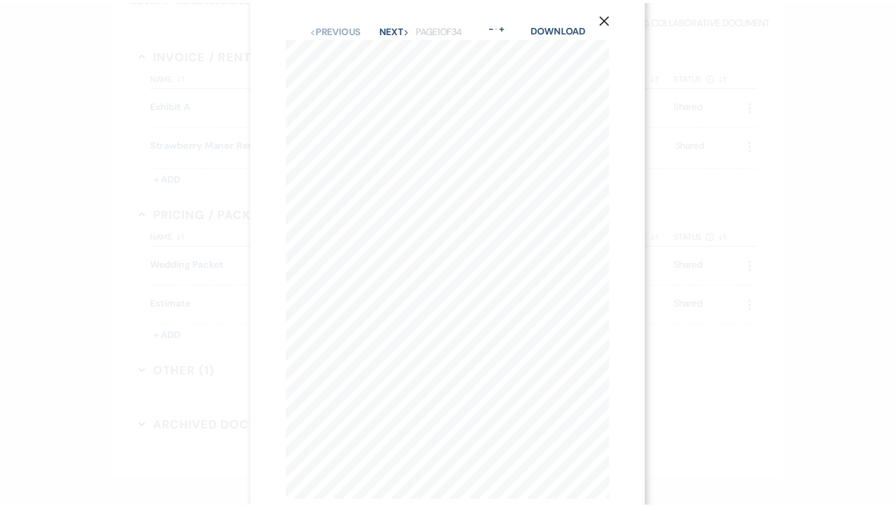
scroll to position [0, 0]
click at [395, 43] on button "Next Next" at bounding box center [398, 44] width 31 height 10
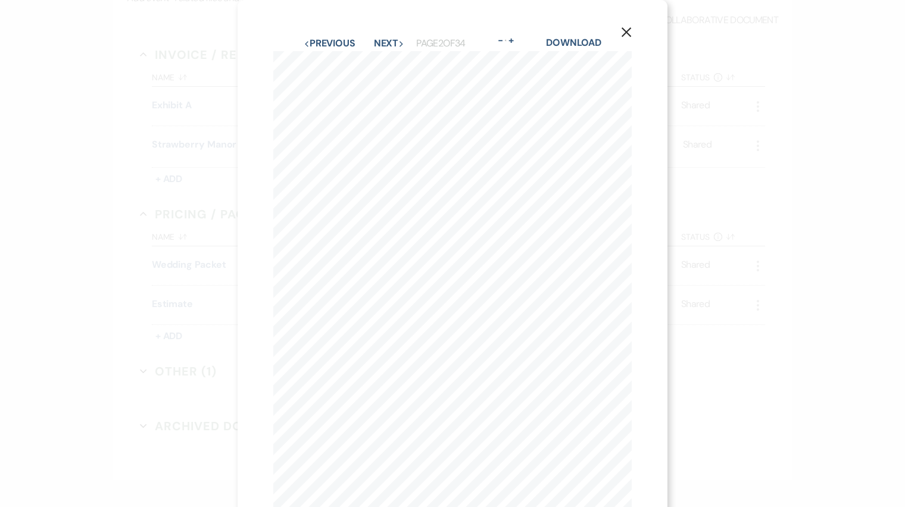
click at [631, 27] on icon "X" at bounding box center [626, 32] width 11 height 11
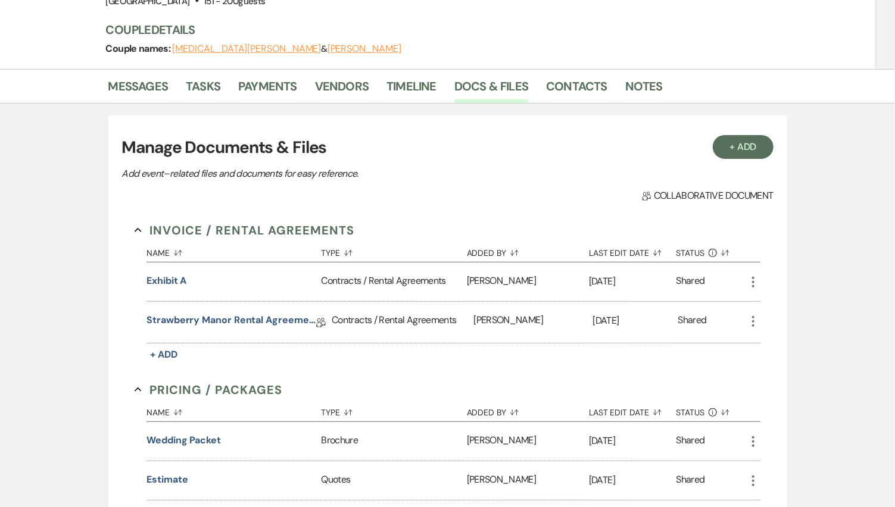
scroll to position [66, 0]
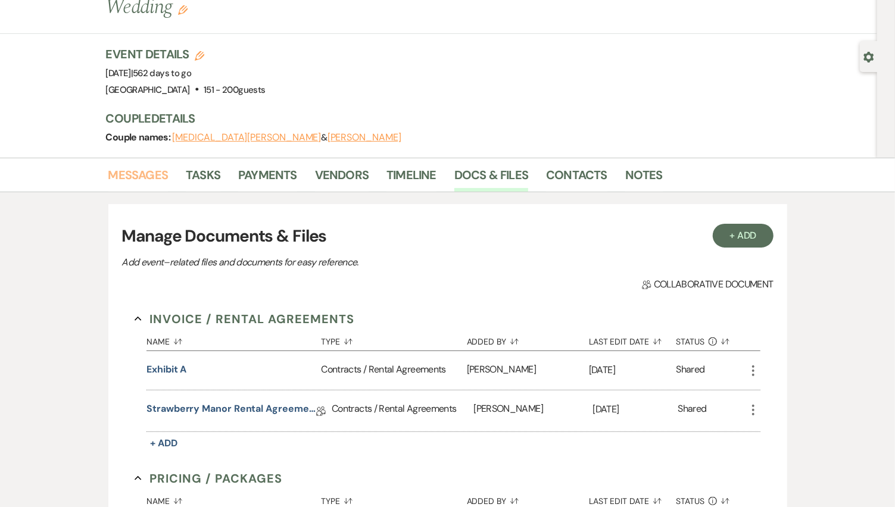
click at [114, 166] on link "Messages" at bounding box center [138, 179] width 60 height 26
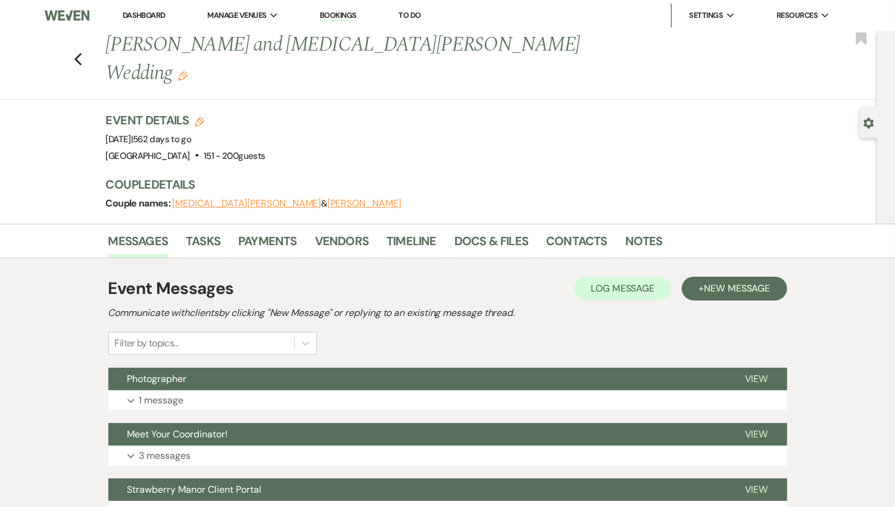
click at [83, 52] on icon "Previous" at bounding box center [78, 59] width 9 height 14
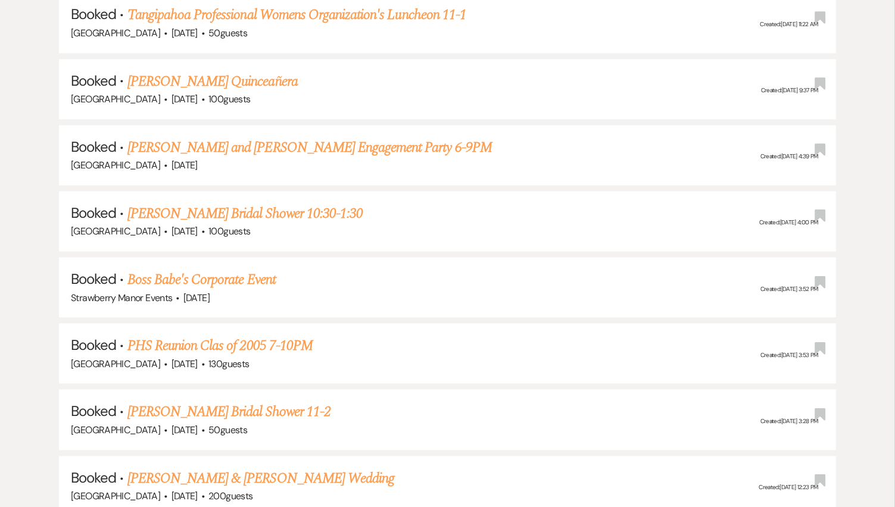
scroll to position [1488, 0]
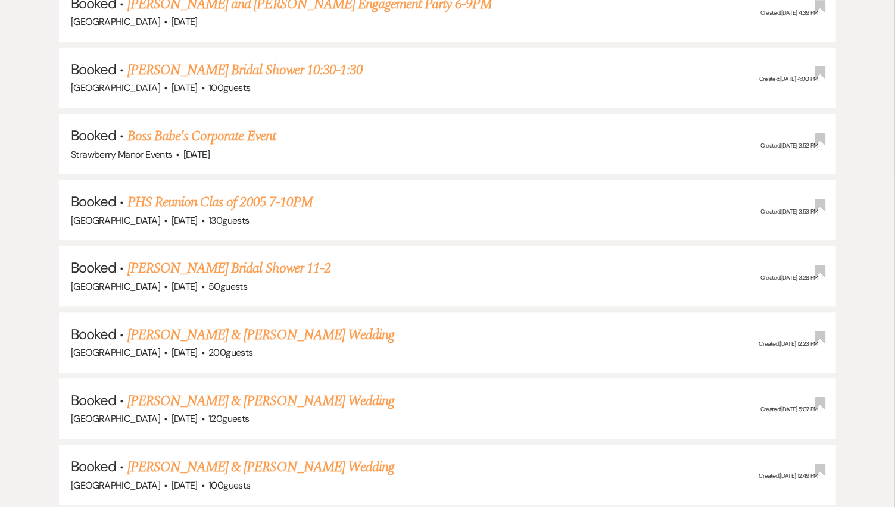
click at [276, 324] on link "Naquan Haygood & Claire Richard's Wedding" at bounding box center [260, 334] width 267 height 21
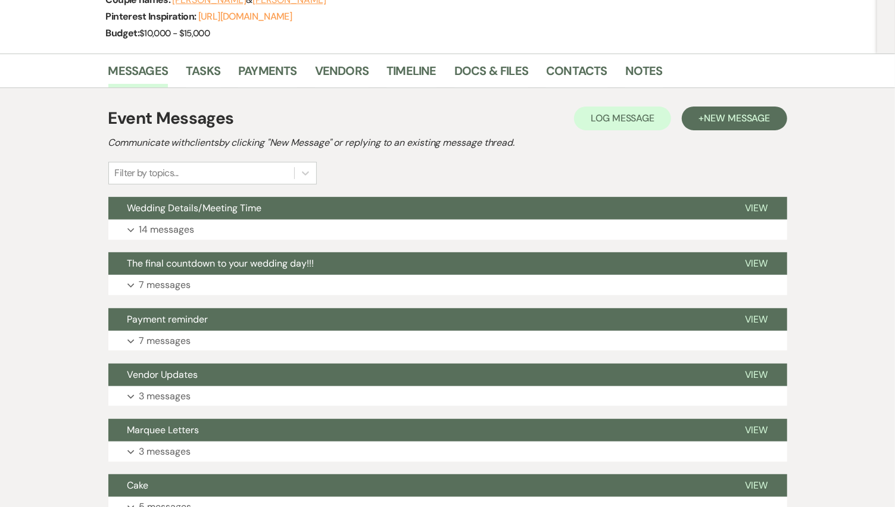
scroll to position [198, 0]
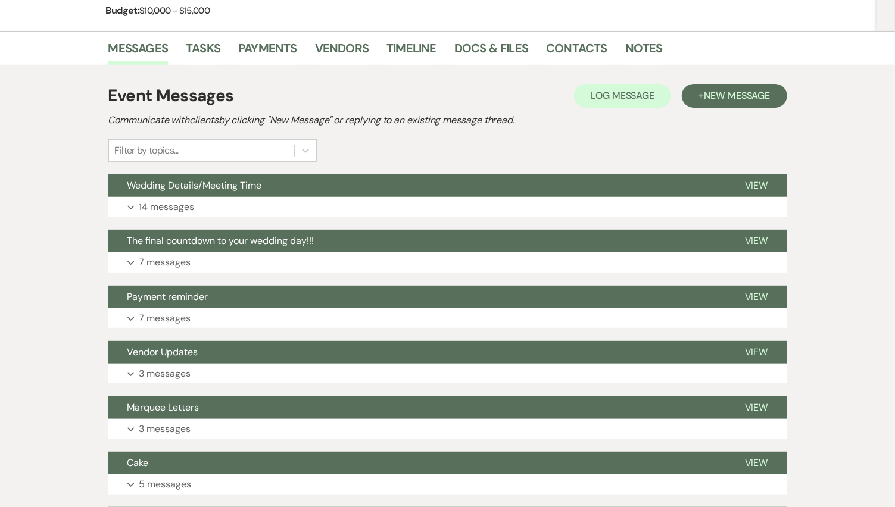
click at [301, 263] on button "Expand 7 messages" at bounding box center [447, 262] width 679 height 20
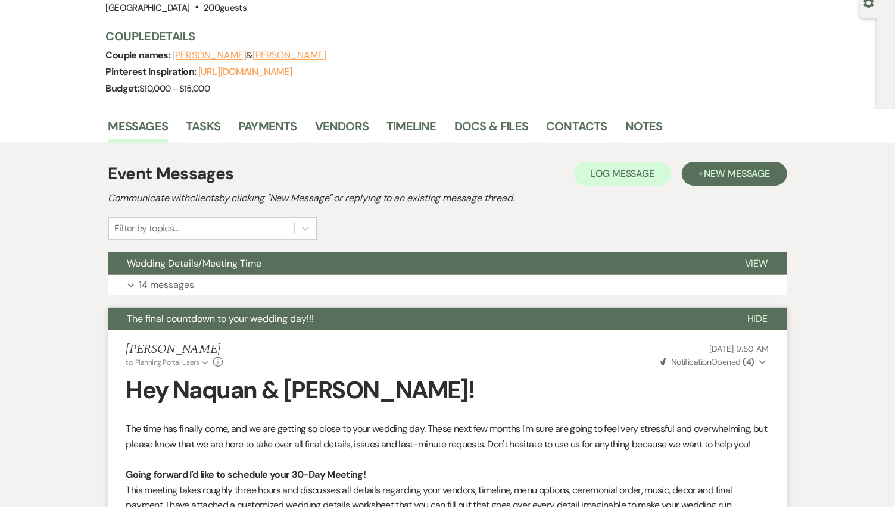
scroll to position [0, 0]
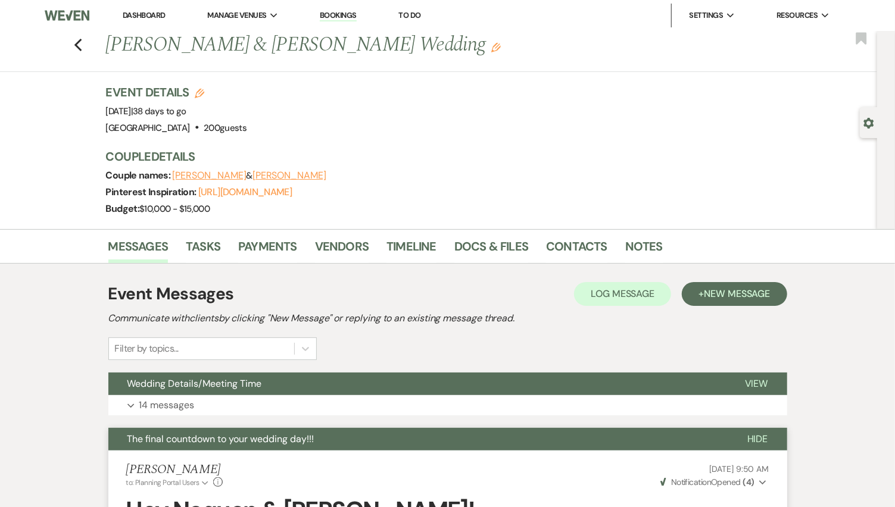
click at [157, 409] on p "14 messages" at bounding box center [166, 405] width 55 height 15
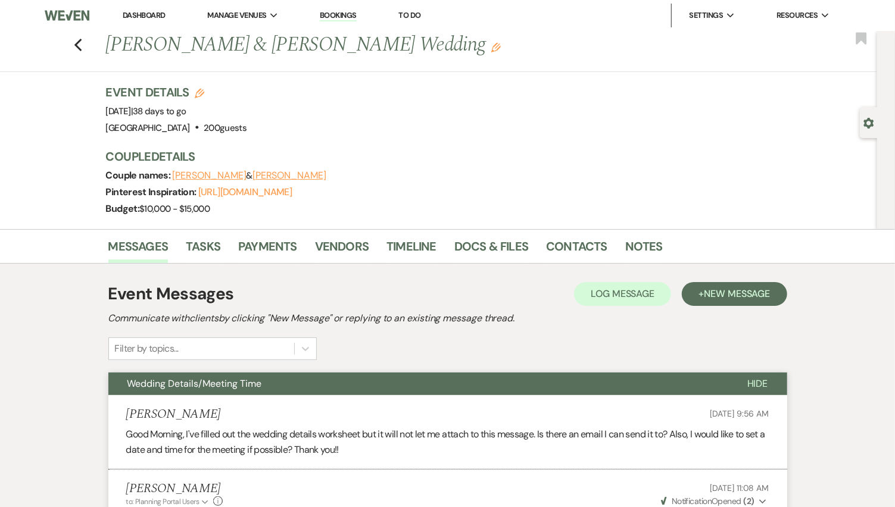
click at [82, 49] on use "button" at bounding box center [78, 45] width 8 height 13
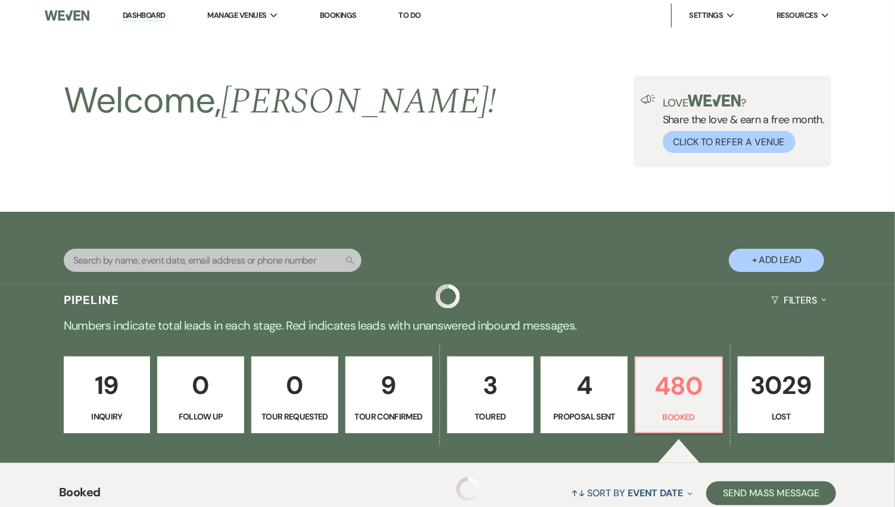
scroll to position [1488, 0]
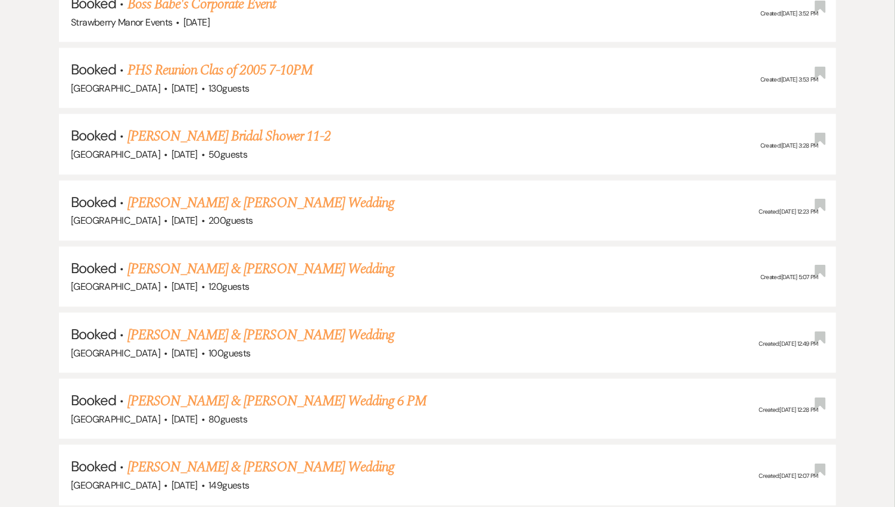
click at [283, 192] on link "Naquan Haygood & Claire Richard's Wedding" at bounding box center [260, 202] width 267 height 21
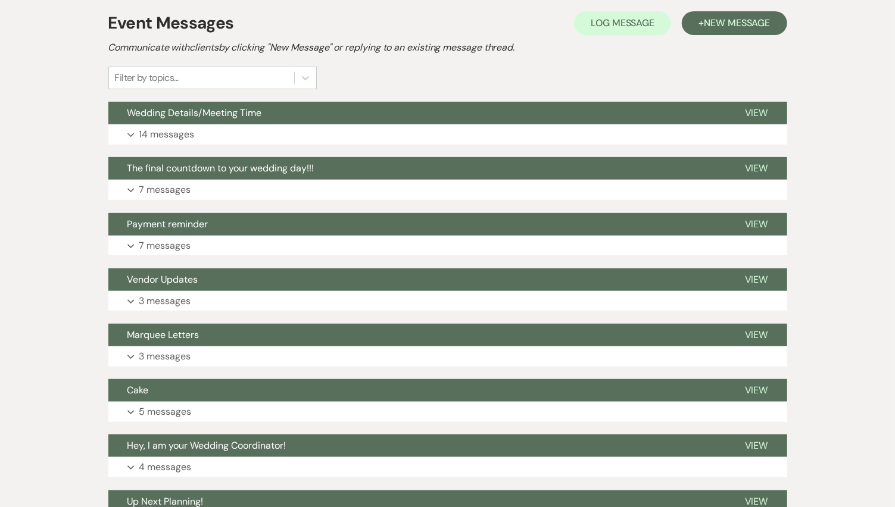
scroll to position [236, 0]
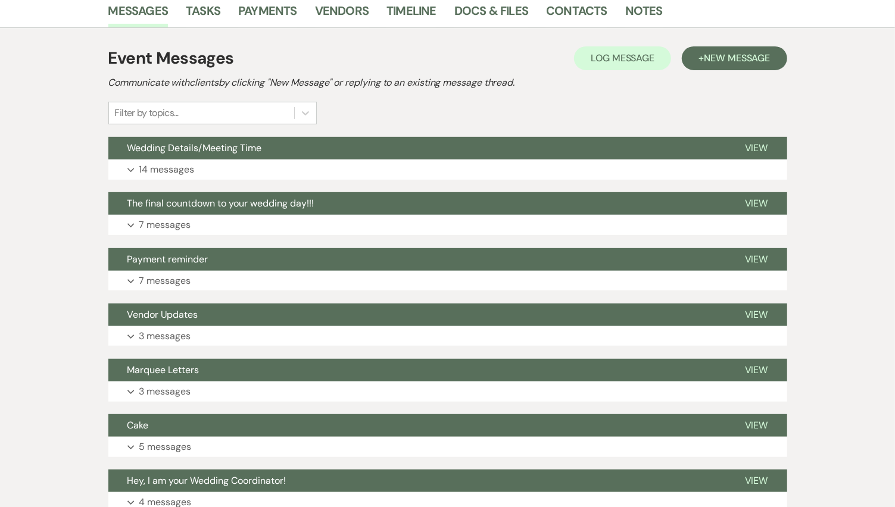
click at [183, 160] on button "Expand 14 messages" at bounding box center [447, 170] width 679 height 20
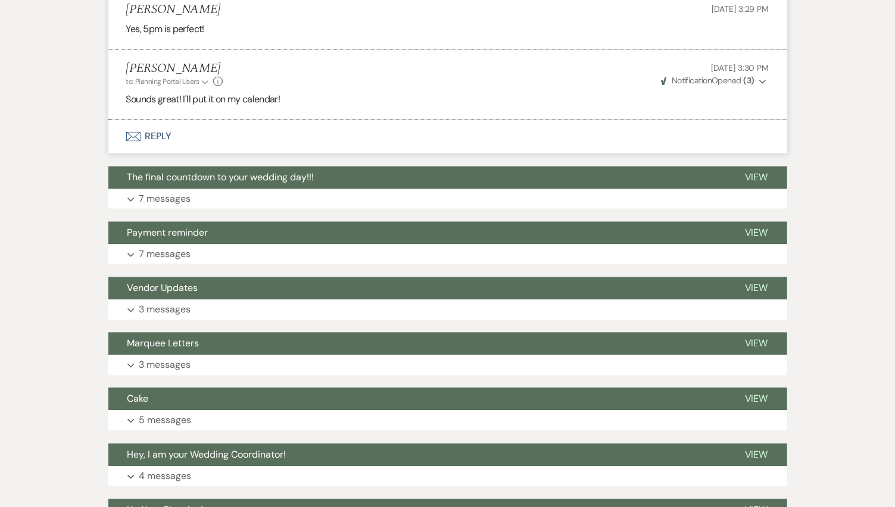
scroll to position [1360, 0]
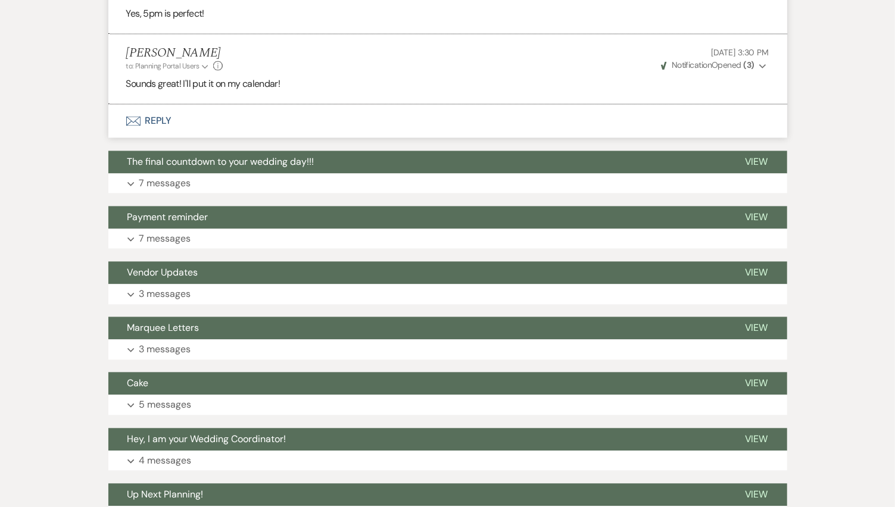
click at [173, 180] on p "7 messages" at bounding box center [165, 183] width 52 height 15
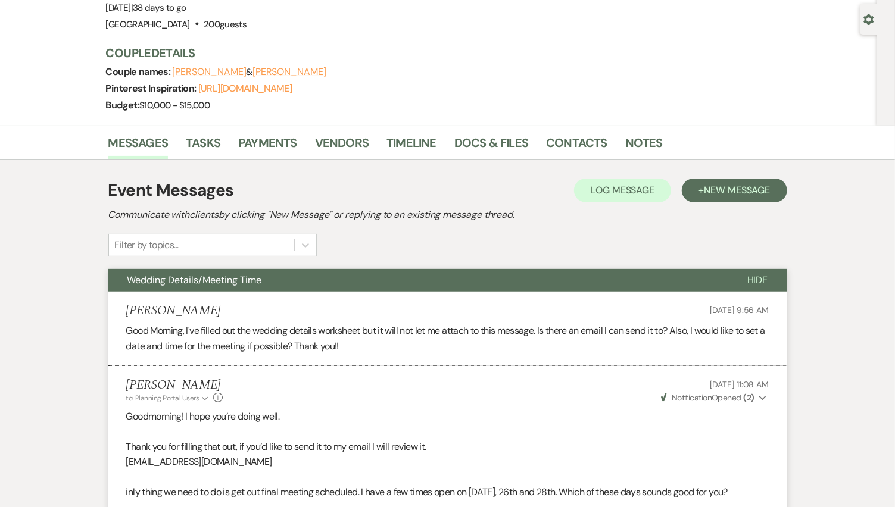
scroll to position [0, 0]
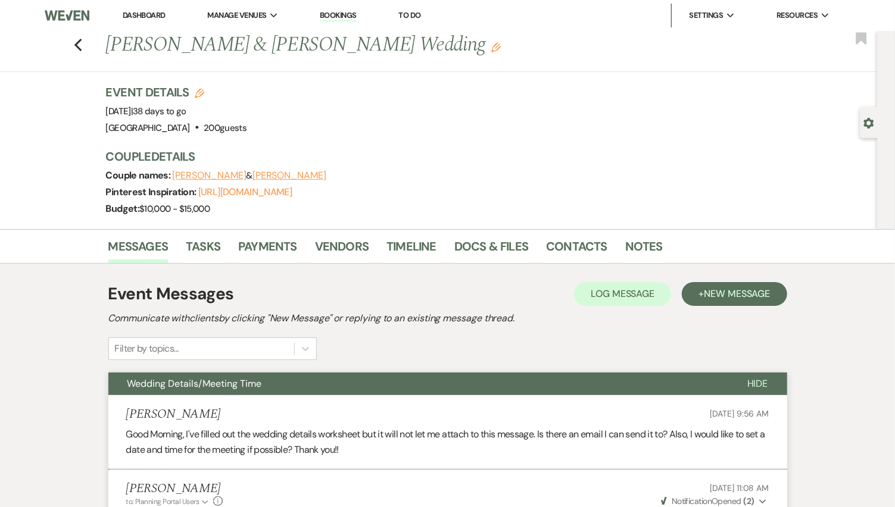
click at [82, 48] on use "button" at bounding box center [78, 45] width 8 height 13
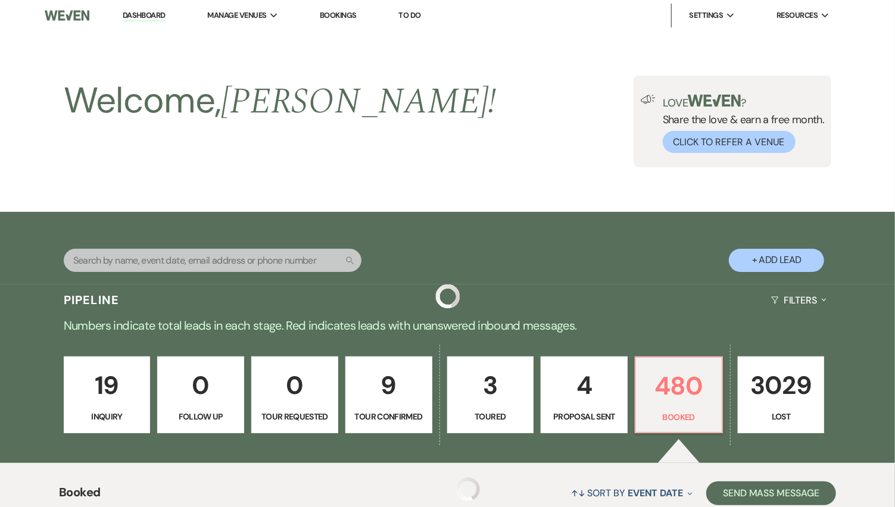
scroll to position [1620, 0]
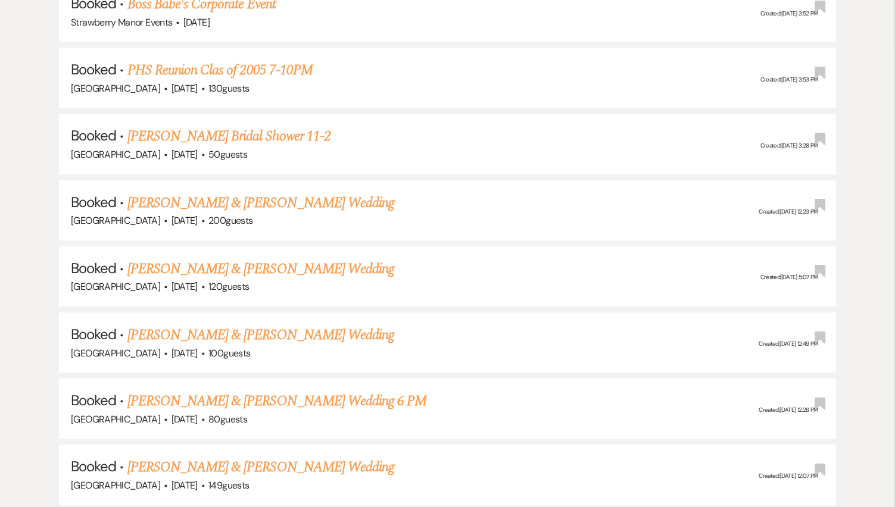
click at [277, 192] on link "Naquan Haygood & Claire Richard's Wedding" at bounding box center [260, 202] width 267 height 21
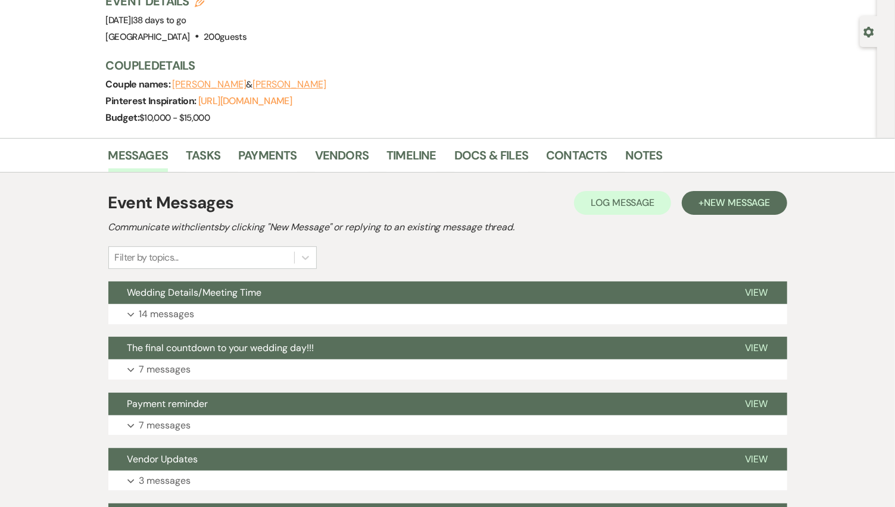
scroll to position [104, 0]
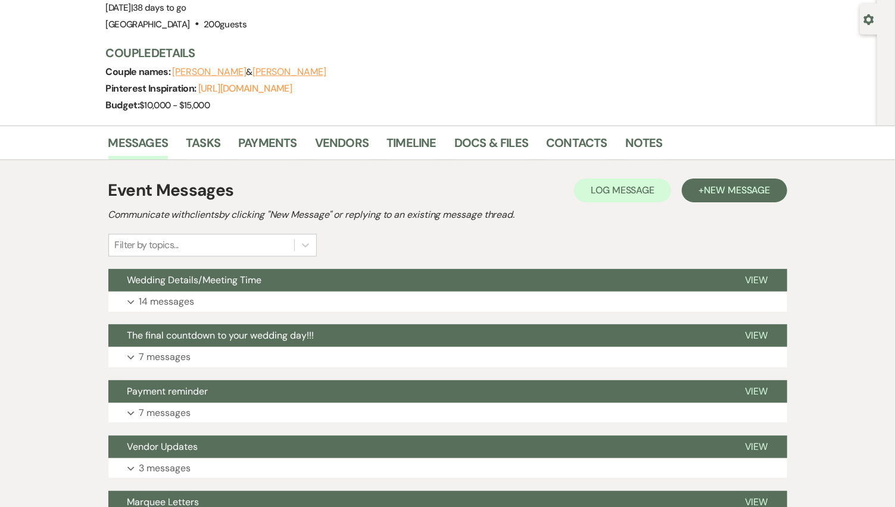
click at [195, 295] on button "Expand 14 messages" at bounding box center [447, 302] width 679 height 20
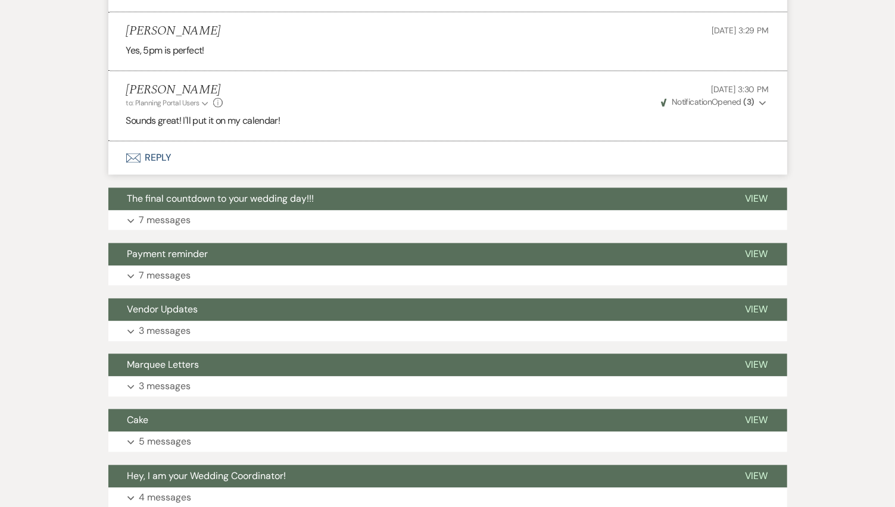
scroll to position [1521, 0]
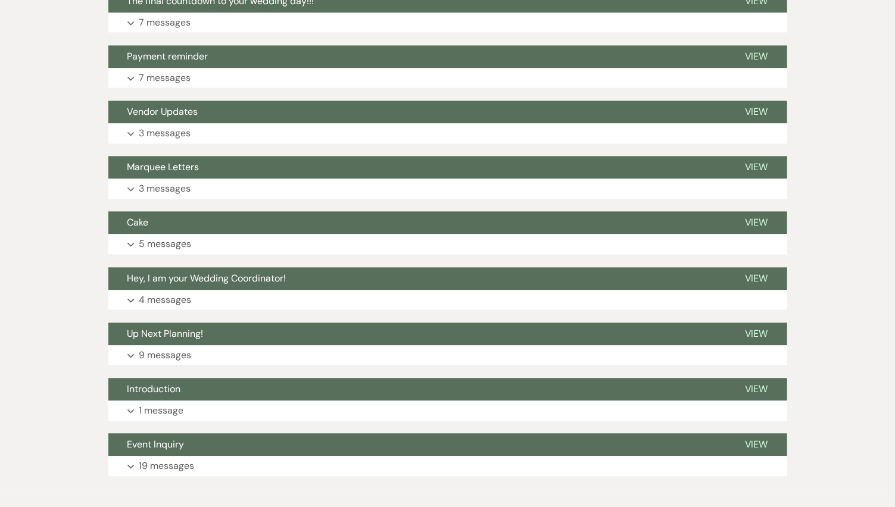
click at [164, 456] on p "19 messages" at bounding box center [166, 465] width 55 height 15
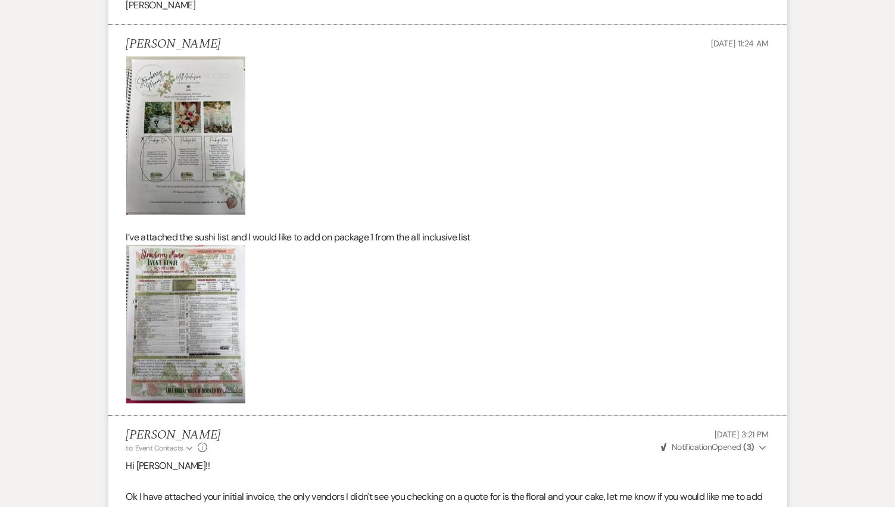
scroll to position [0, 0]
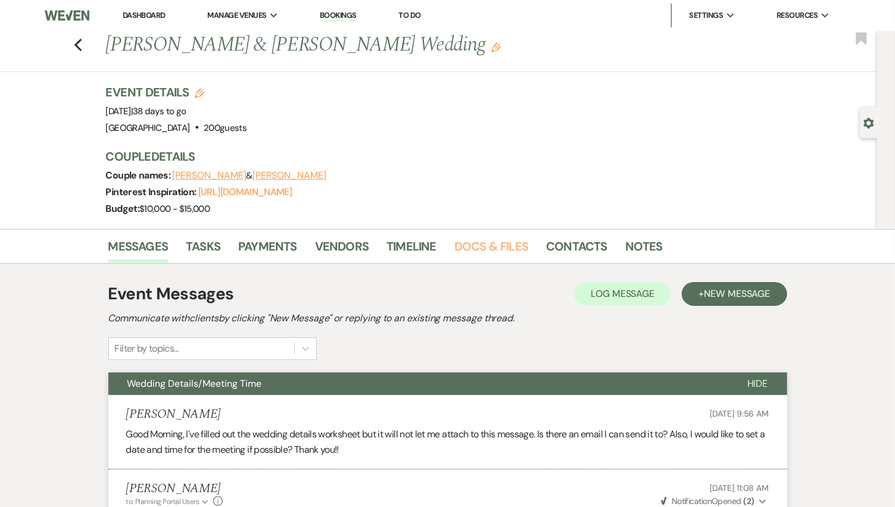
click at [476, 251] on link "Docs & Files" at bounding box center [491, 250] width 74 height 26
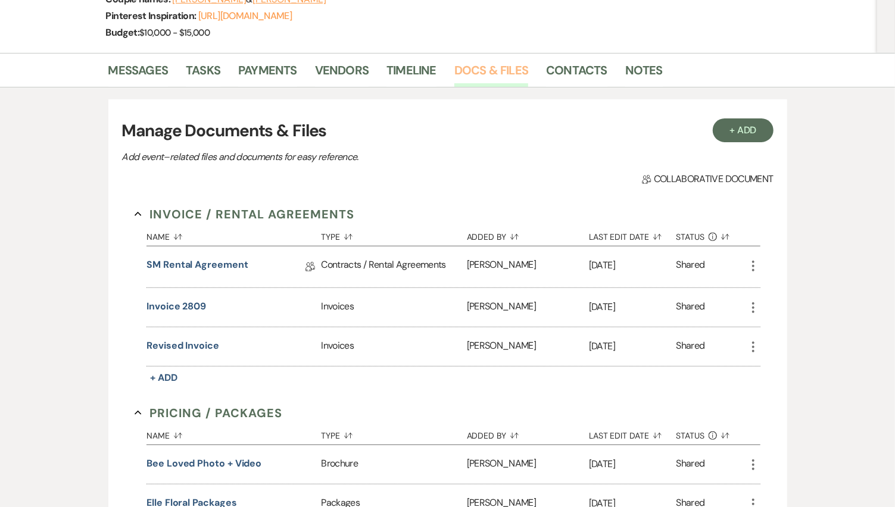
scroll to position [66, 0]
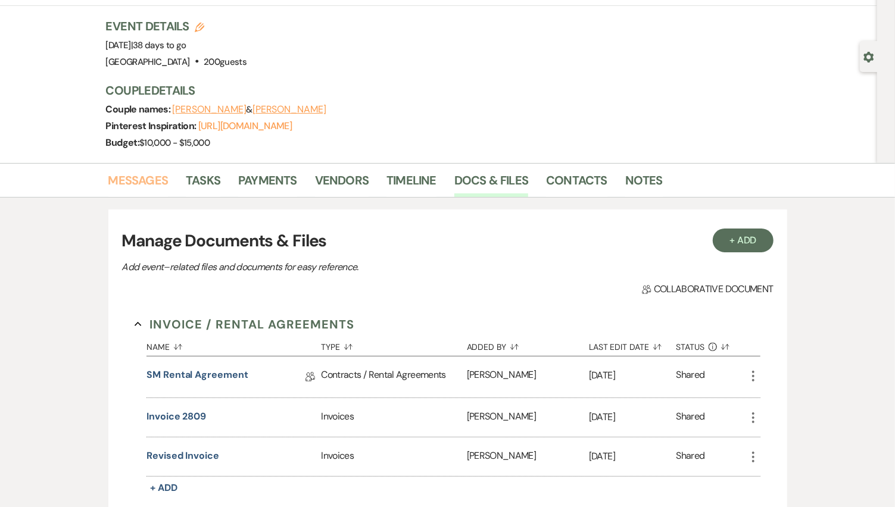
click at [145, 176] on link "Messages" at bounding box center [138, 184] width 60 height 26
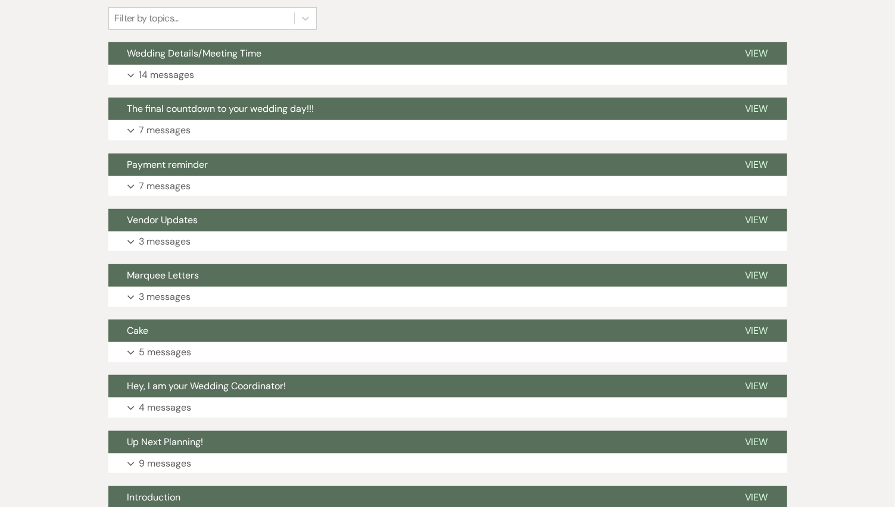
scroll to position [397, 0]
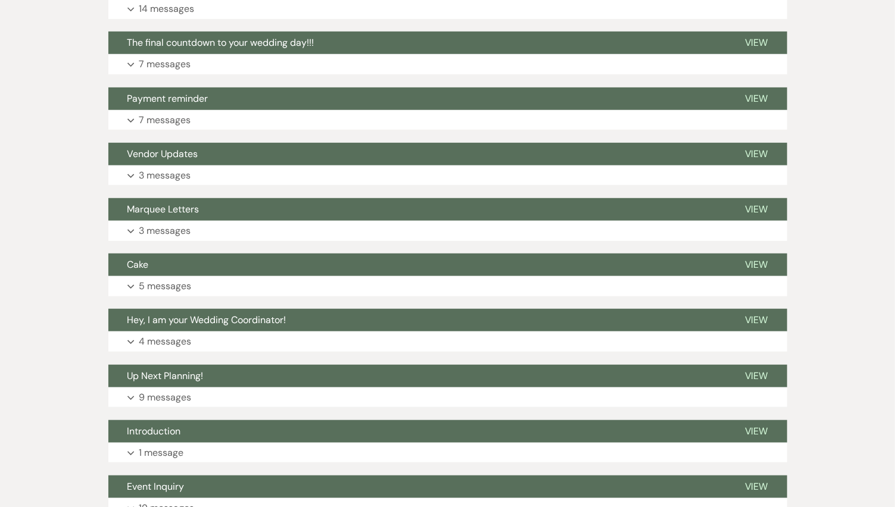
click at [171, 224] on p "3 messages" at bounding box center [165, 230] width 52 height 15
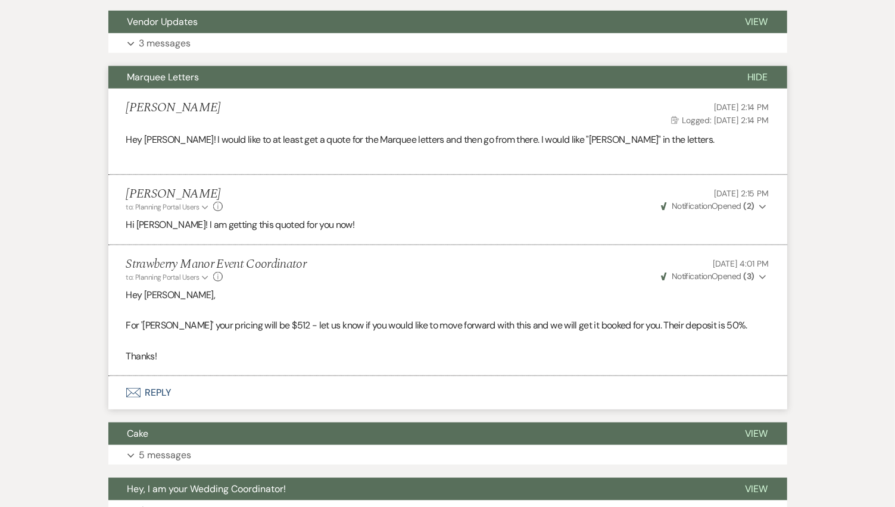
scroll to position [595, 0]
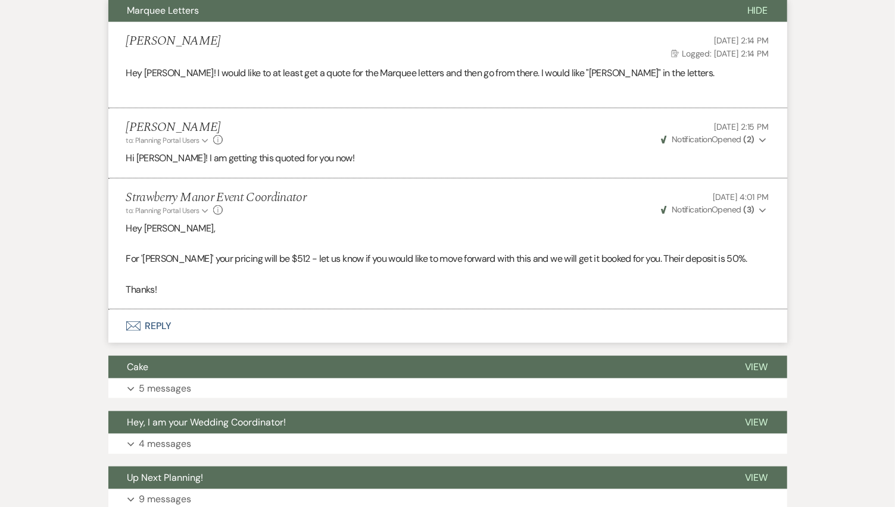
click at [215, 392] on button "Expand 5 messages" at bounding box center [447, 389] width 679 height 20
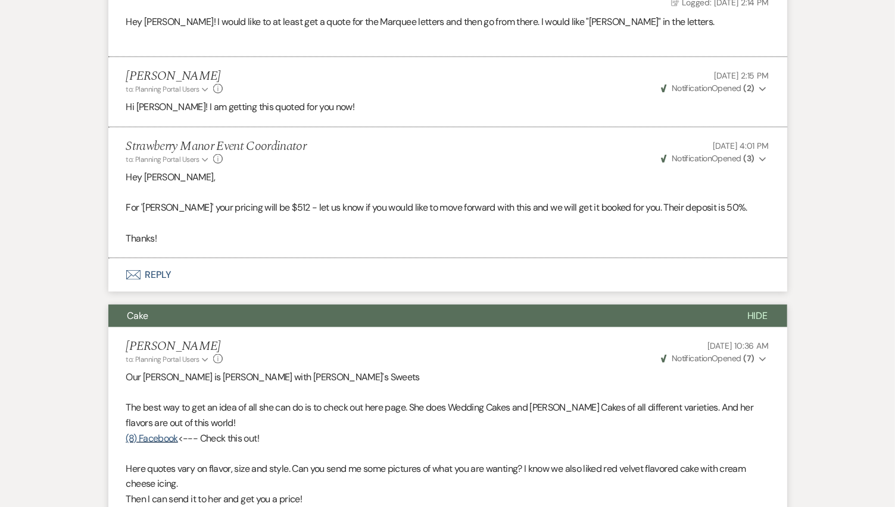
scroll to position [529, 0]
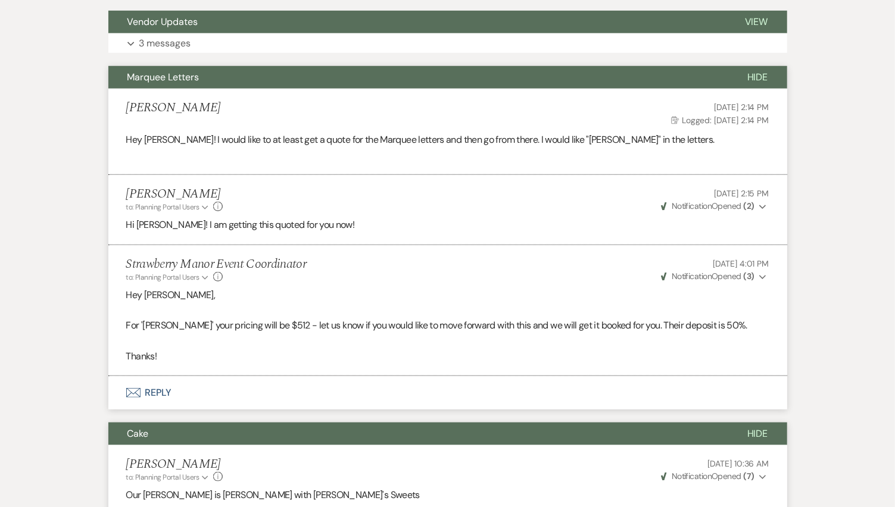
click at [770, 427] on button "Hide" at bounding box center [757, 434] width 59 height 23
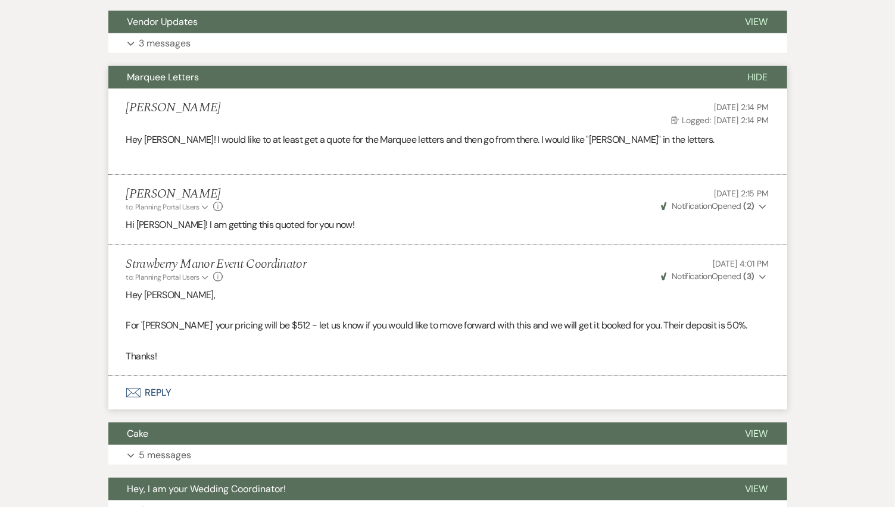
click at [759, 71] on span "Hide" at bounding box center [757, 77] width 21 height 13
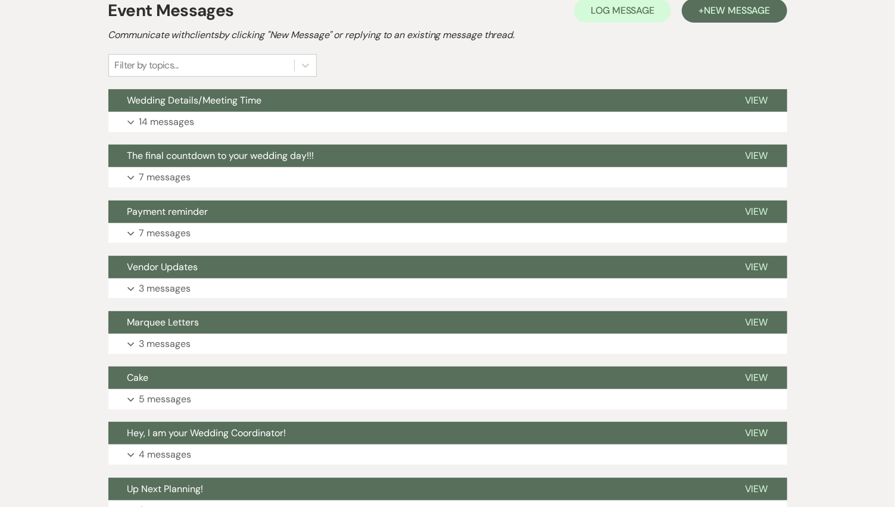
scroll to position [236, 0]
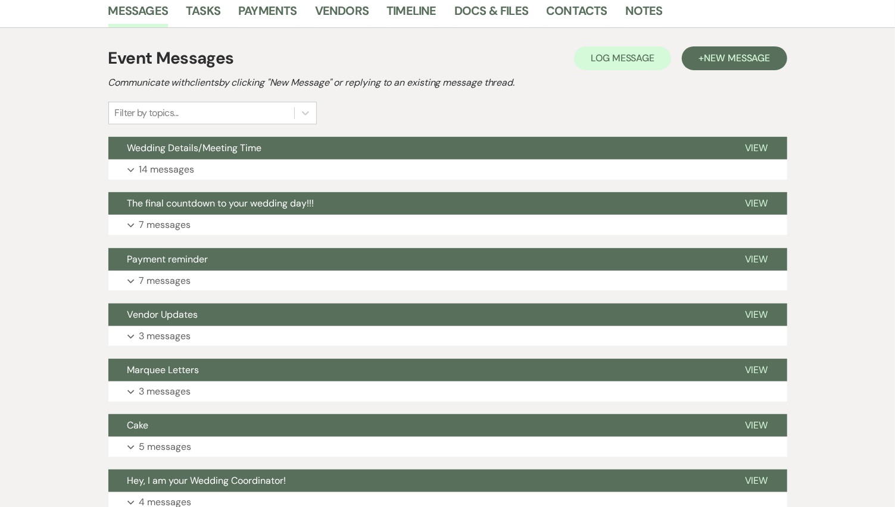
click at [208, 343] on button "Expand 3 messages" at bounding box center [447, 336] width 679 height 20
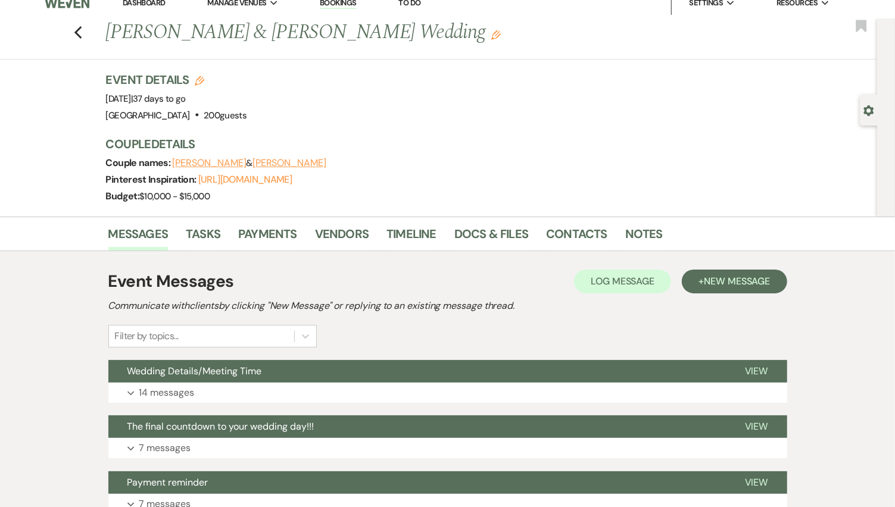
scroll to position [0, 0]
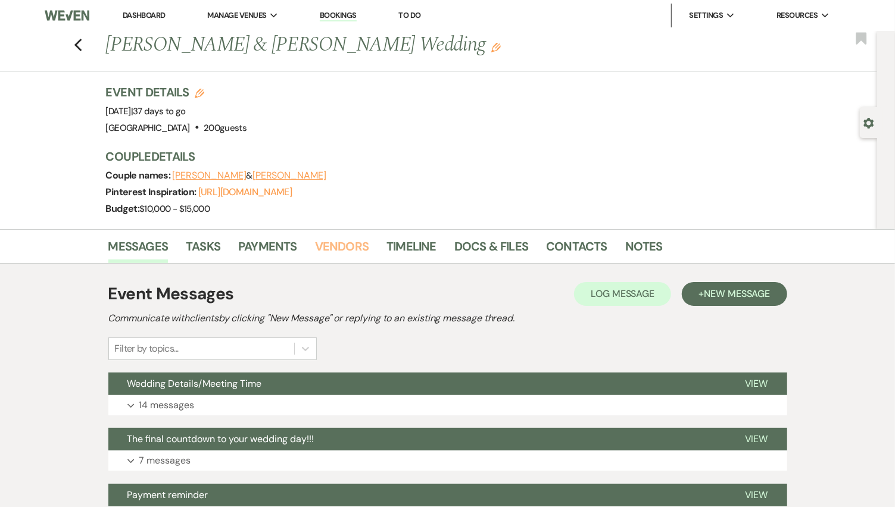
click at [317, 241] on link "Vendors" at bounding box center [342, 250] width 54 height 26
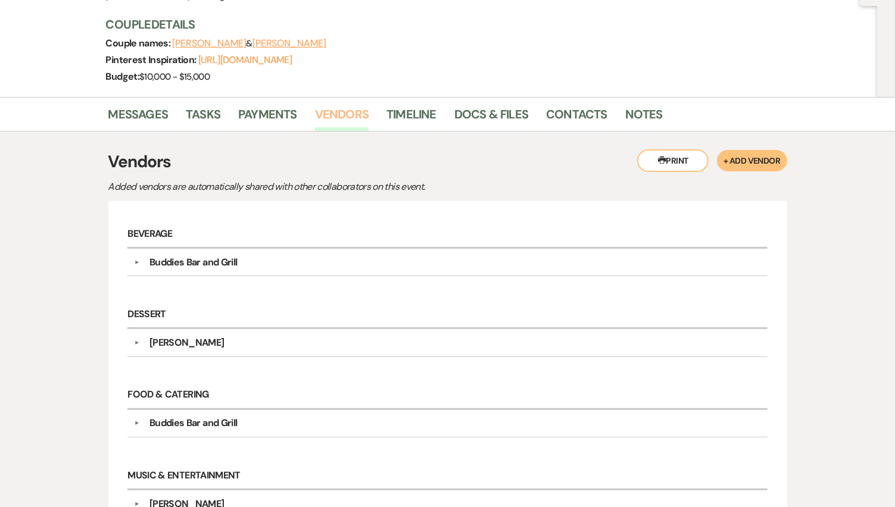
scroll to position [330, 0]
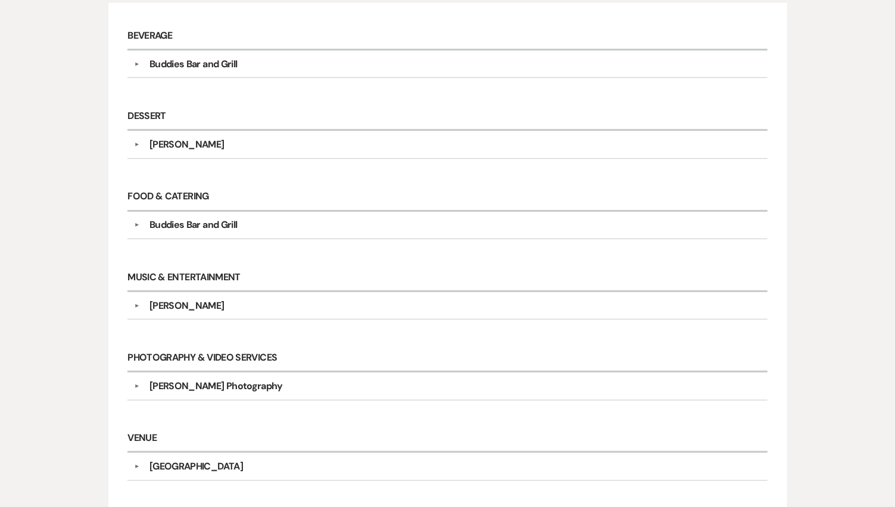
click at [186, 299] on div "Ervin Miller" at bounding box center [186, 306] width 75 height 14
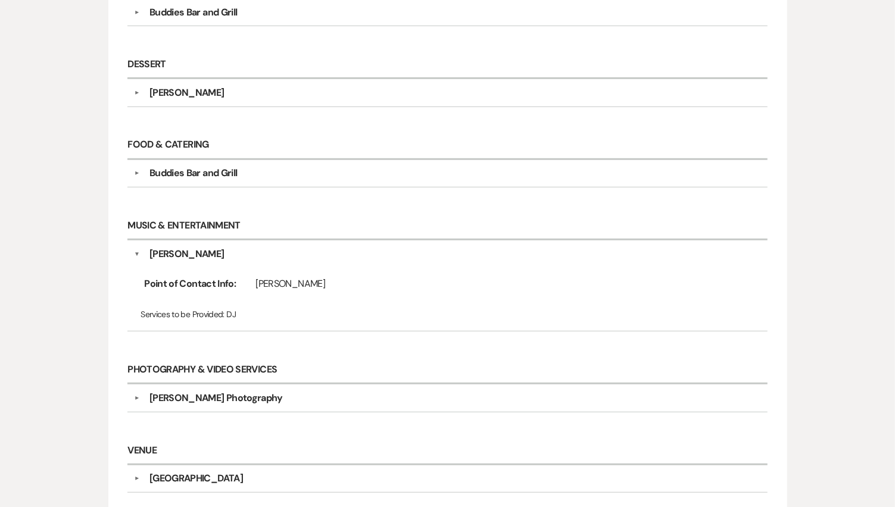
scroll to position [397, 0]
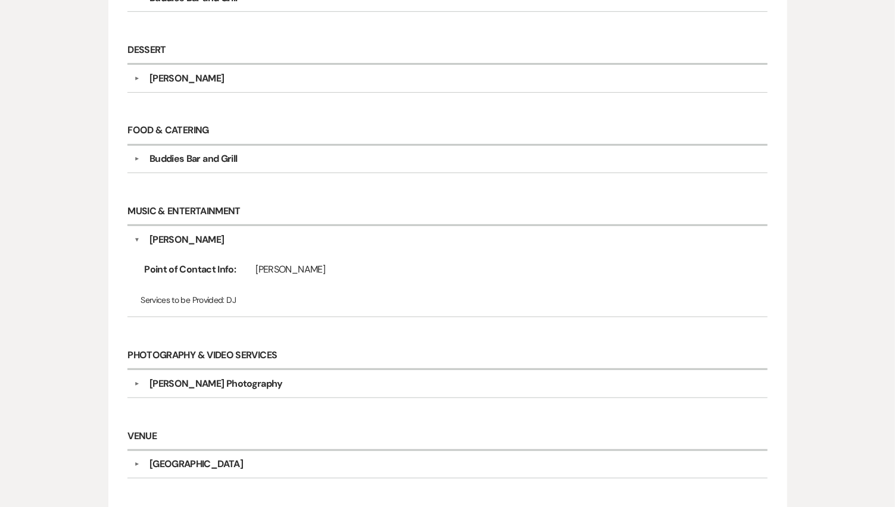
click at [188, 235] on div "Ervin Miller" at bounding box center [186, 240] width 75 height 14
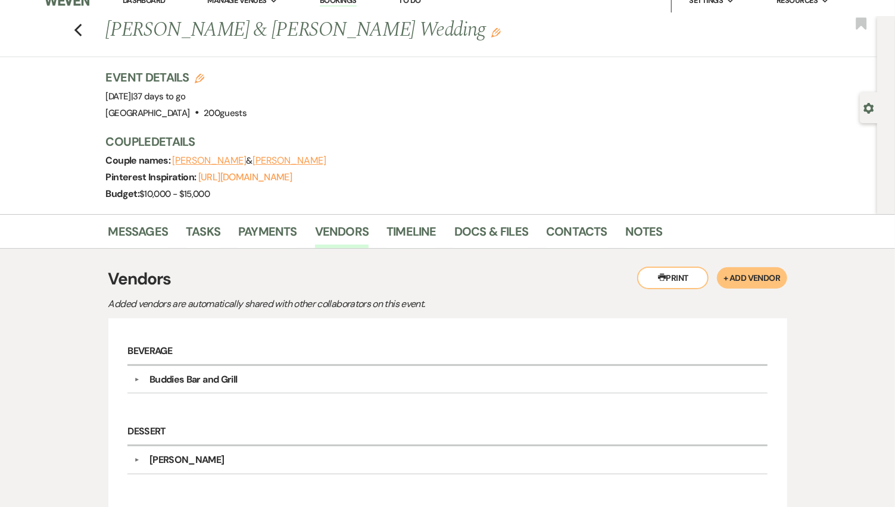
scroll to position [0, 0]
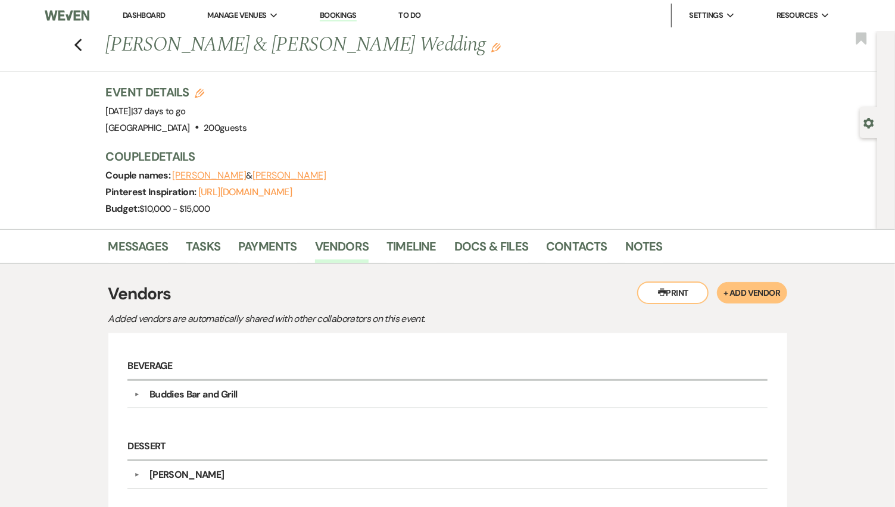
click at [81, 46] on use "button" at bounding box center [78, 45] width 8 height 13
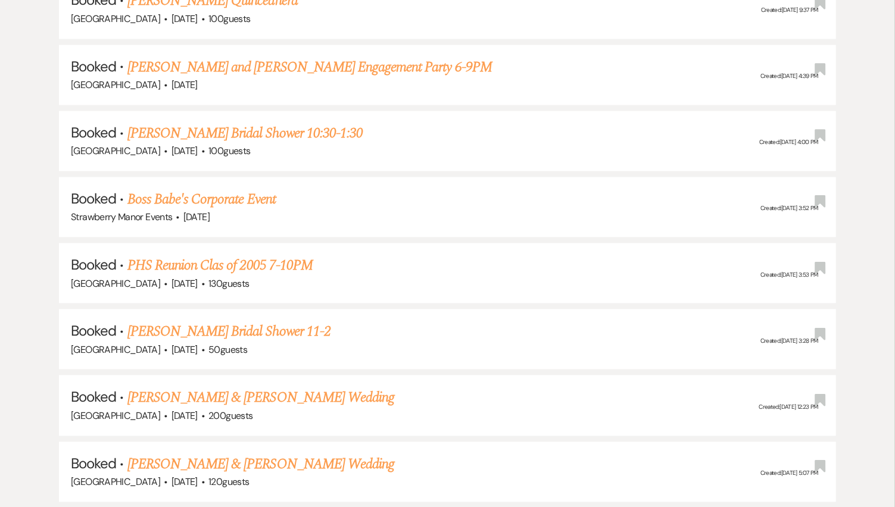
scroll to position [1488, 0]
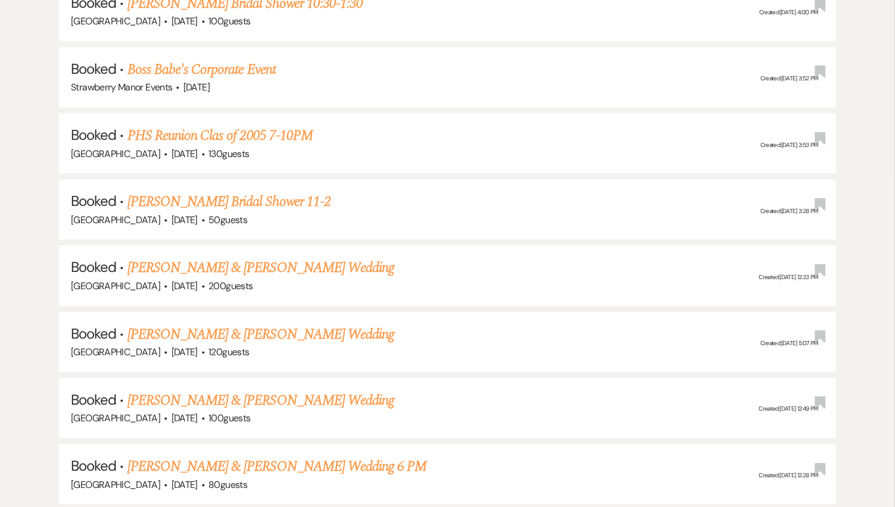
click at [263, 257] on link "Naquan Haygood & Claire Richard's Wedding" at bounding box center [260, 267] width 267 height 21
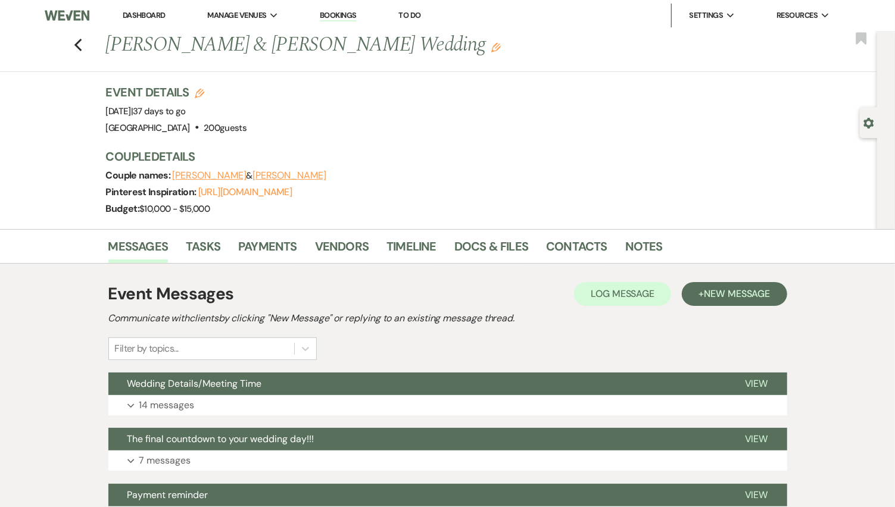
click at [77, 46] on div "Previous Naquan Haygood & Claire Richard's Wedding Edit Bookmark" at bounding box center [435, 51] width 883 height 41
click at [79, 38] on icon "Previous" at bounding box center [78, 45] width 9 height 14
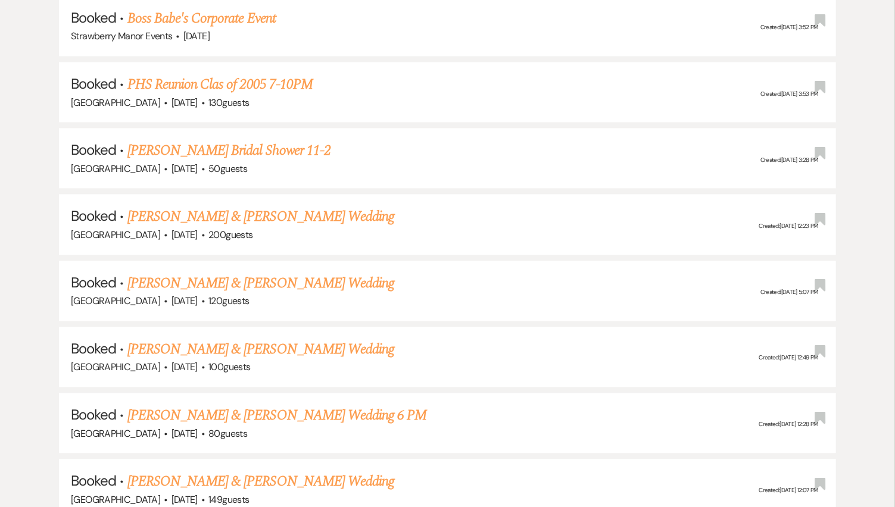
scroll to position [1555, 0]
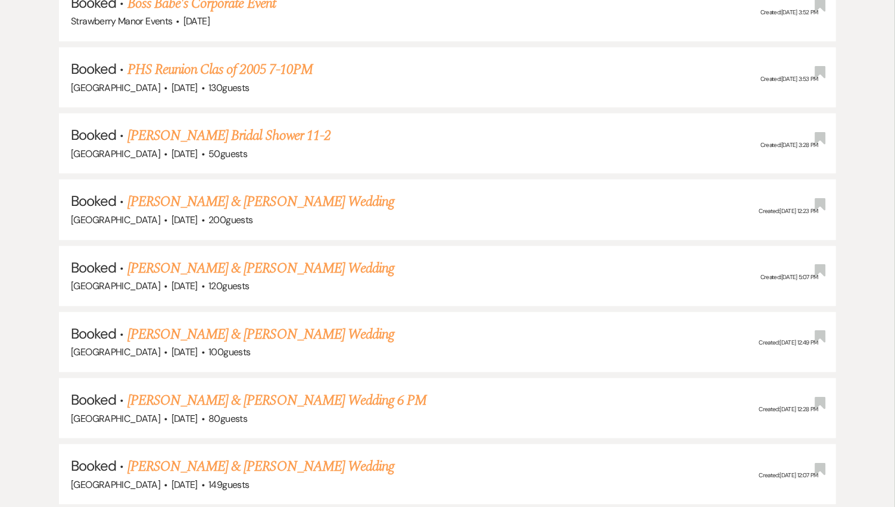
click at [269, 258] on link "Scott Pontiff & Jenna LaFont's Wedding" at bounding box center [260, 268] width 267 height 21
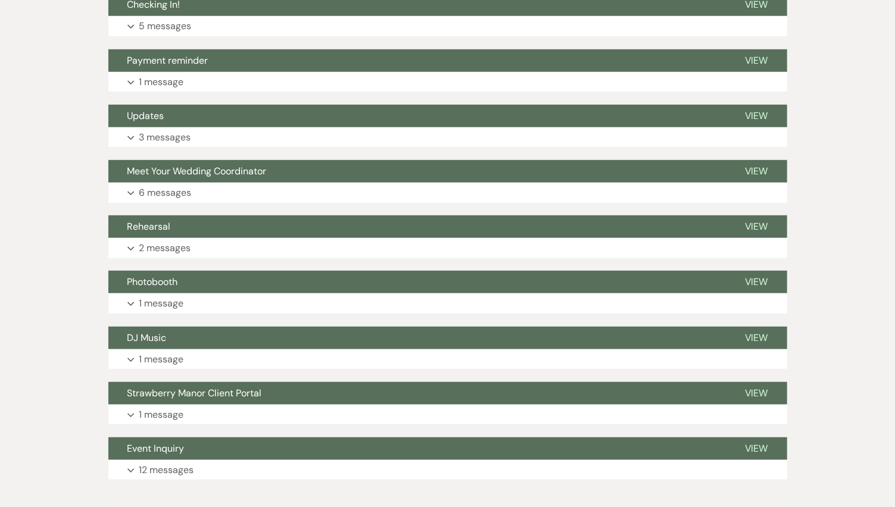
scroll to position [520, 0]
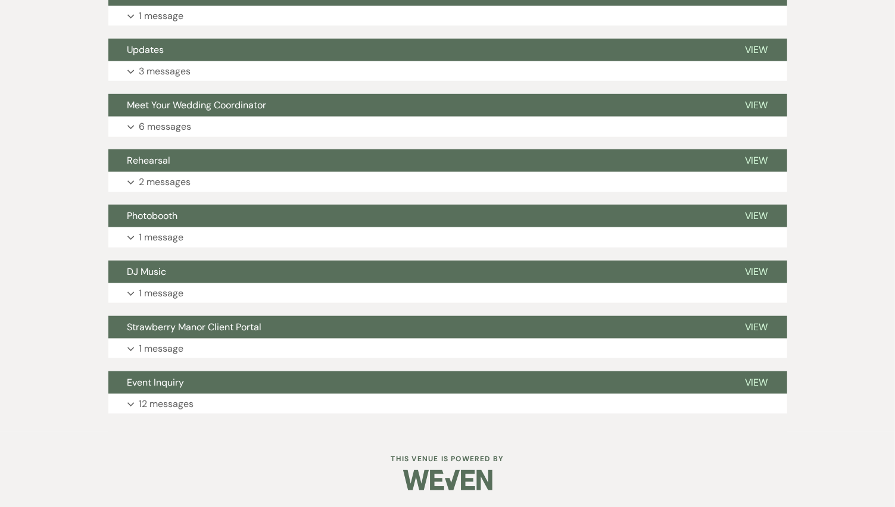
click at [166, 286] on p "1 message" at bounding box center [161, 293] width 45 height 15
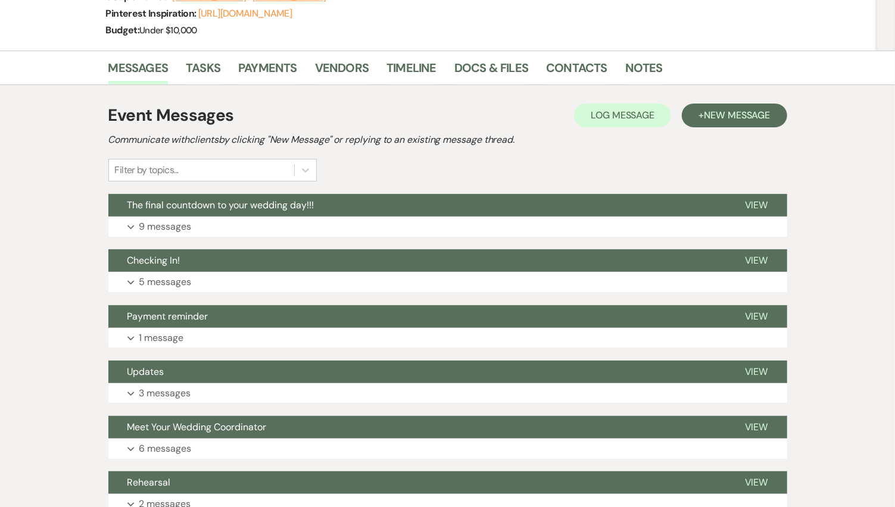
scroll to position [0, 0]
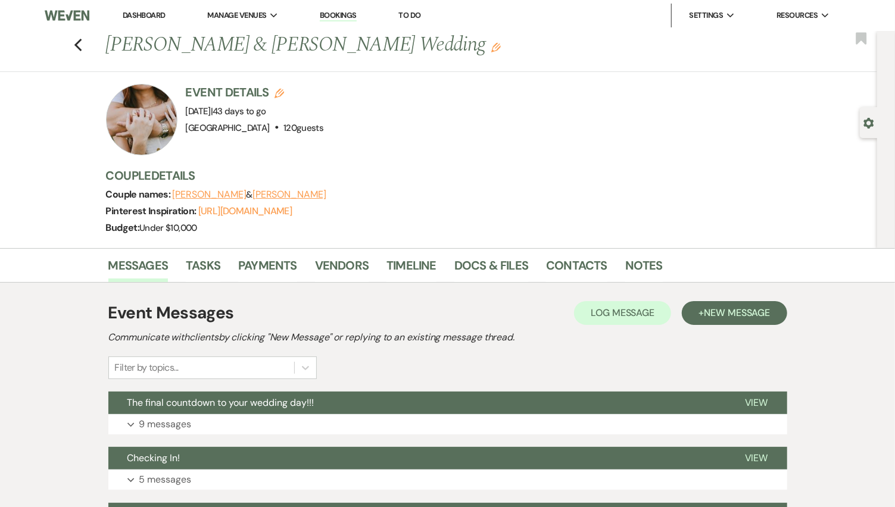
click at [83, 45] on icon "Previous" at bounding box center [78, 45] width 9 height 14
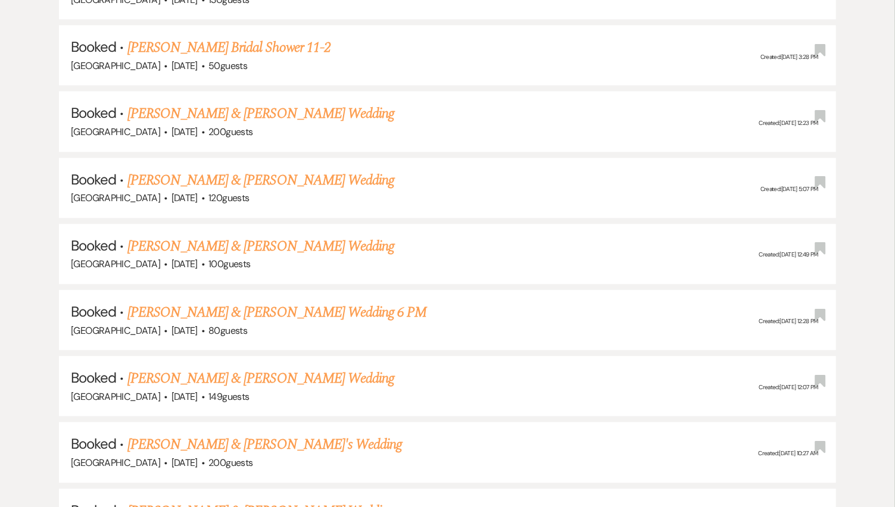
scroll to position [1687, 0]
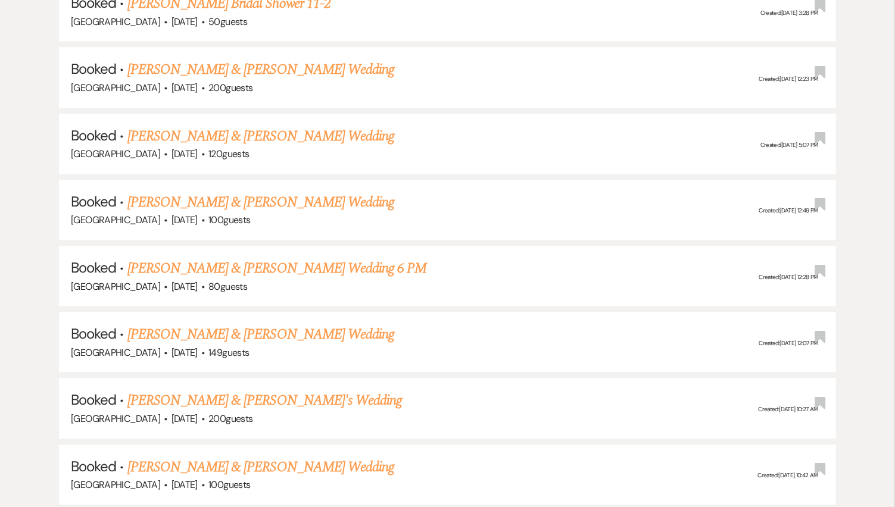
click at [299, 197] on link "Candice Jessemy & Tyjai Jackson's Wedding" at bounding box center [260, 202] width 267 height 21
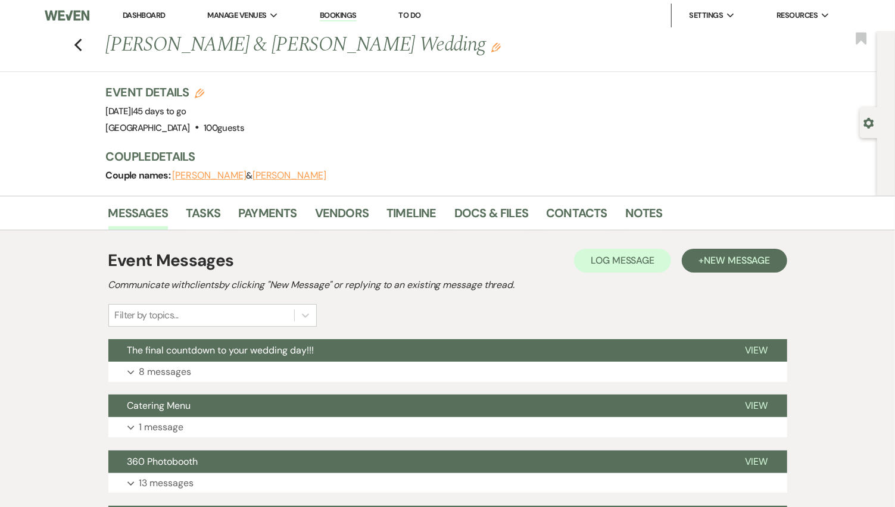
click at [83, 46] on icon "Previous" at bounding box center [78, 45] width 9 height 14
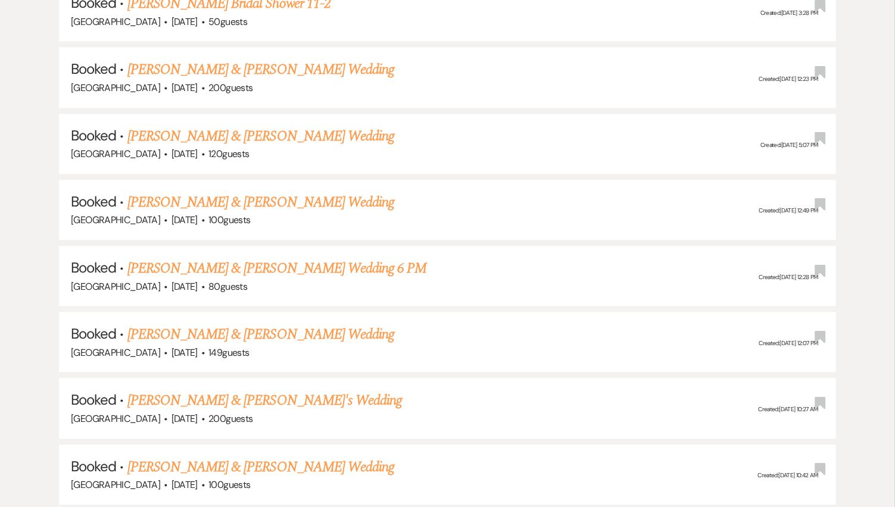
scroll to position [1819, 0]
click at [301, 258] on link "Doris Dawson & Oliver Dawson jr's Wedding" at bounding box center [264, 268] width 275 height 21
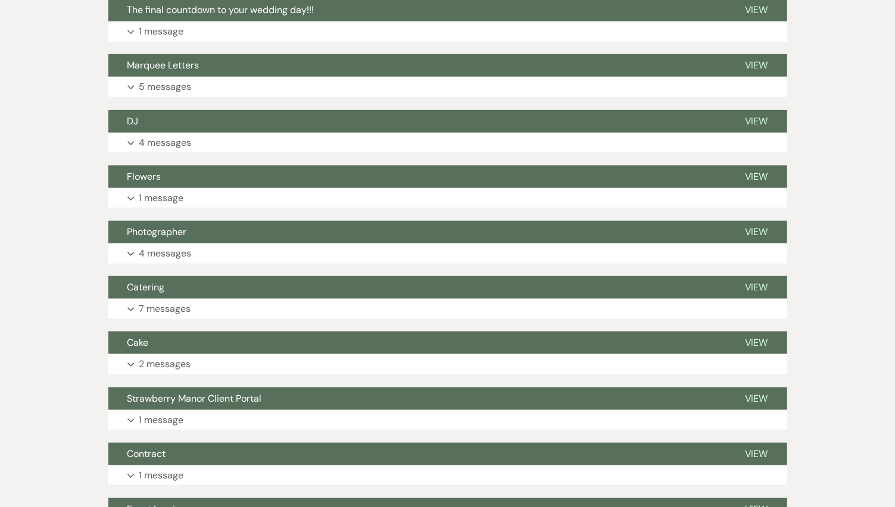
scroll to position [397, 0]
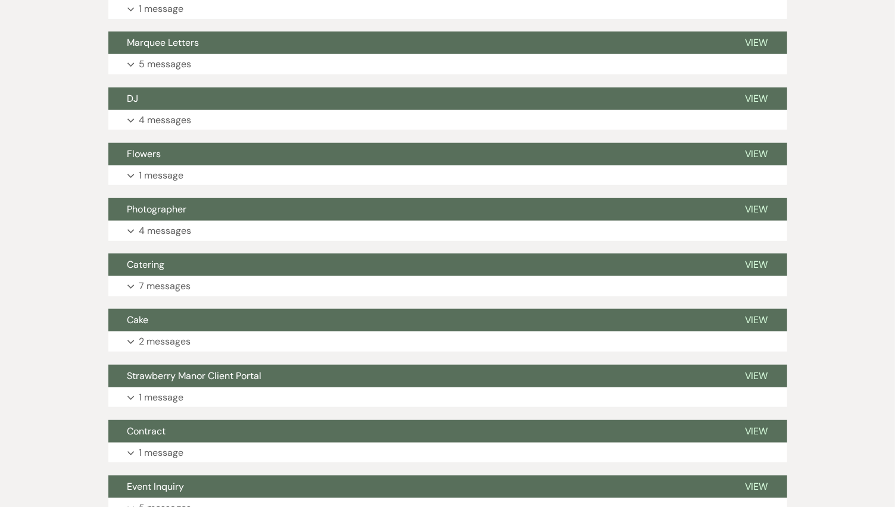
click at [164, 114] on p "4 messages" at bounding box center [165, 120] width 52 height 15
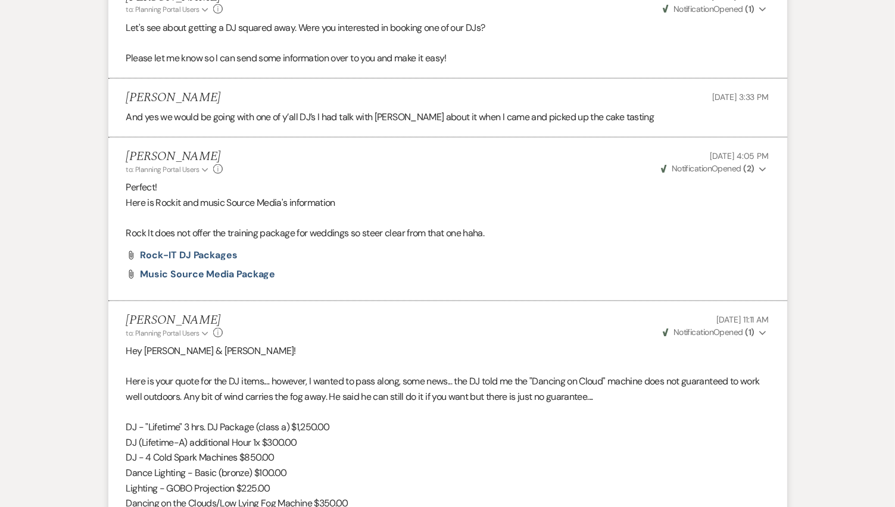
scroll to position [661, 0]
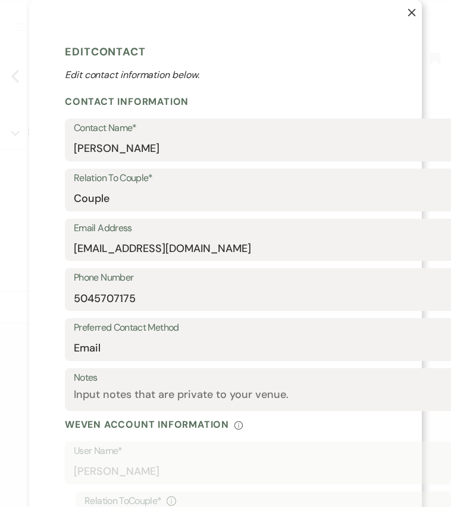
select select "1"
select select "email"
click at [408, 13] on use "button" at bounding box center [412, 13] width 8 height 8
